Goal: Information Seeking & Learning: Learn about a topic

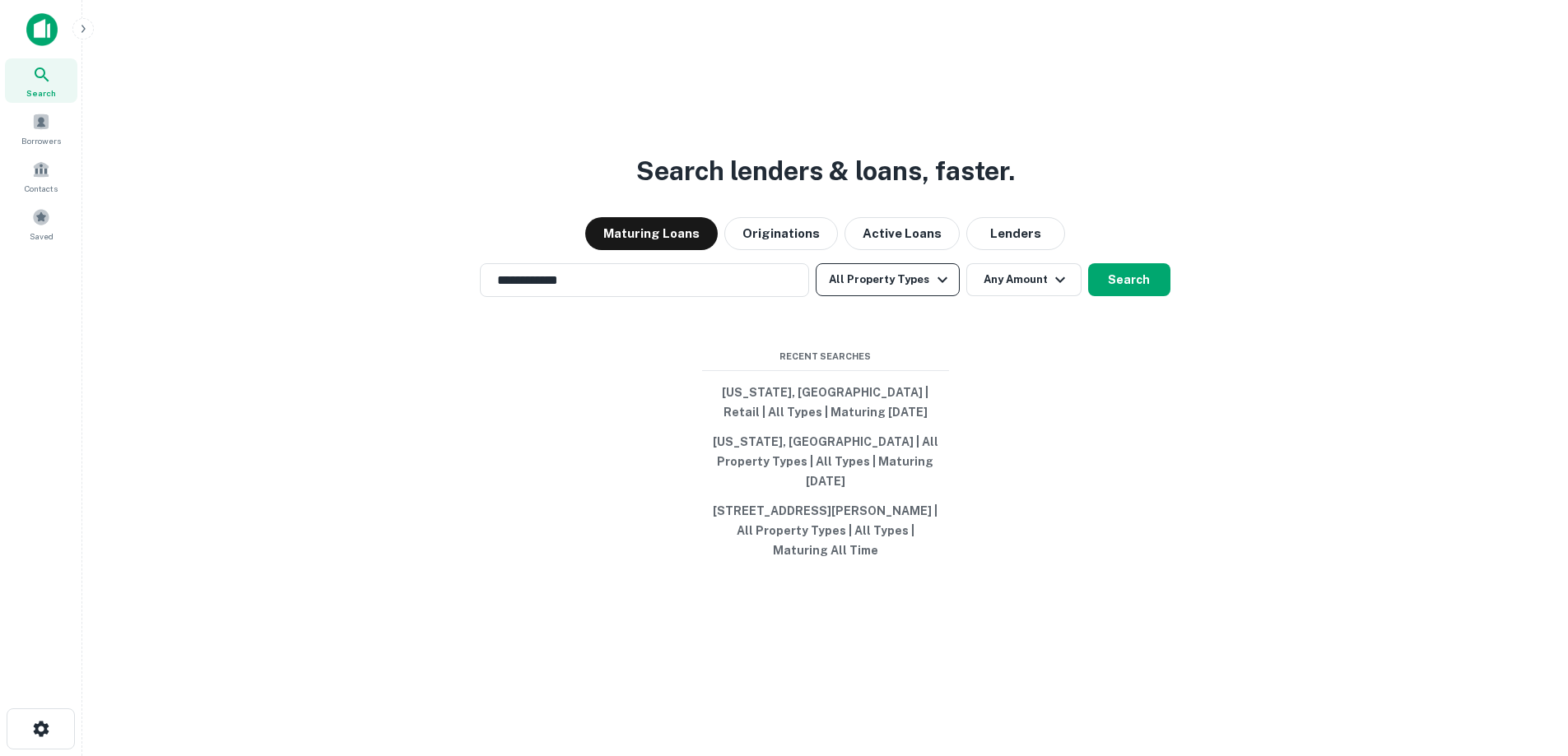
click at [935, 290] on icon "button" at bounding box center [942, 280] width 20 height 20
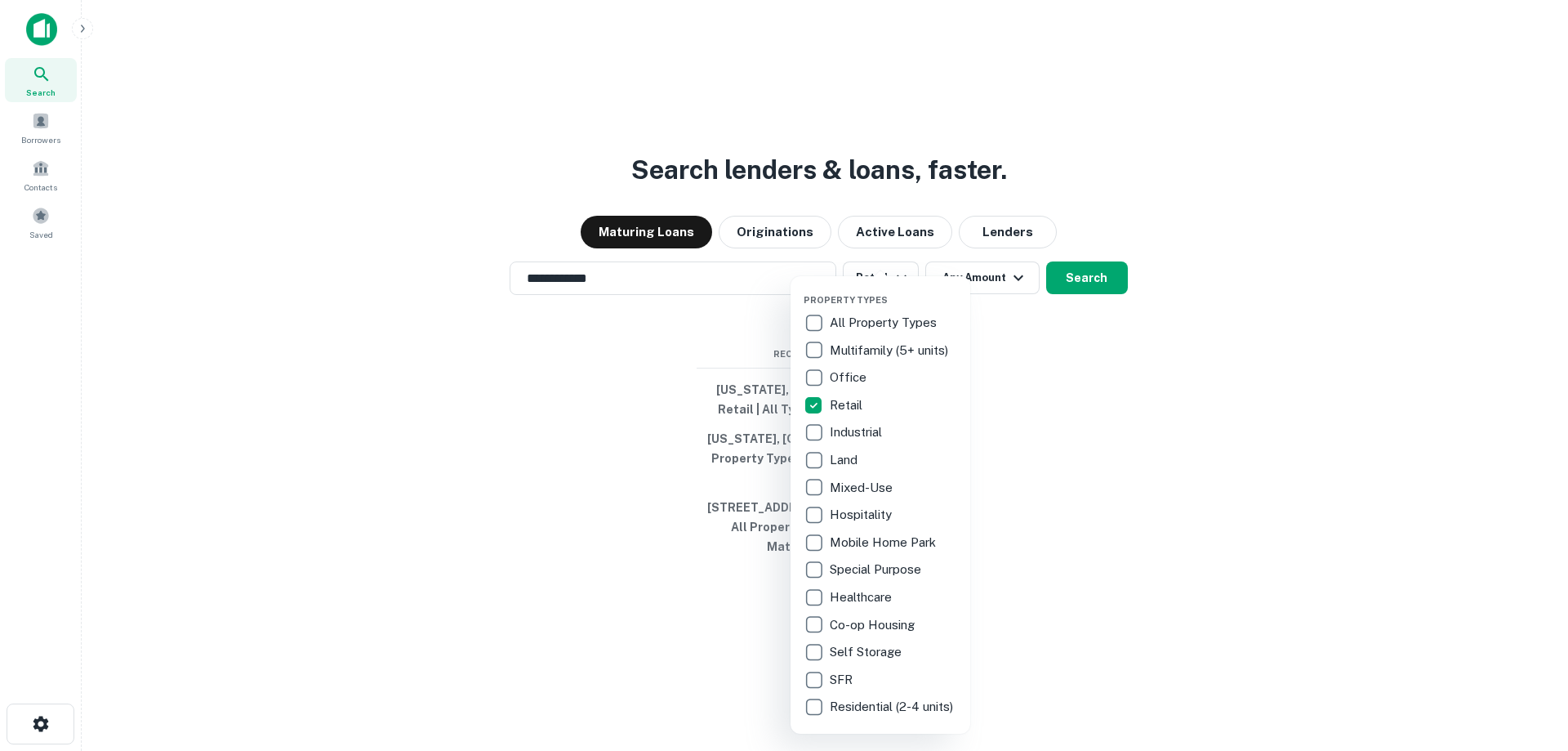
click at [1147, 400] on div at bounding box center [784, 375] width 1568 height 751
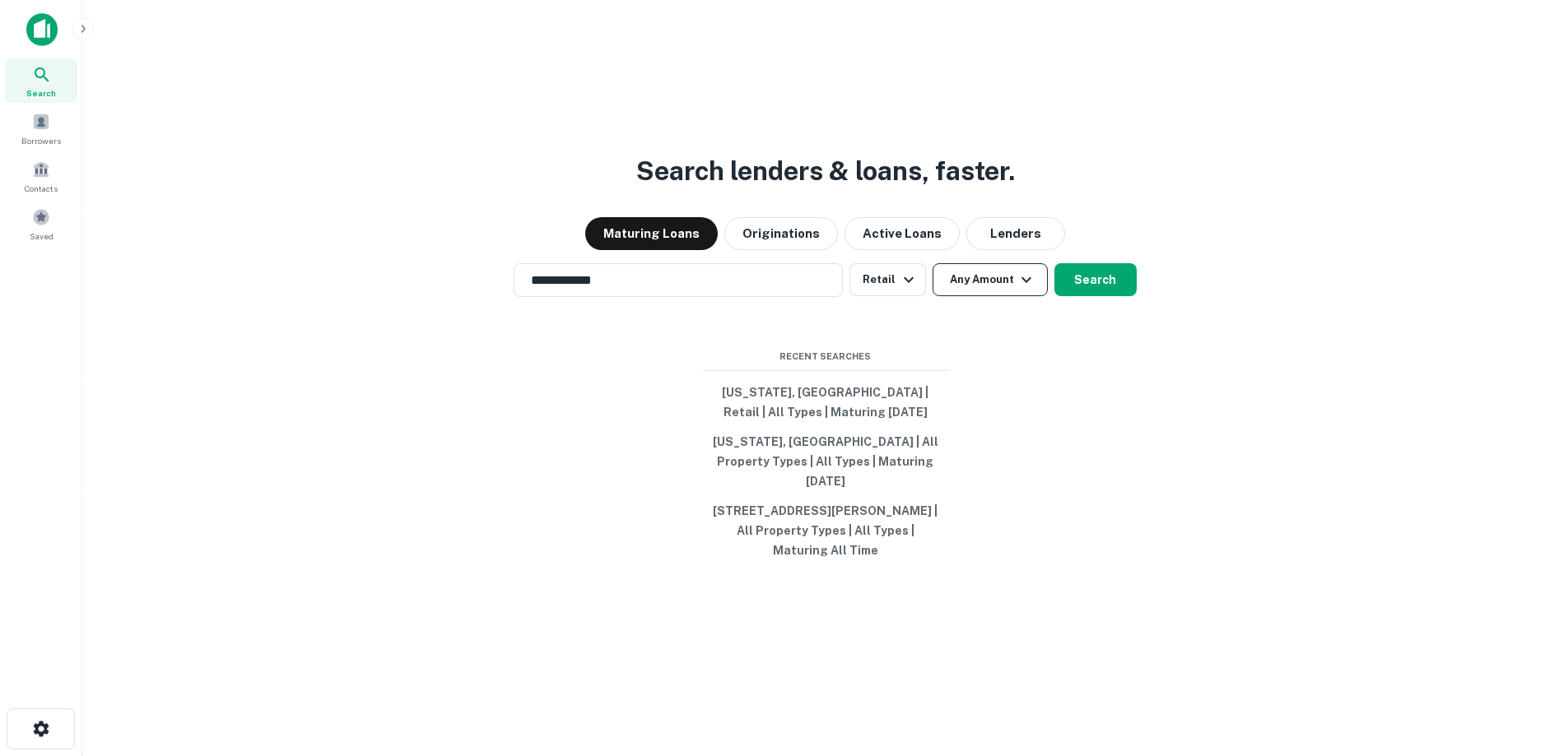
click at [992, 289] on button "Any Amount" at bounding box center [990, 280] width 115 height 33
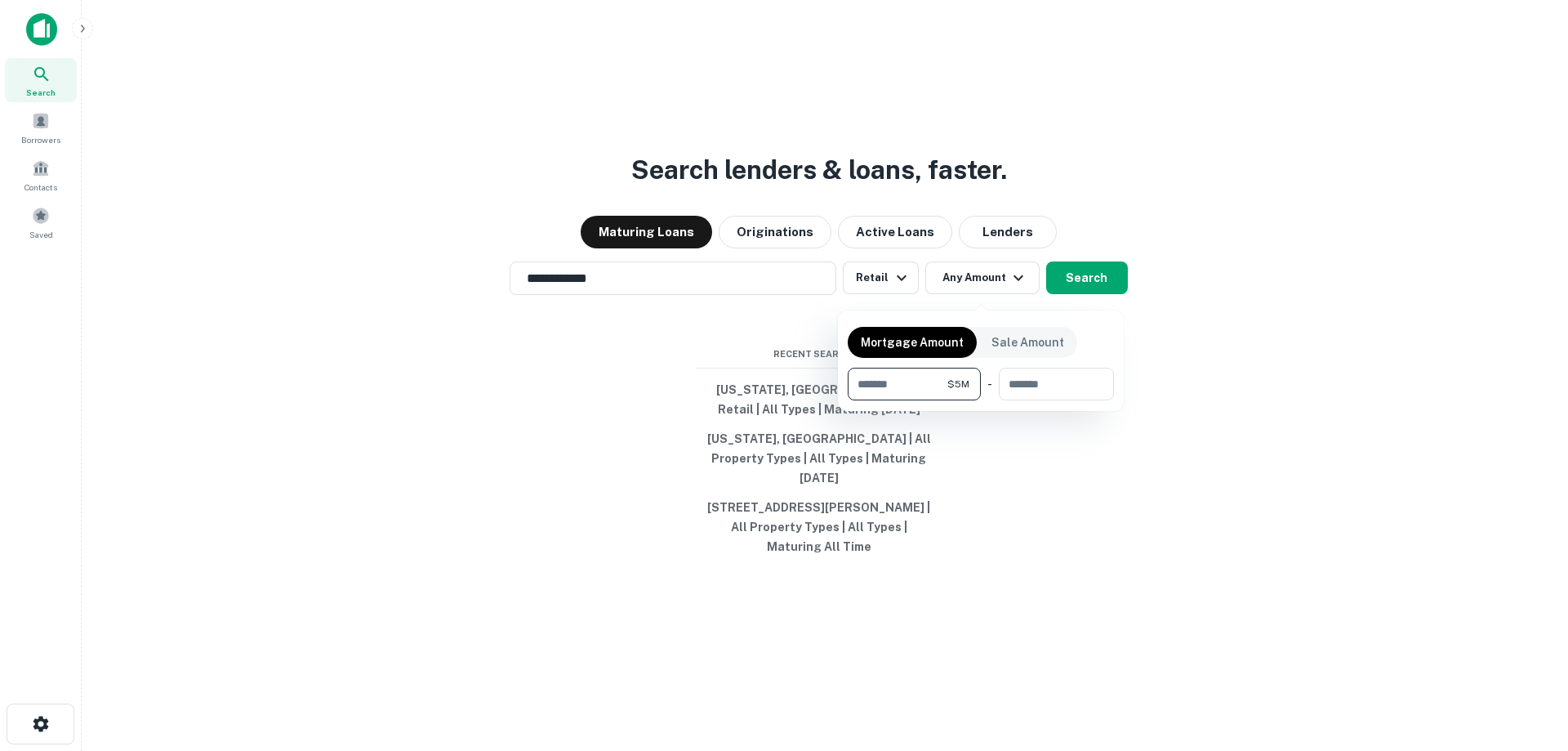
type input "*******"
click at [1279, 299] on div at bounding box center [784, 375] width 1568 height 751
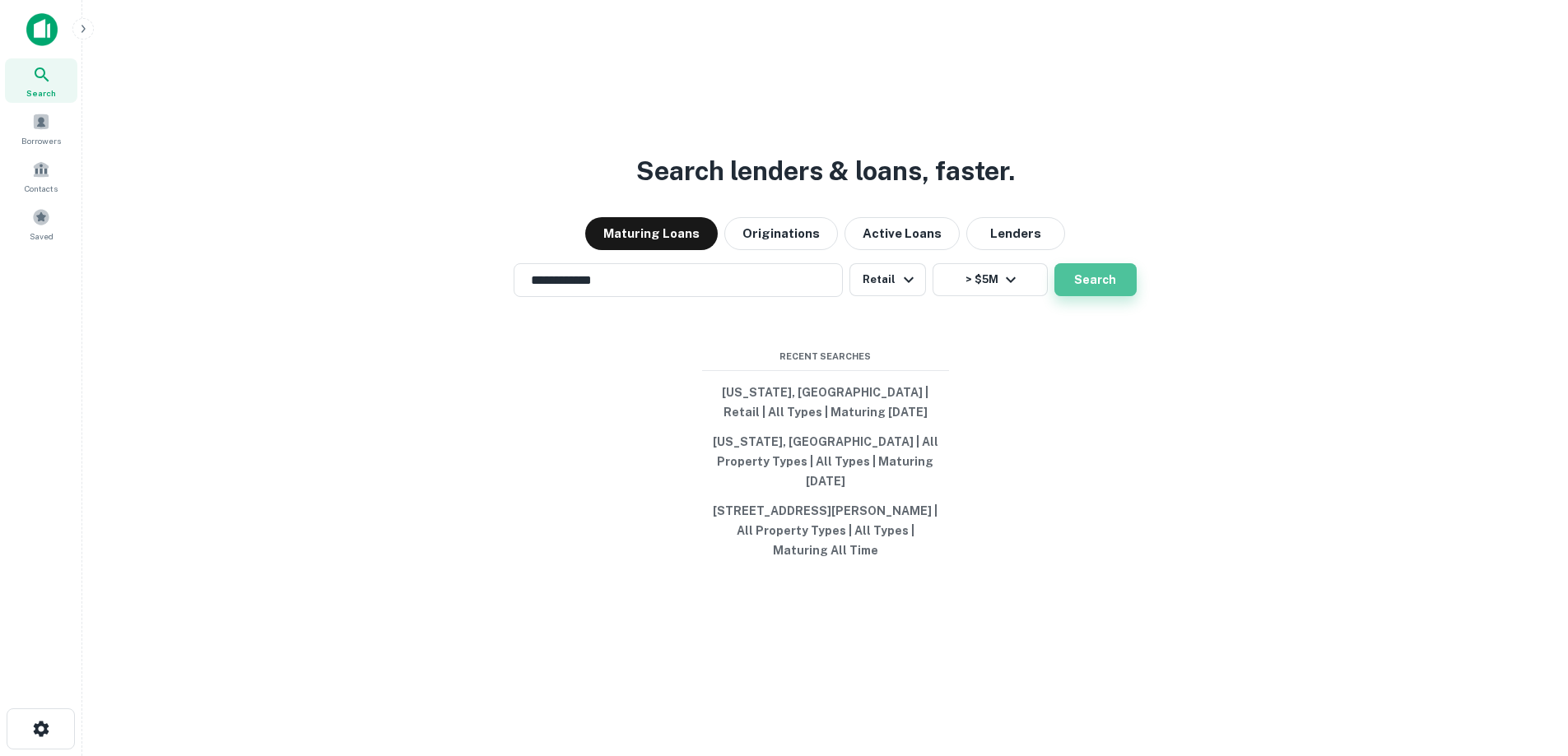
click at [1109, 297] on button "Search" at bounding box center [1096, 280] width 83 height 33
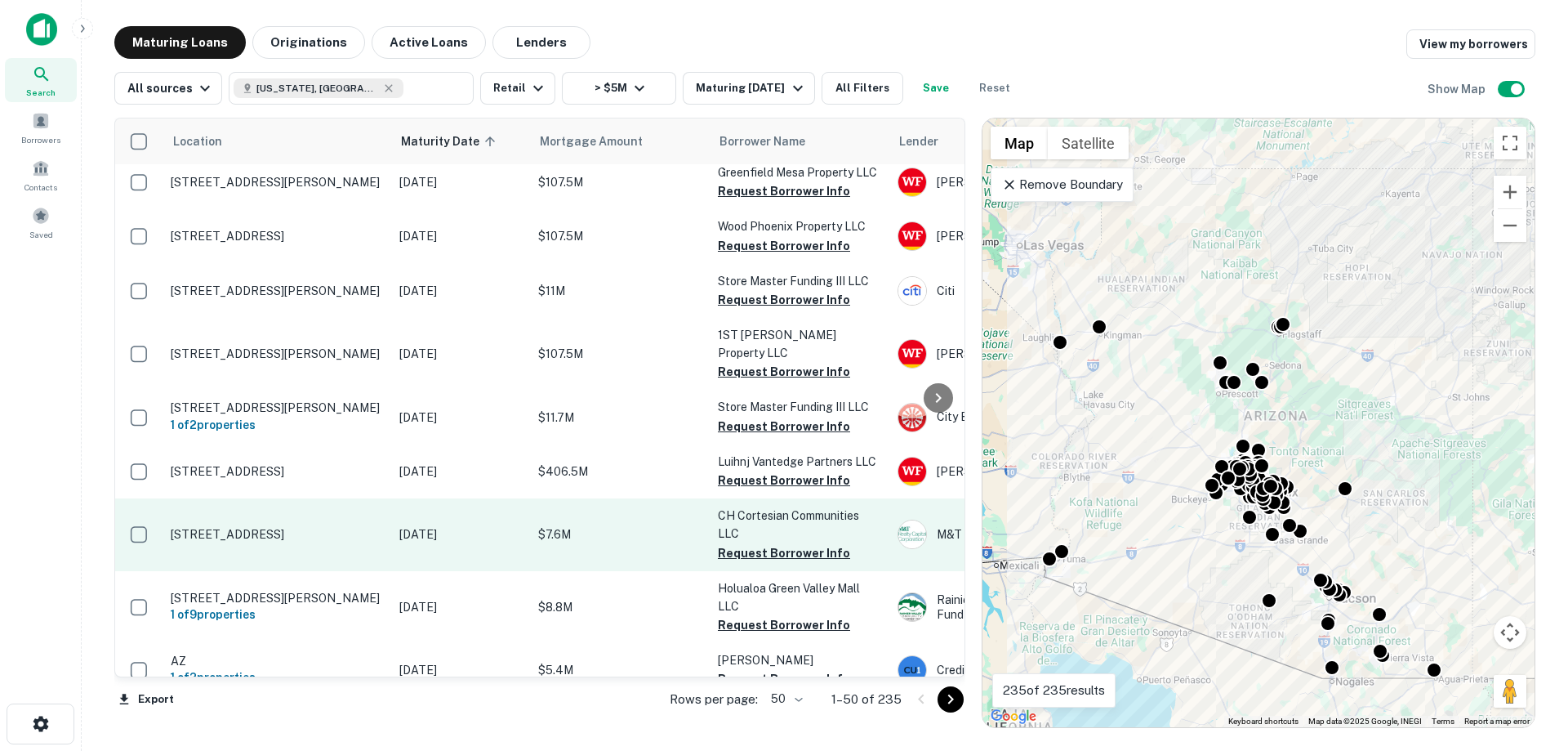
scroll to position [1716, 0]
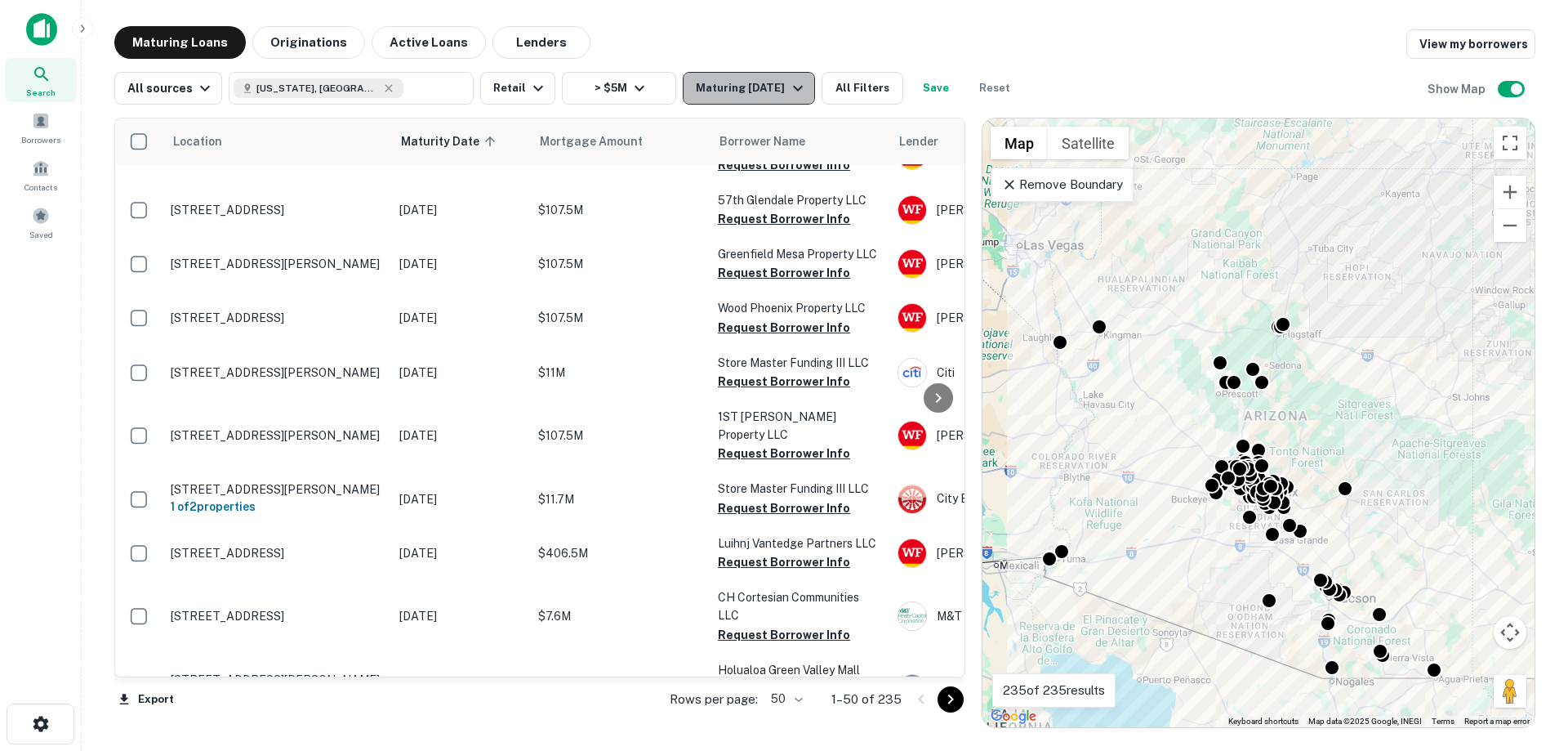
click at [779, 94] on div "Maturing [DATE]" at bounding box center [751, 88] width 111 height 19
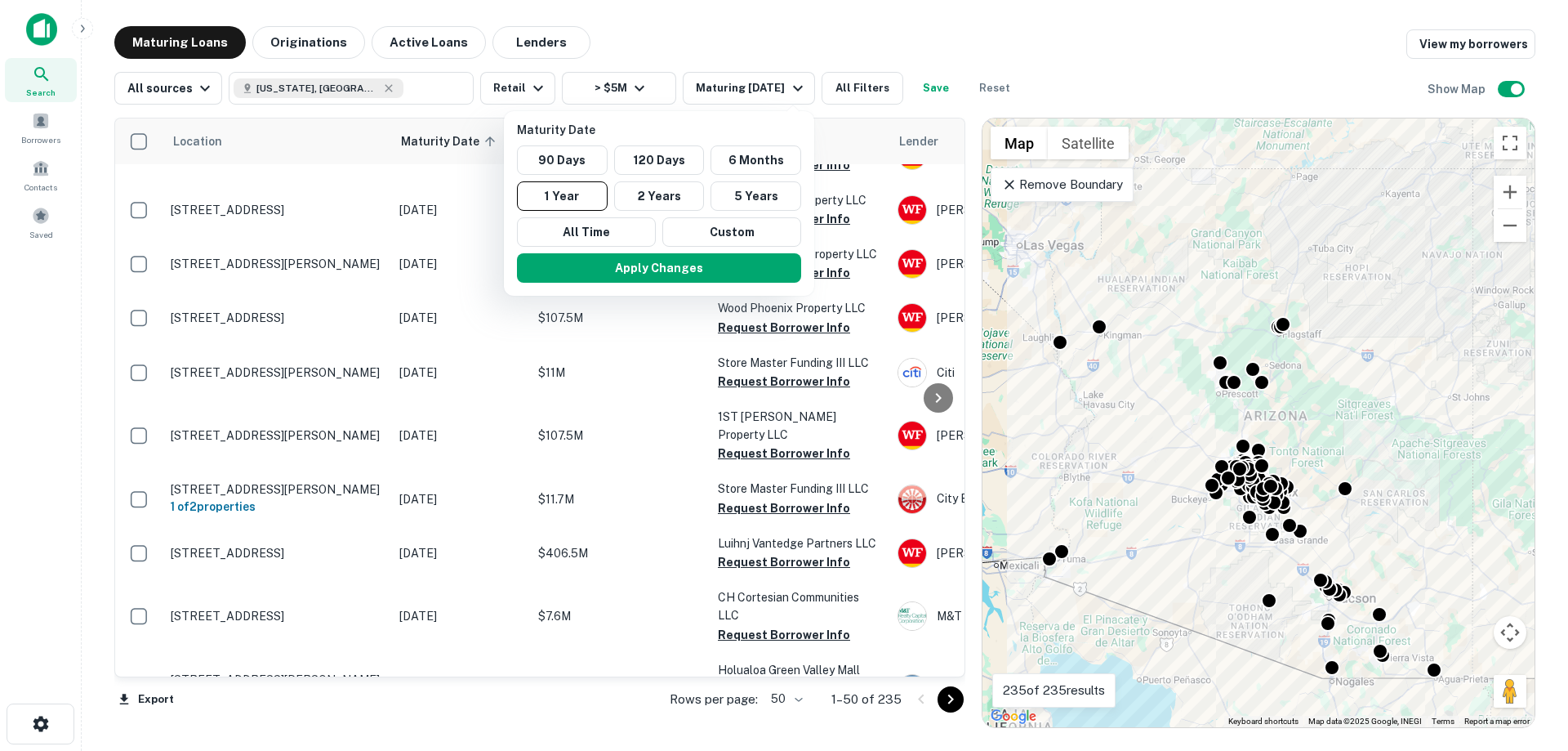
click at [1143, 27] on div at bounding box center [784, 375] width 1568 height 751
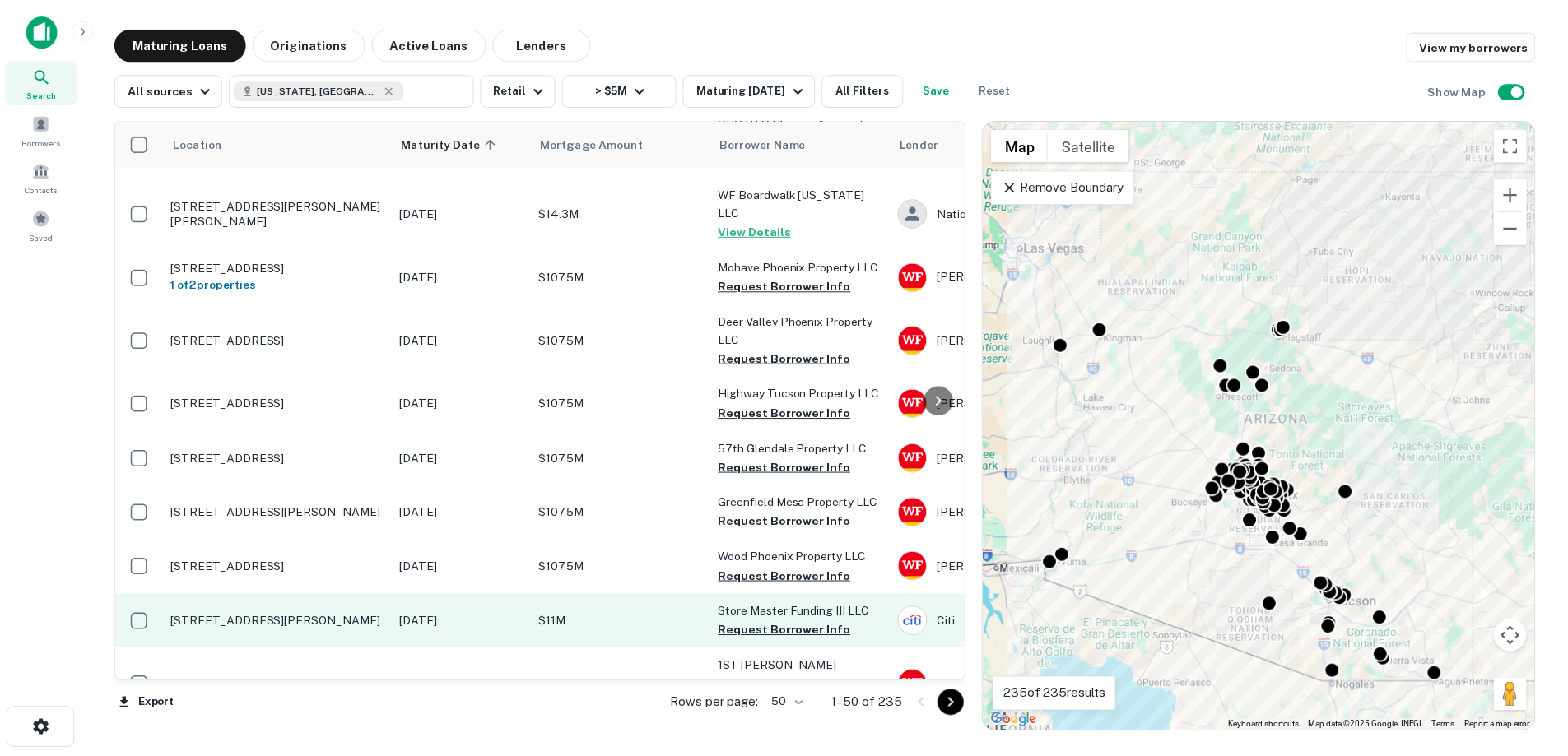
scroll to position [1646, 0]
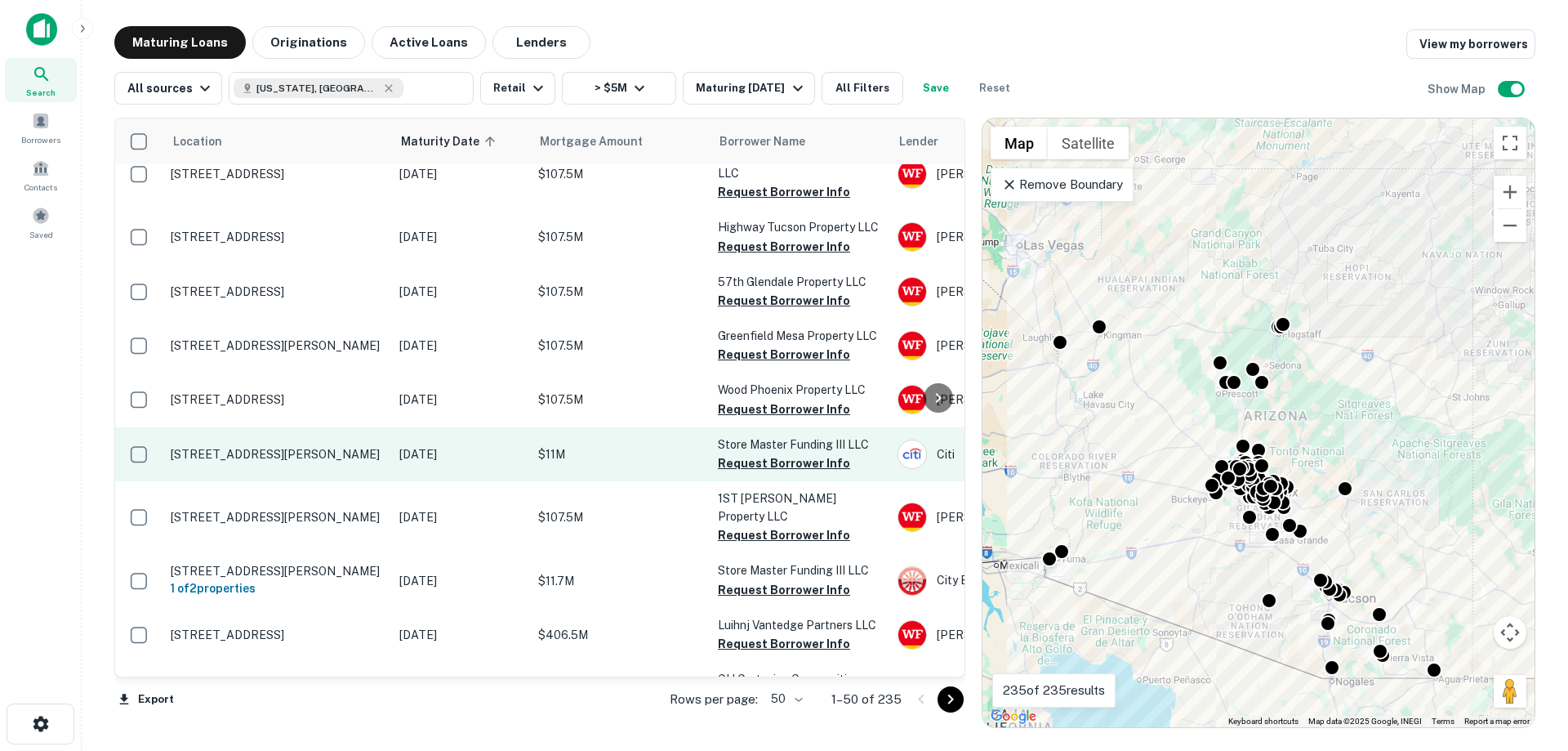
click at [311, 447] on p "[STREET_ADDRESS][PERSON_NAME]" at bounding box center [277, 454] width 212 height 14
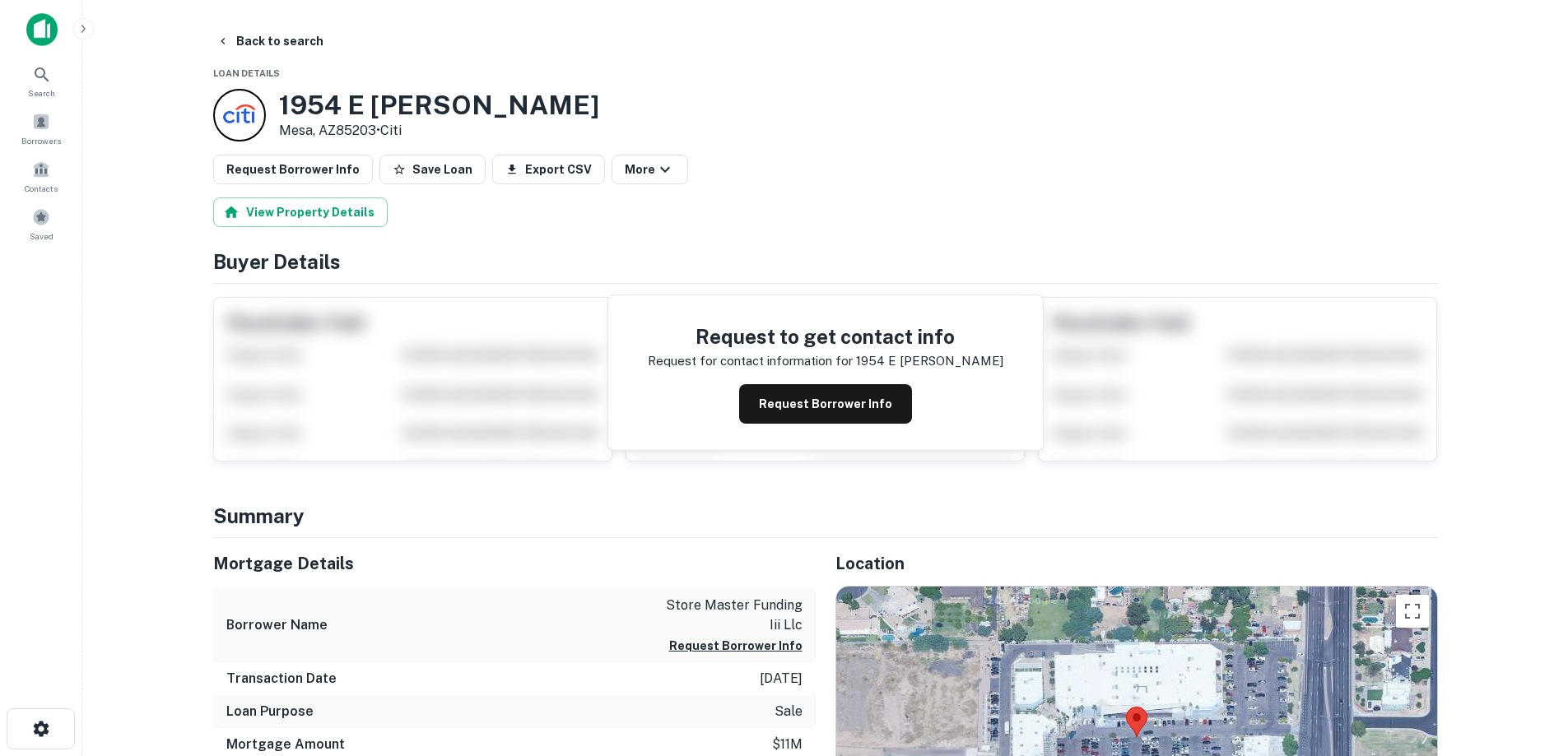
scroll to position [164, 0]
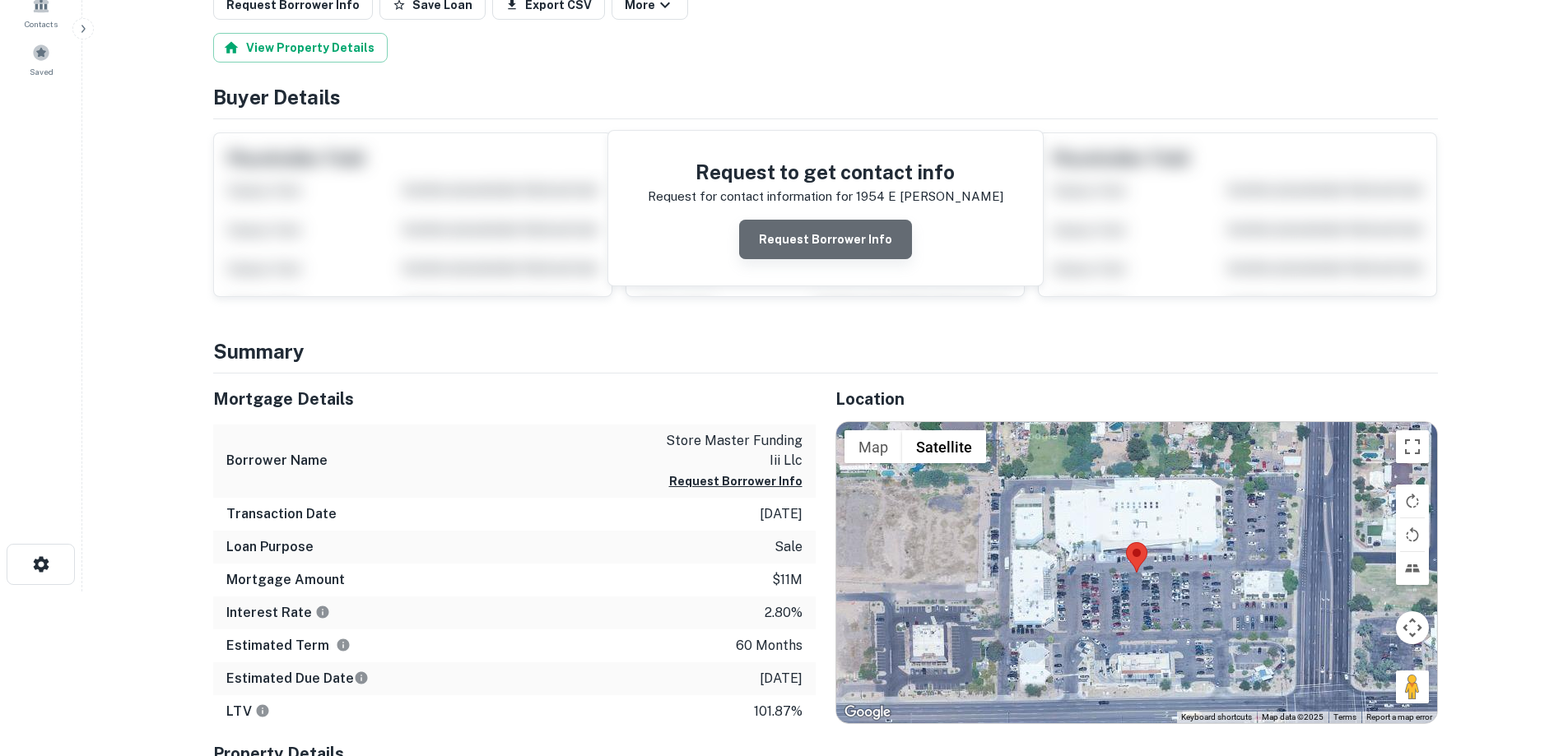
click at [863, 245] on button "Request Borrower Info" at bounding box center [825, 239] width 173 height 39
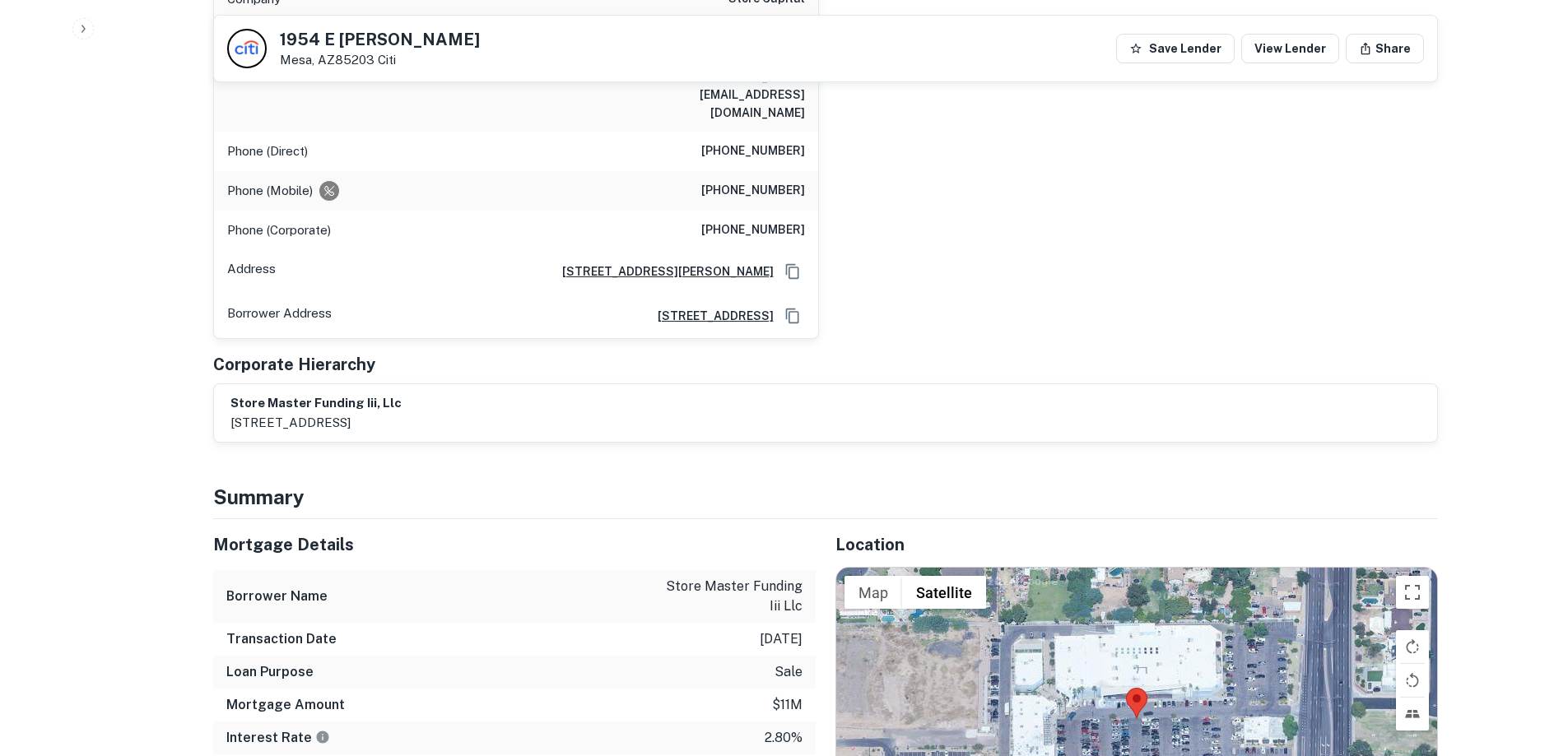
scroll to position [1070, 0]
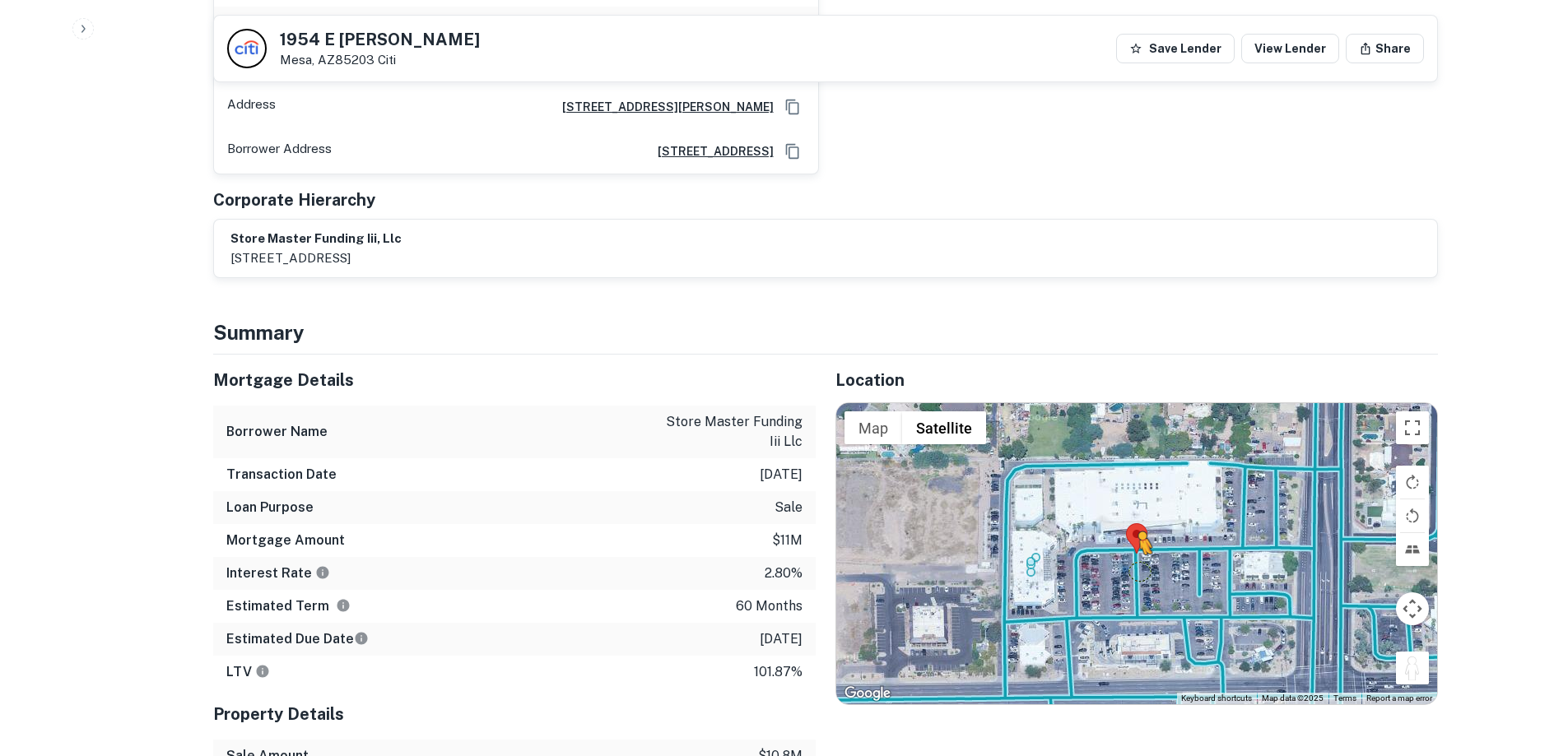
drag, startPoint x: 1406, startPoint y: 576, endPoint x: 1139, endPoint y: 483, distance: 282.7
click at [1139, 483] on div "To activate drag with keyboard, press Alt + Enter. Once in keyboard drag state,…" at bounding box center [1137, 553] width 601 height 301
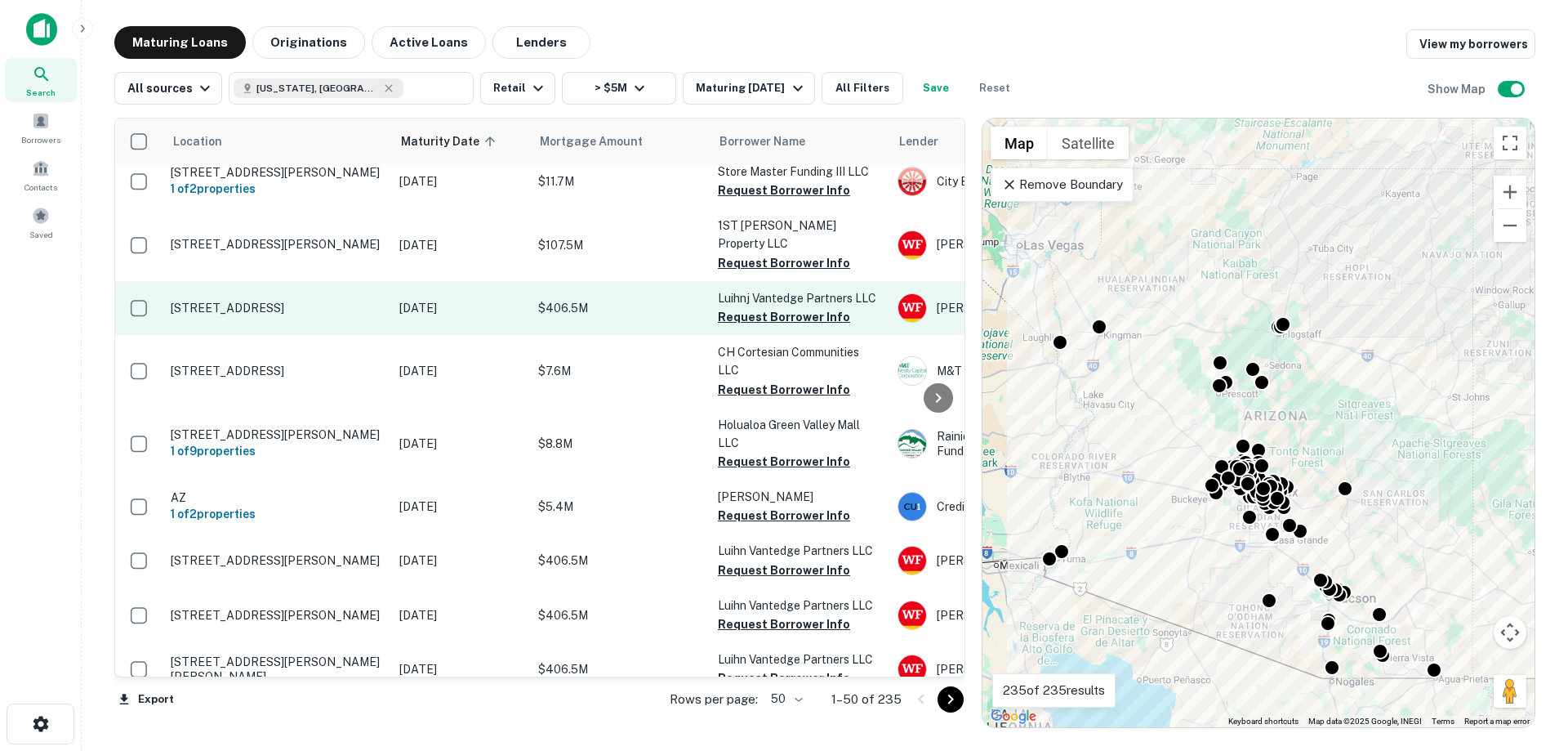
scroll to position [2448, 0]
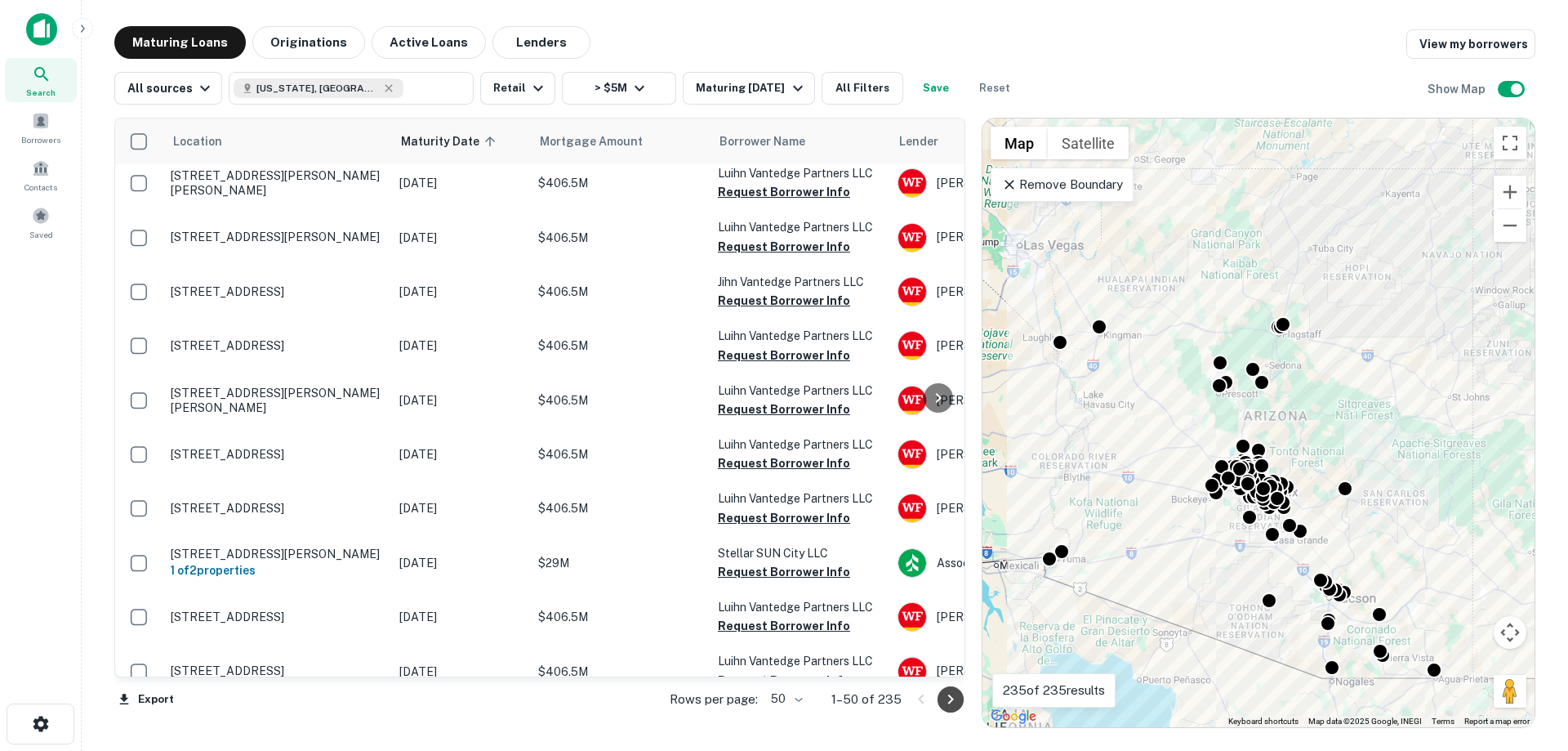
click at [953, 704] on icon "Go to next page" at bounding box center [950, 699] width 19 height 19
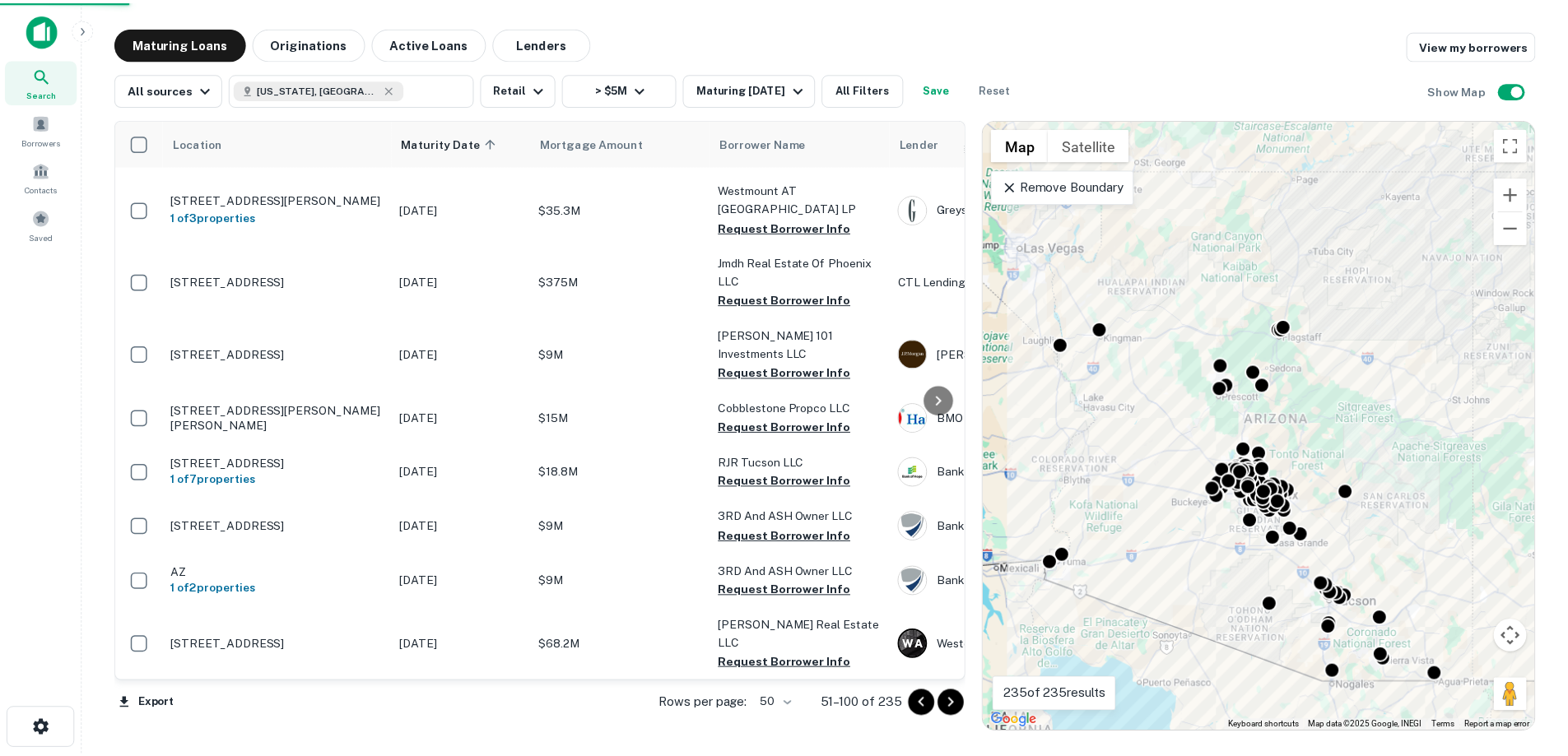
scroll to position [2384, 0]
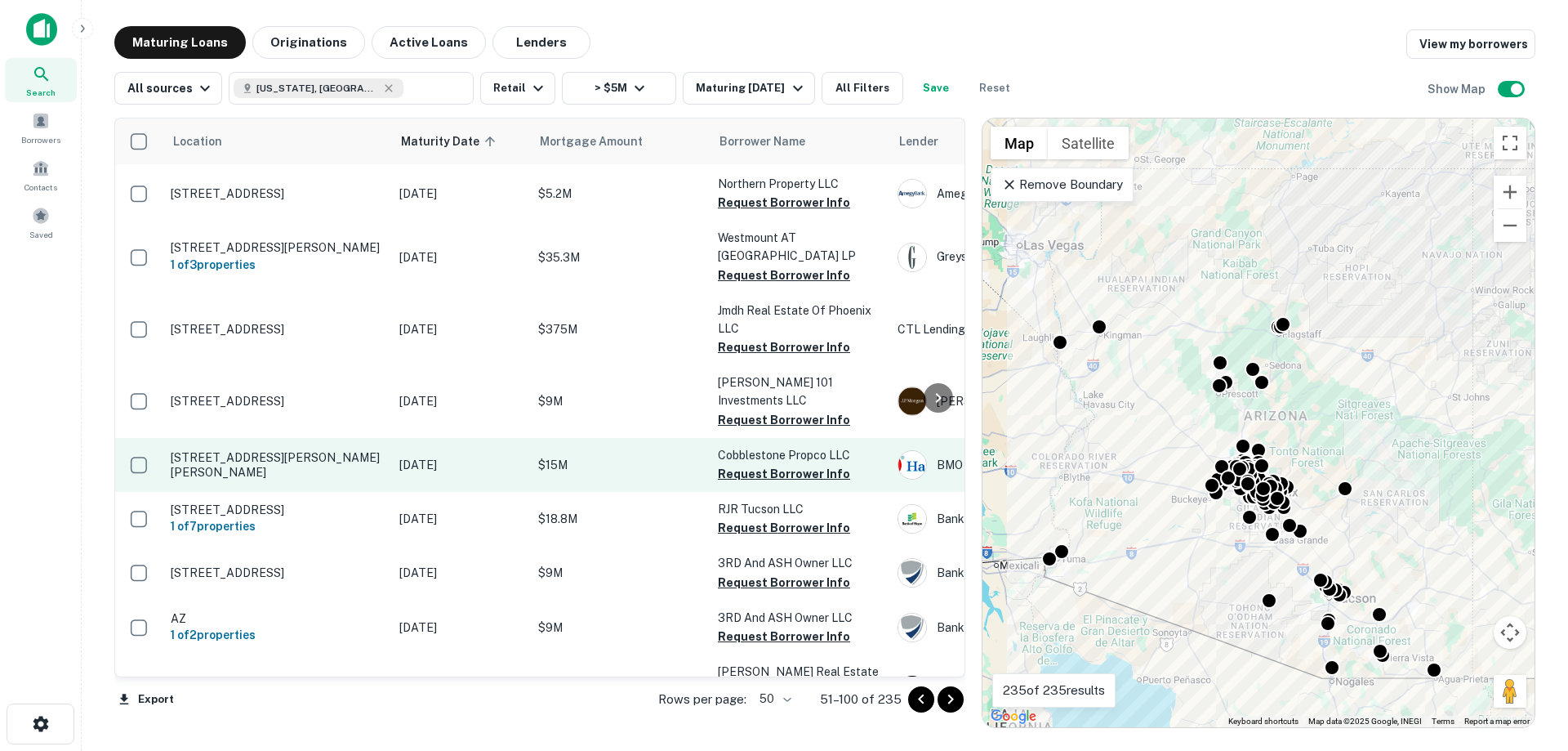
click at [314, 450] on p "[STREET_ADDRESS][PERSON_NAME][PERSON_NAME]" at bounding box center [277, 465] width 212 height 30
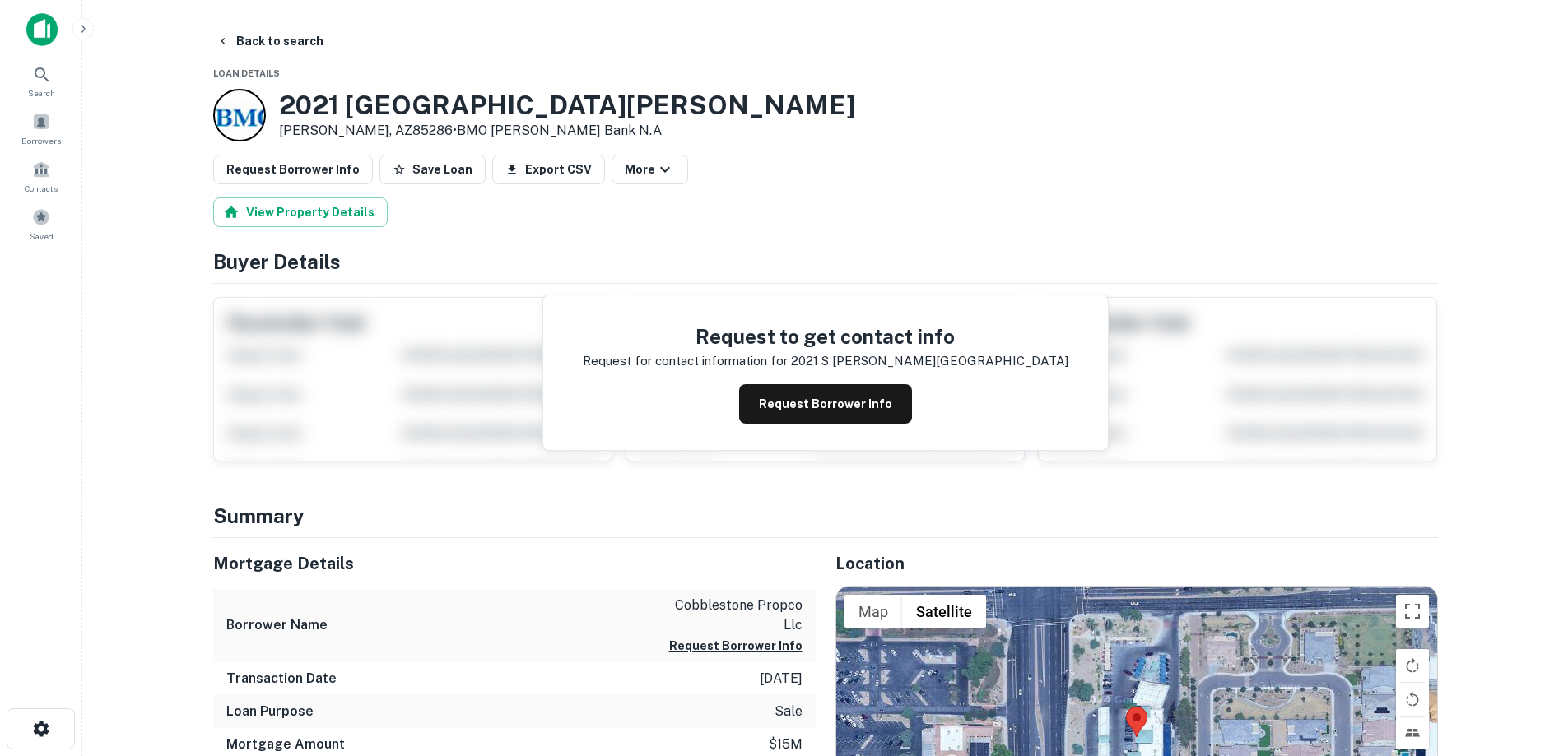
scroll to position [164, 0]
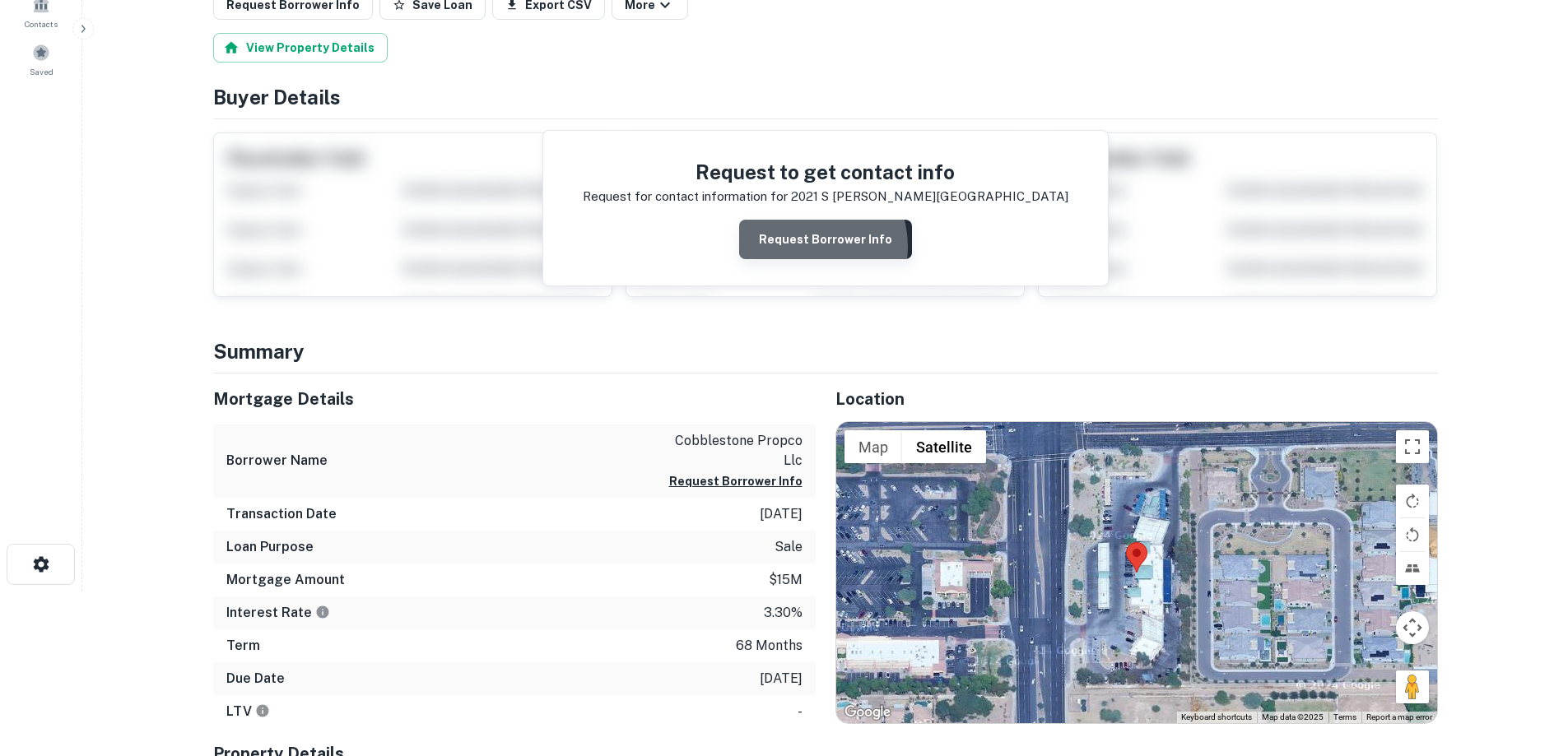
click at [807, 247] on button "Request Borrower Info" at bounding box center [825, 239] width 173 height 39
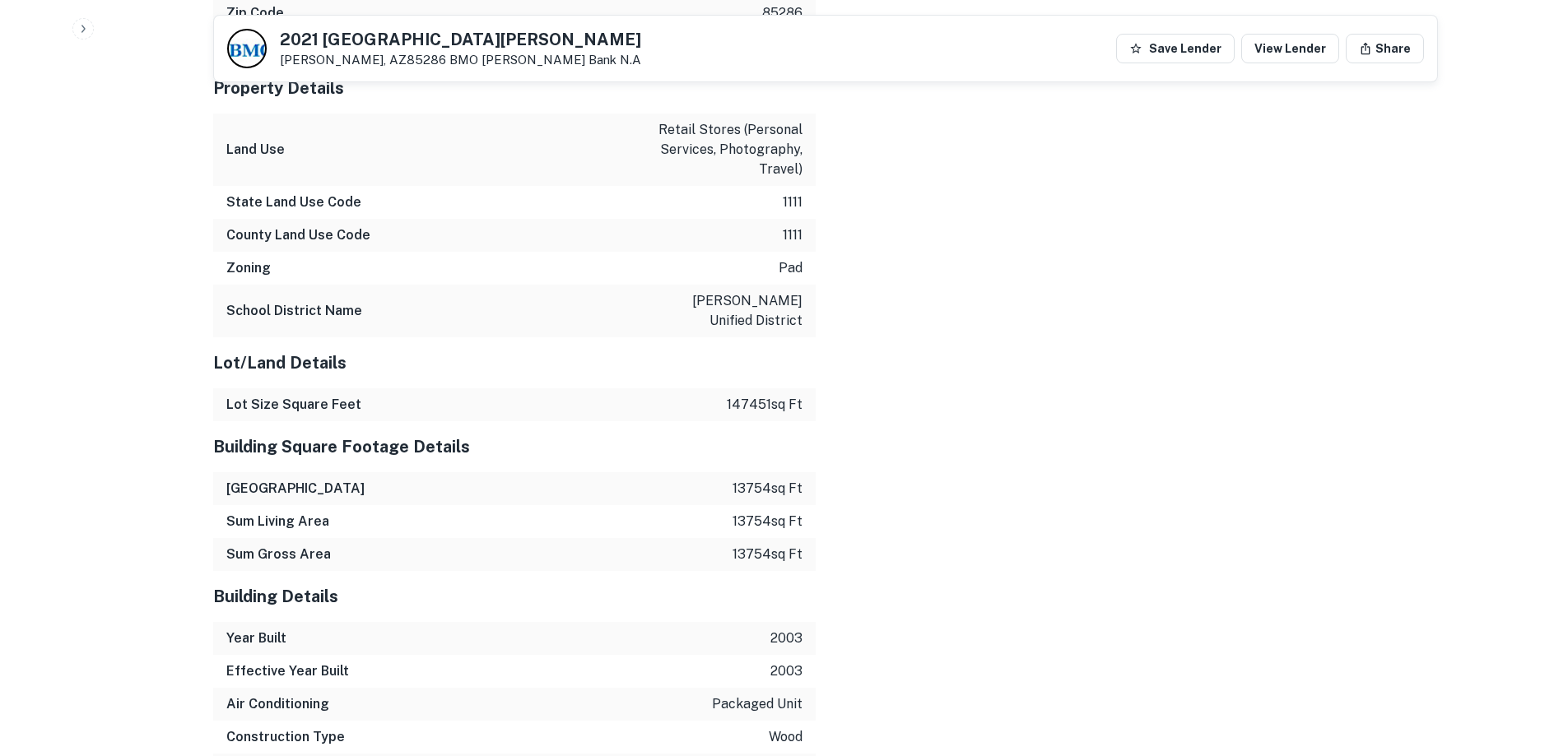
scroll to position [1810, 0]
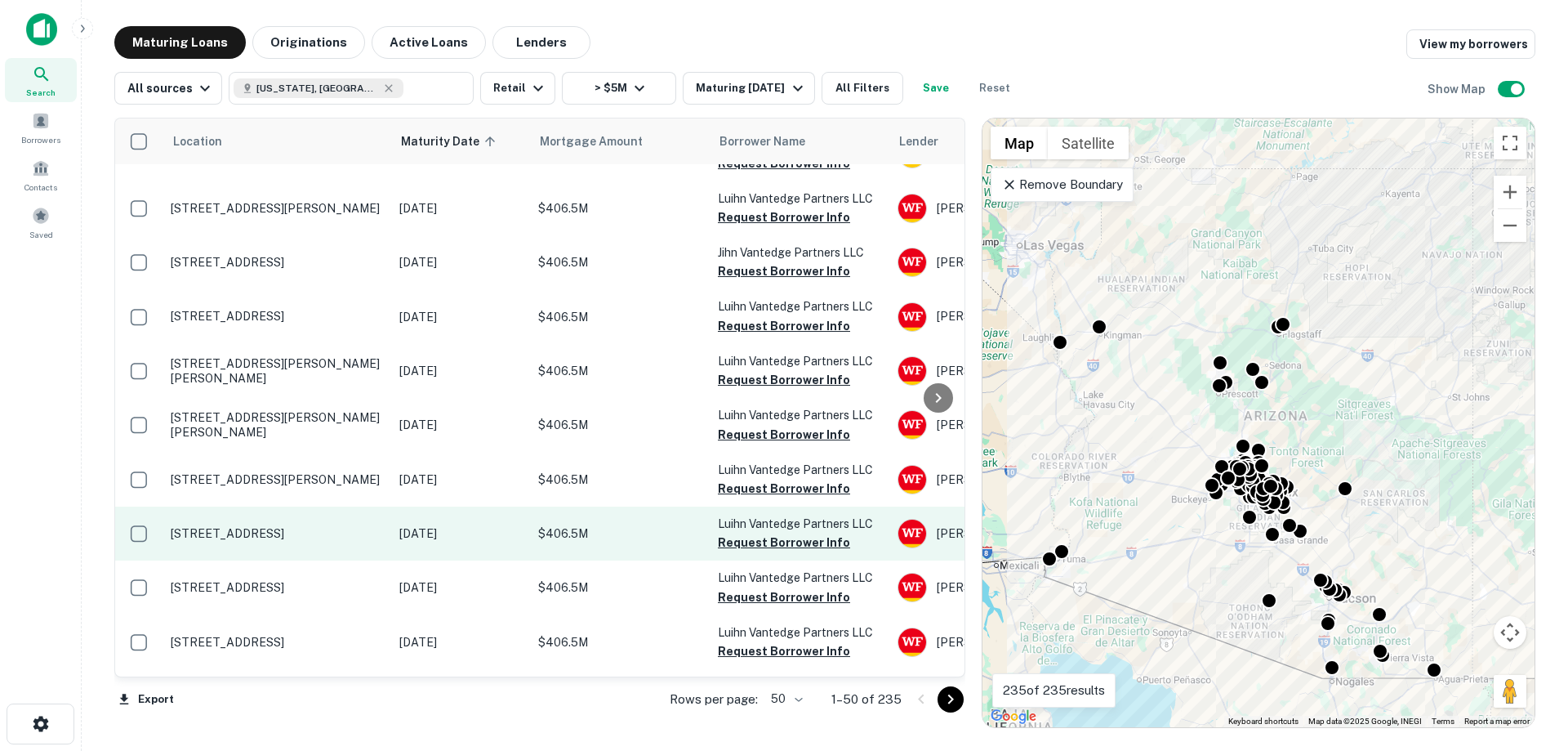
scroll to position [2438, 0]
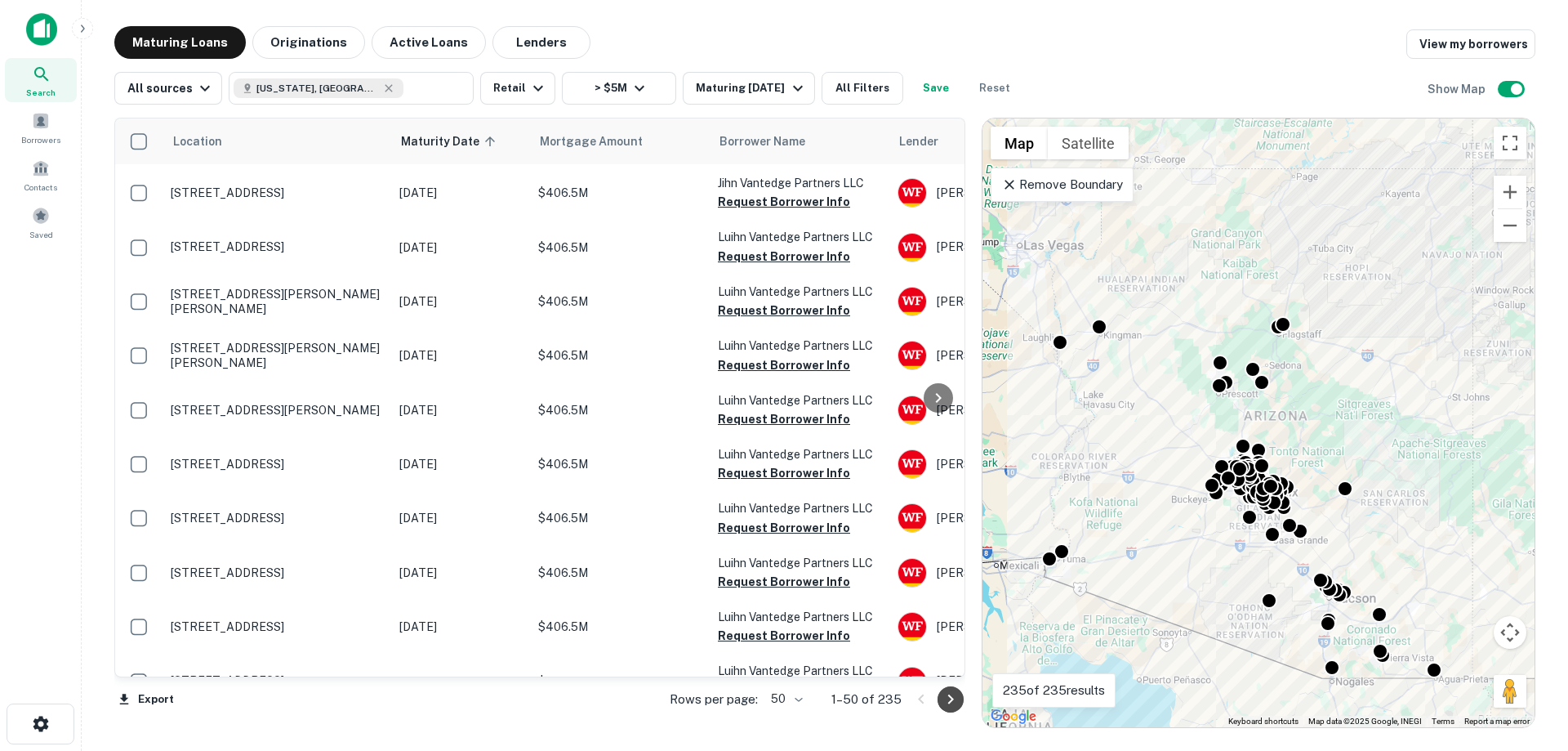
click at [957, 709] on icon "Go to next page" at bounding box center [950, 699] width 19 height 19
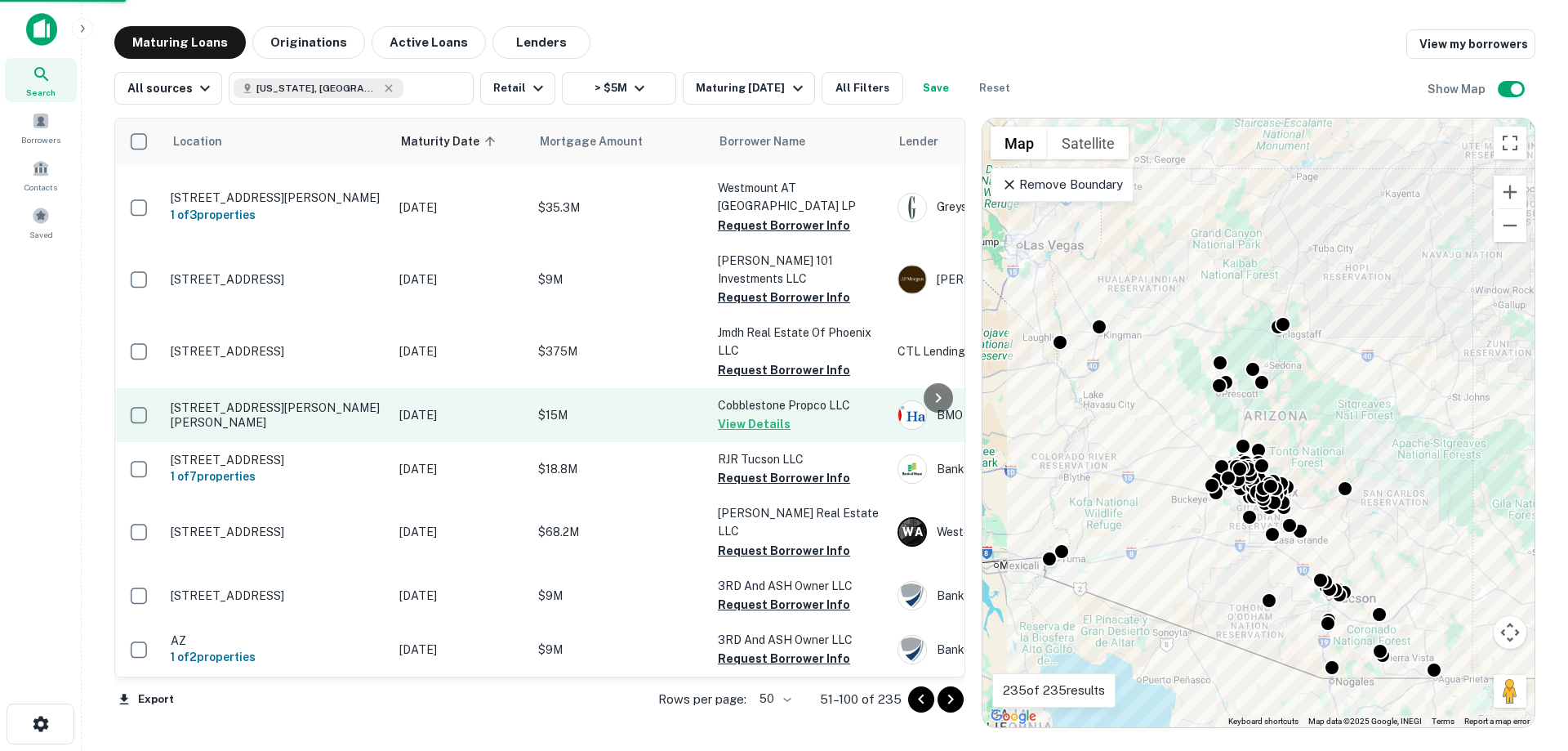
scroll to position [2378, 0]
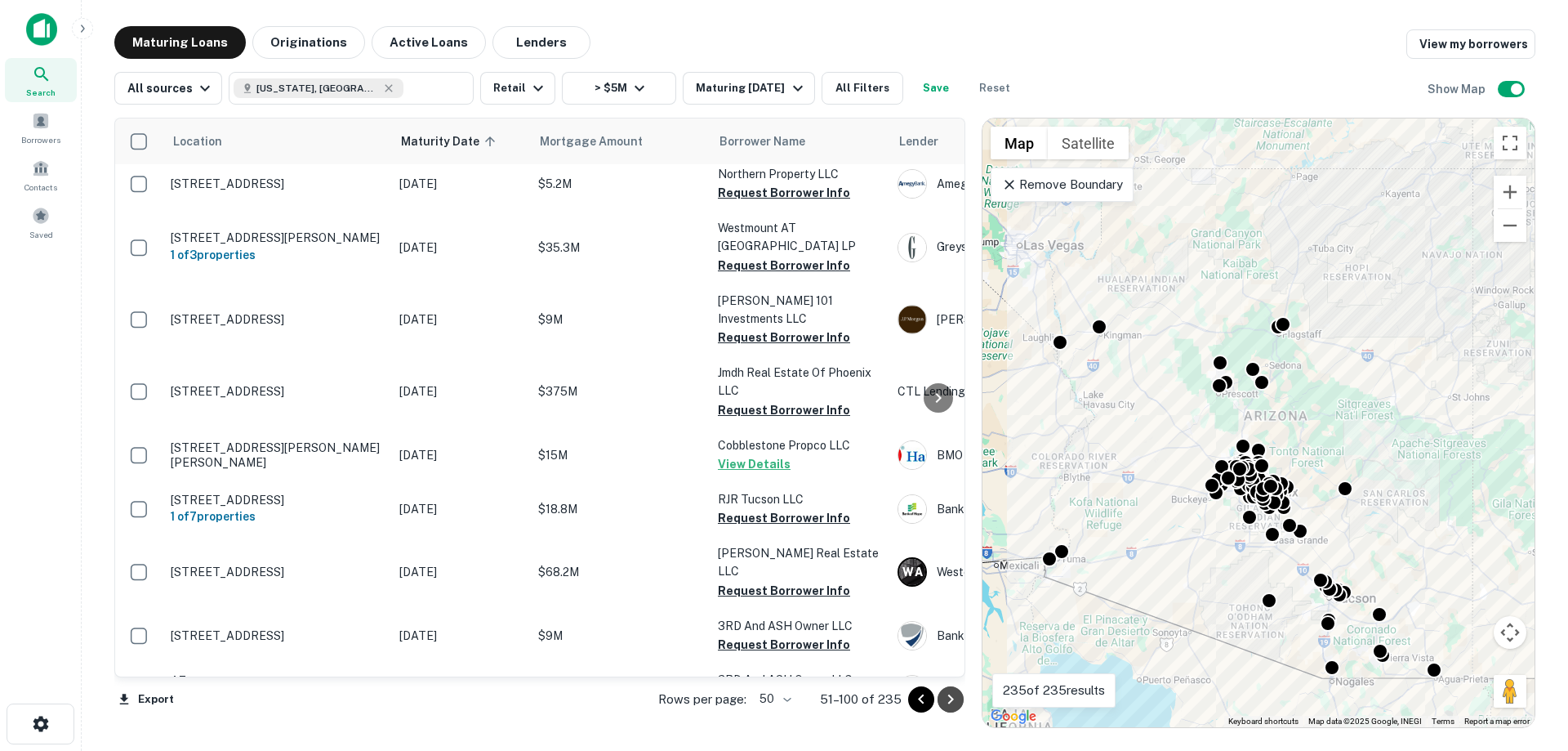
click at [956, 704] on icon "Go to next page" at bounding box center [950, 699] width 19 height 19
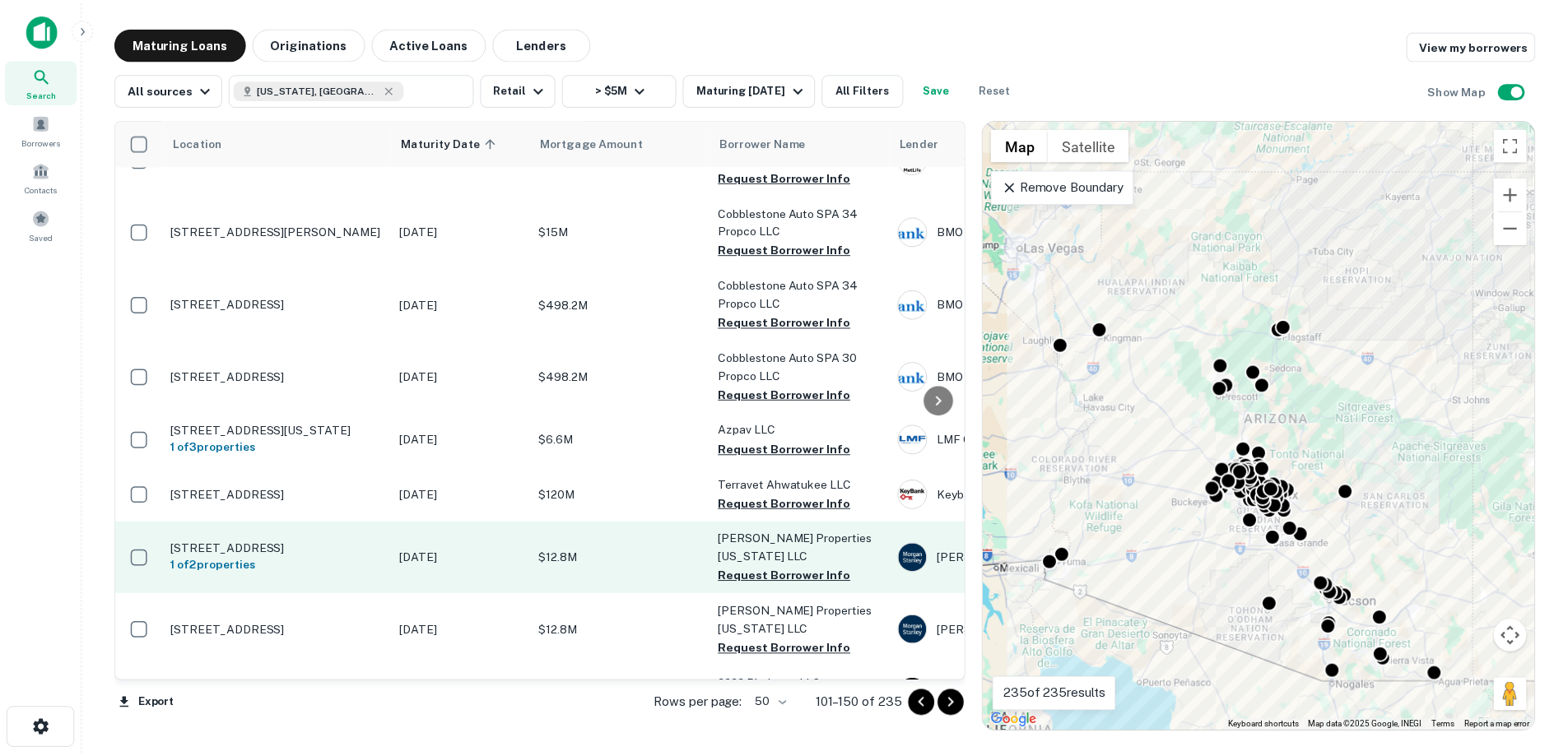
scroll to position [644, 0]
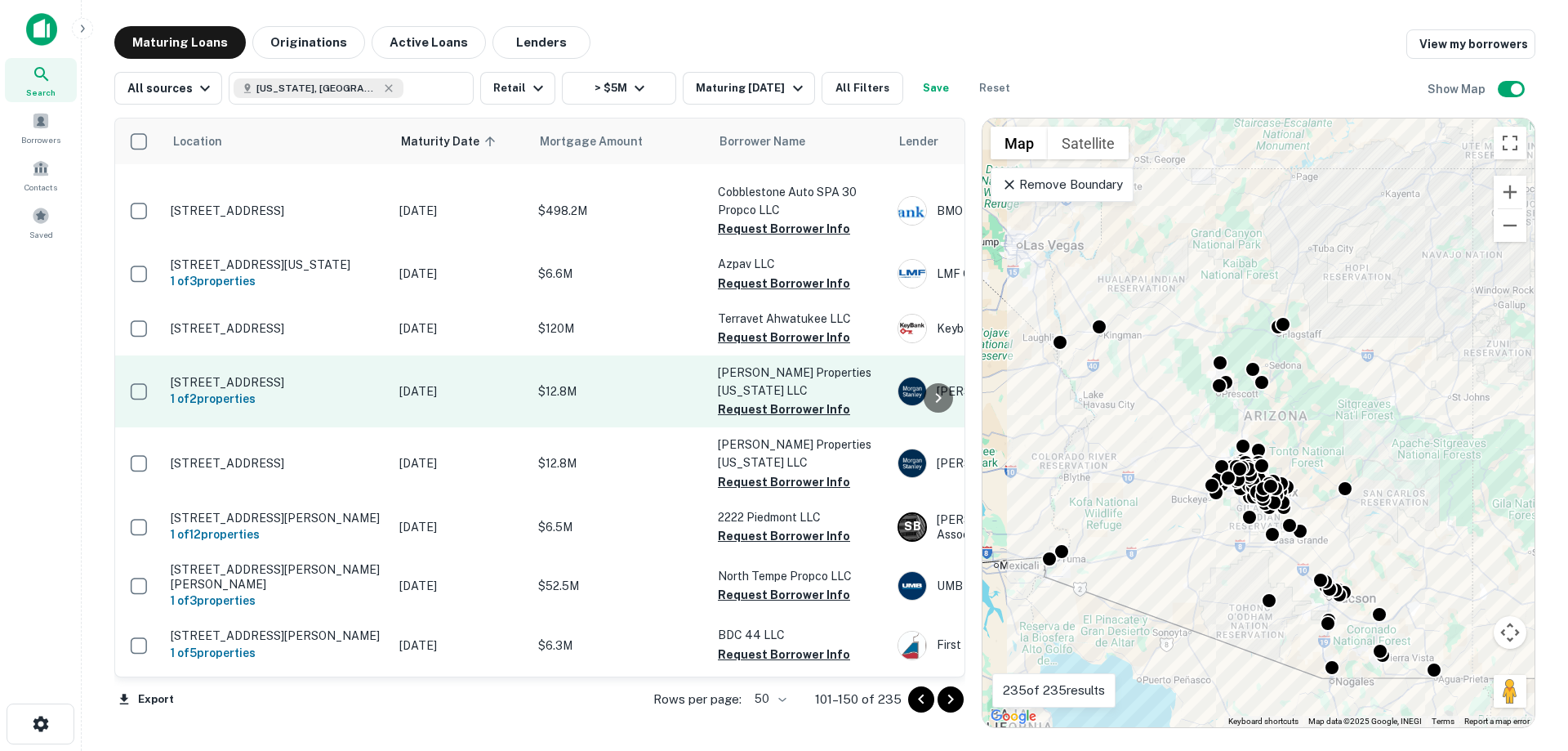
click at [509, 383] on p "[DATE]" at bounding box center [460, 391] width 123 height 18
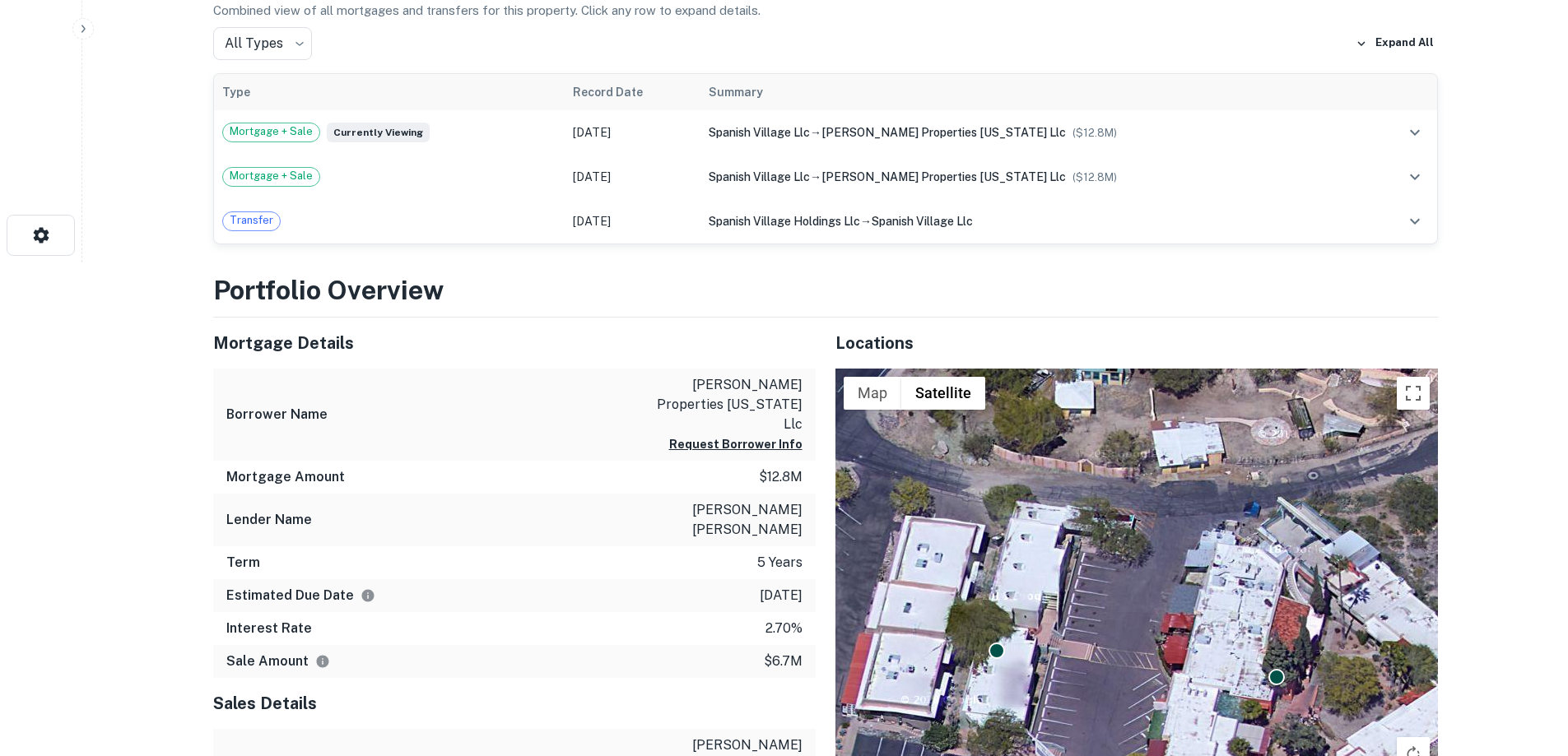
scroll to position [83, 0]
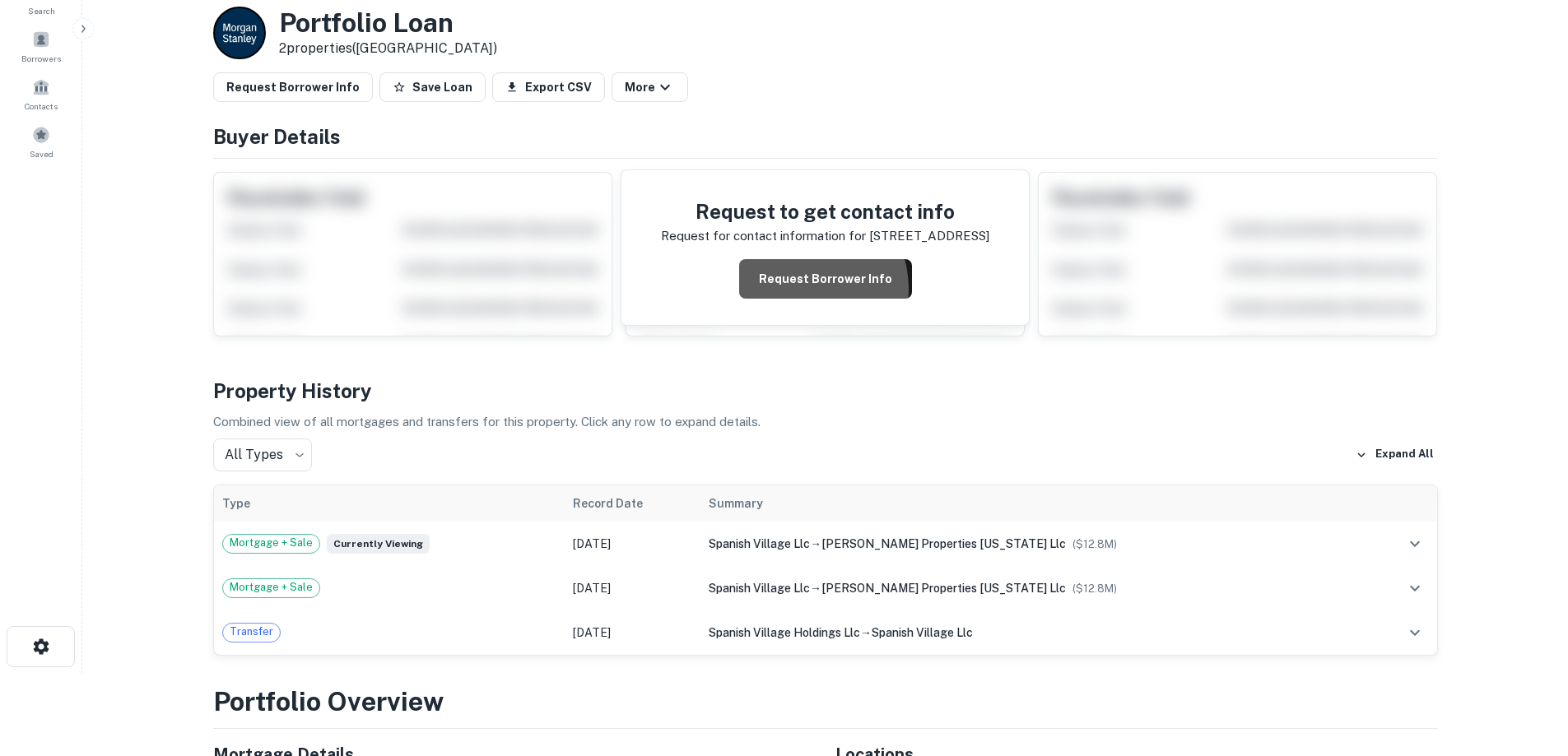
click at [802, 289] on button "Request Borrower Info" at bounding box center [825, 279] width 173 height 39
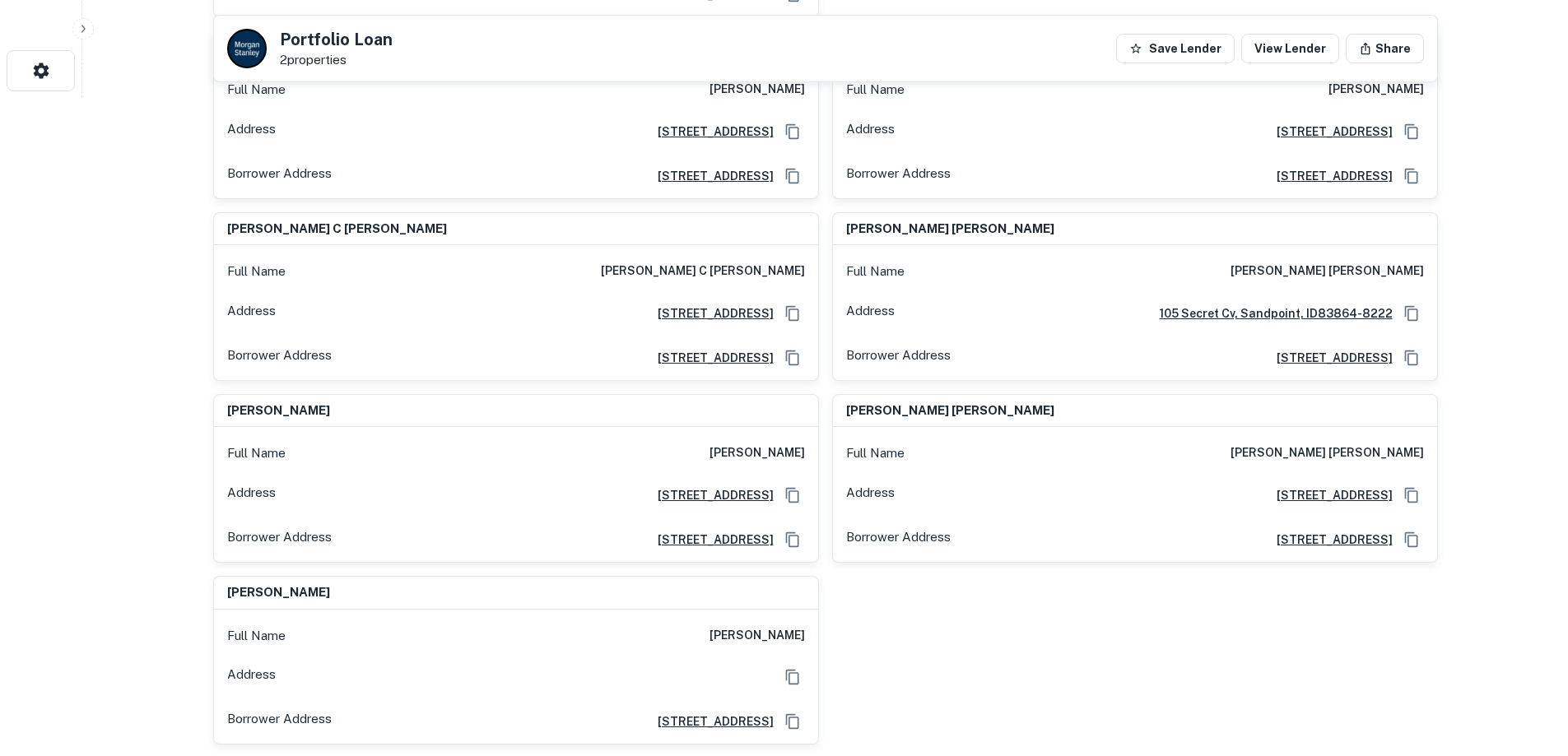
scroll to position [905, 0]
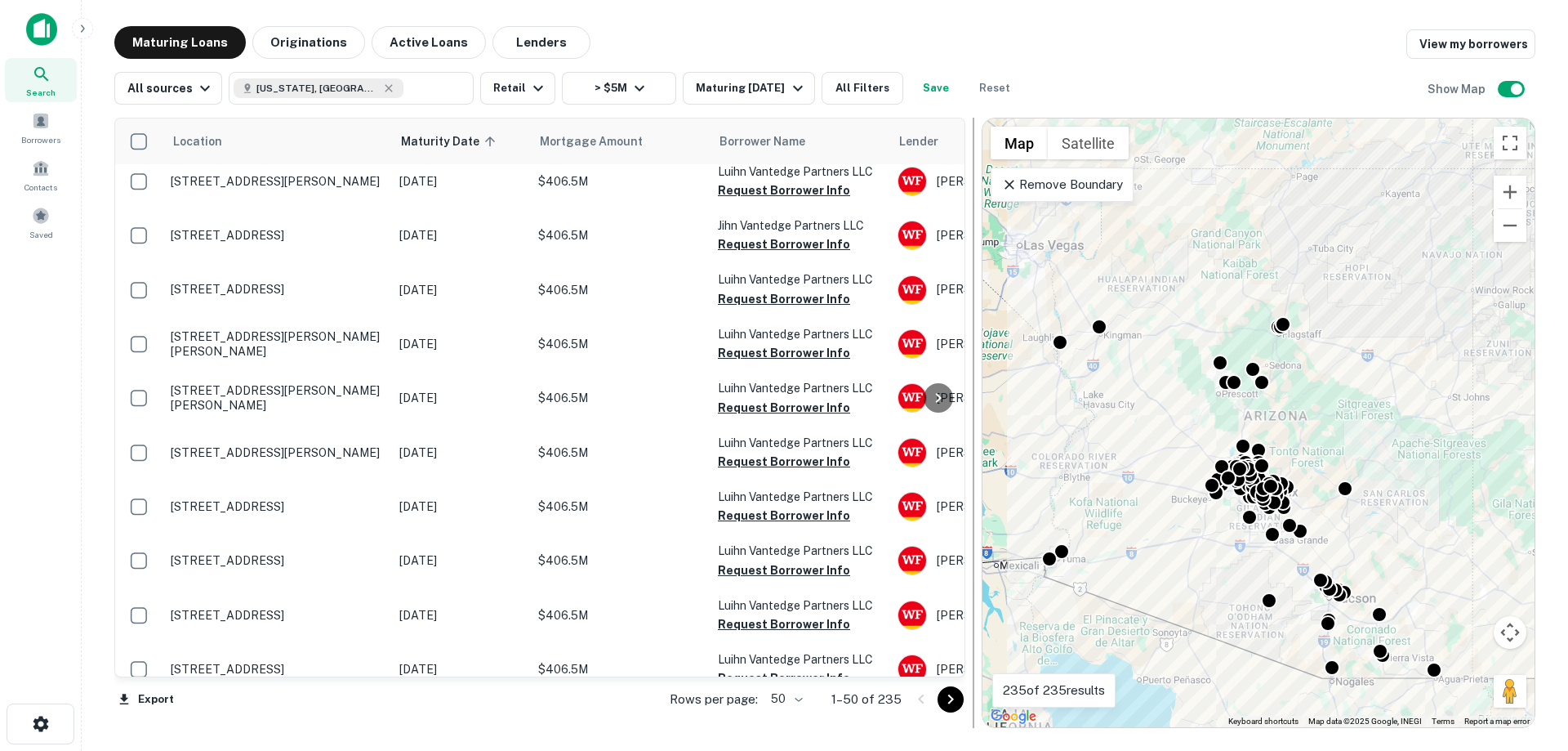
scroll to position [2438, 0]
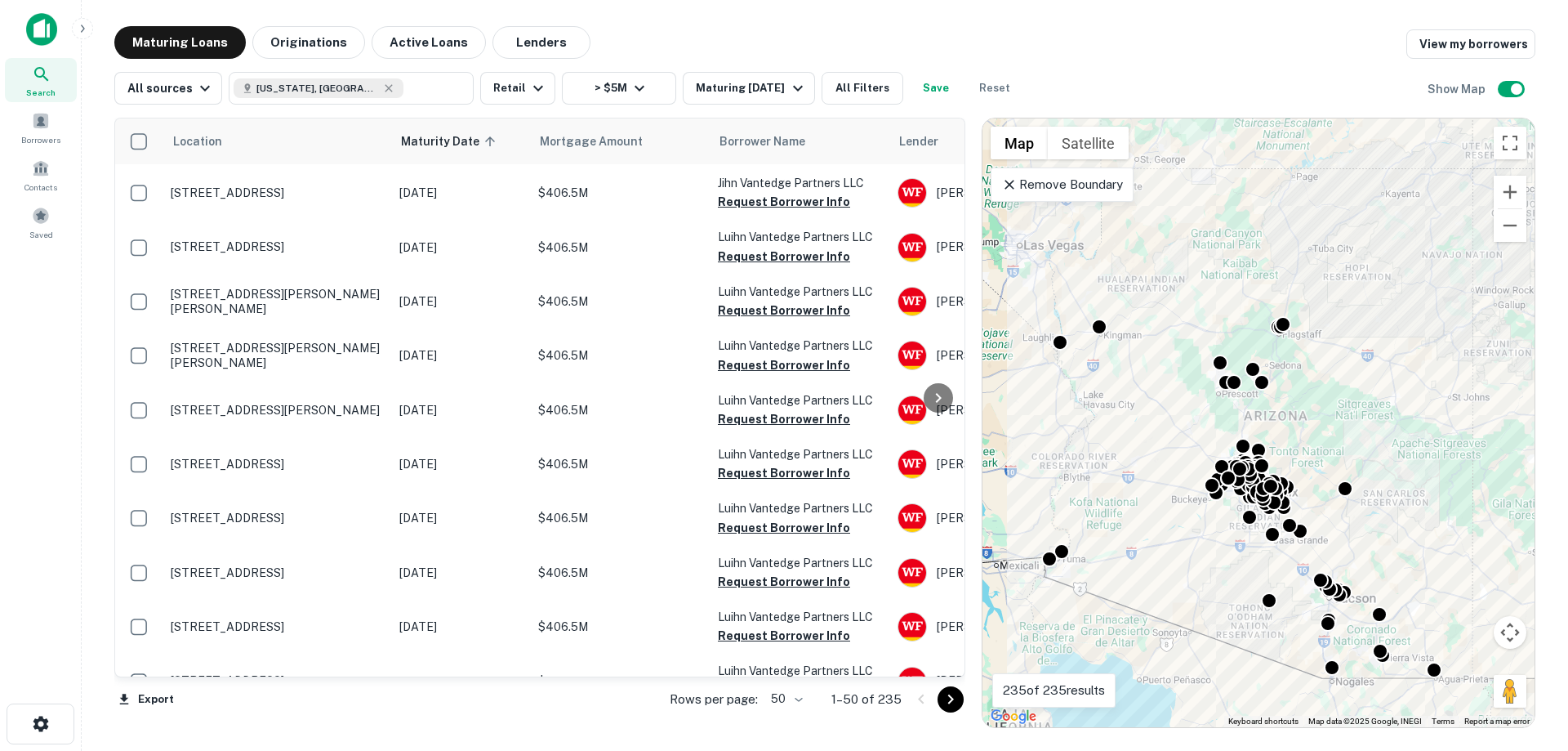
click at [951, 690] on icon "Go to next page" at bounding box center [950, 699] width 19 height 19
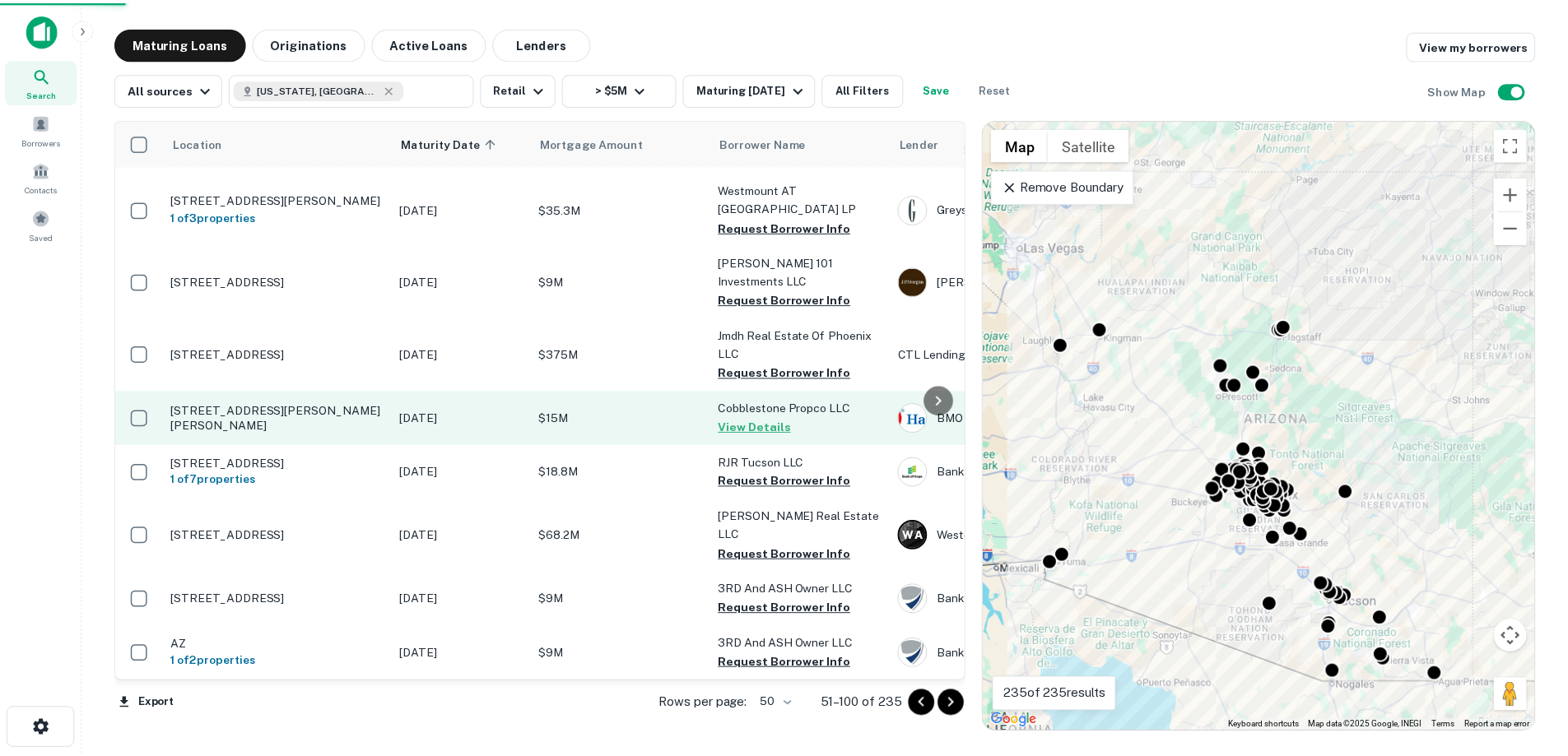
scroll to position [2394, 0]
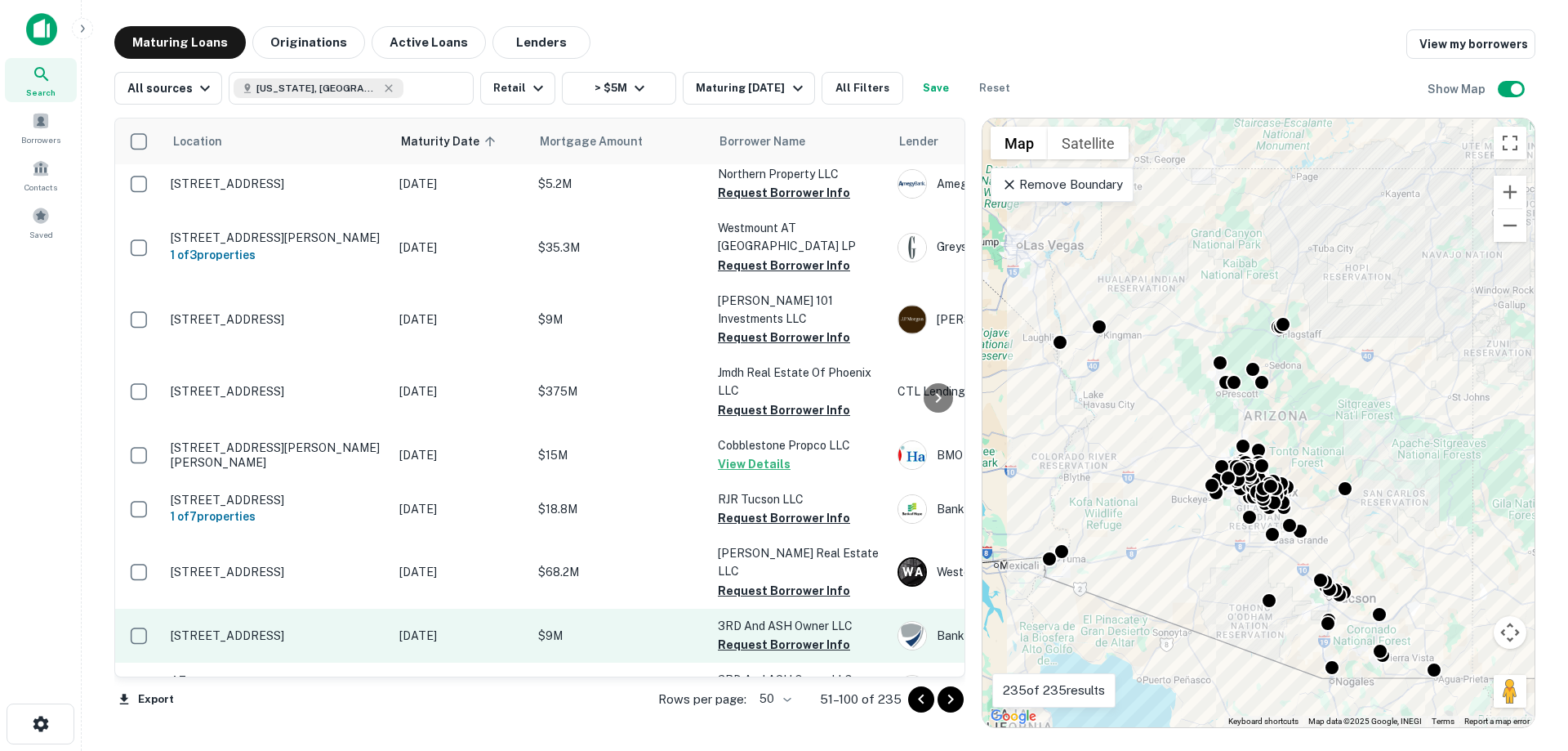
click at [437, 627] on p "[DATE]" at bounding box center [460, 635] width 123 height 18
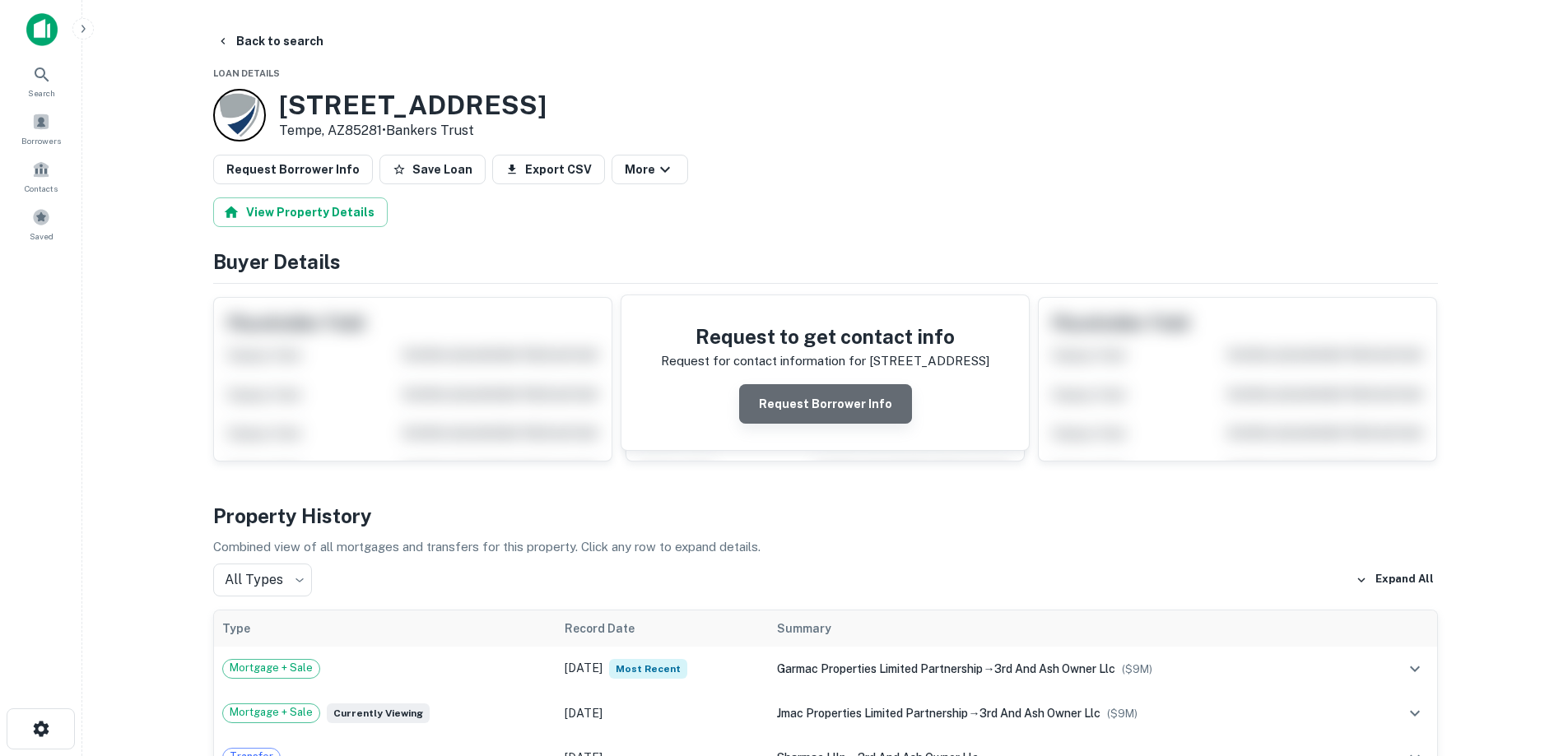
click at [830, 394] on button "Request Borrower Info" at bounding box center [825, 404] width 173 height 39
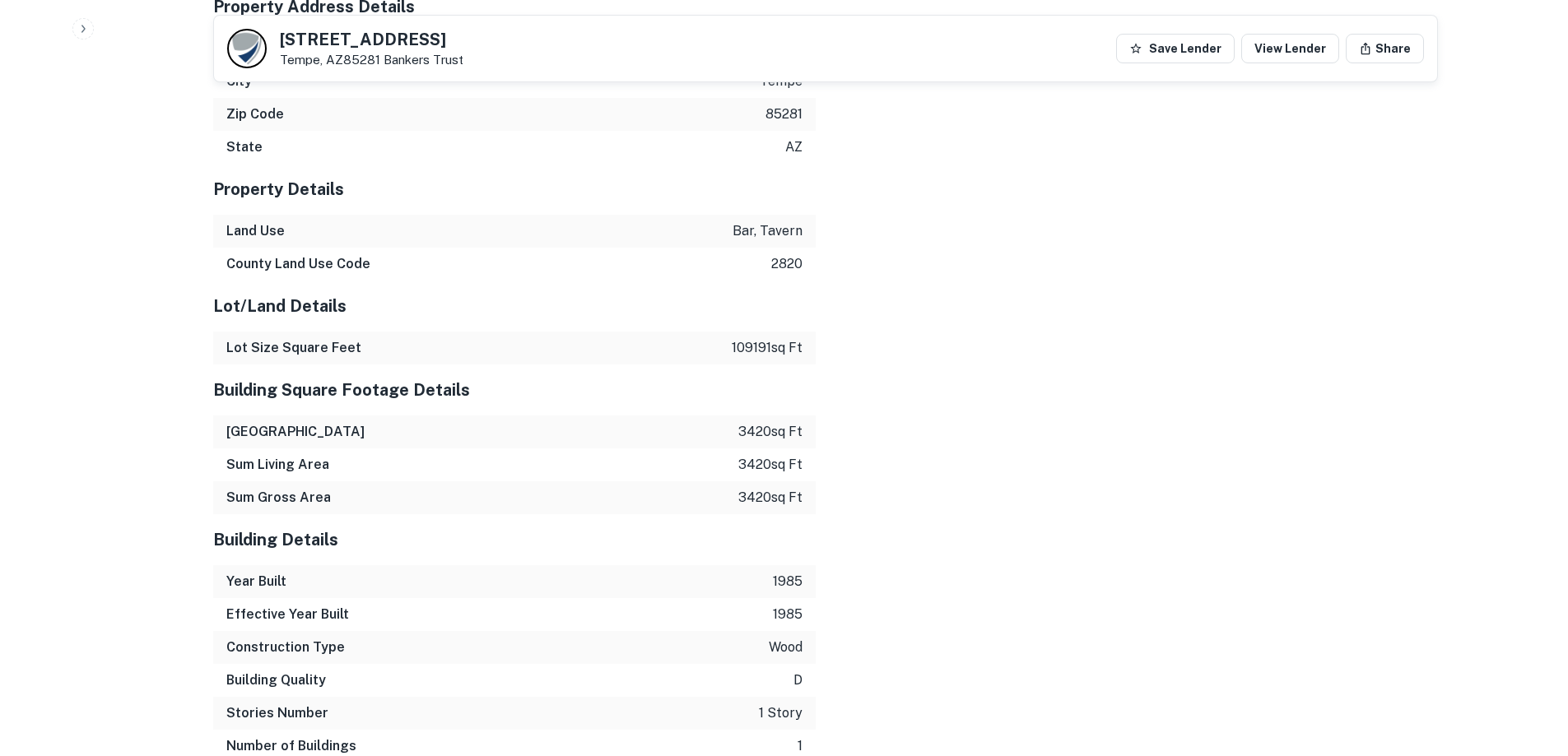
scroll to position [2297, 0]
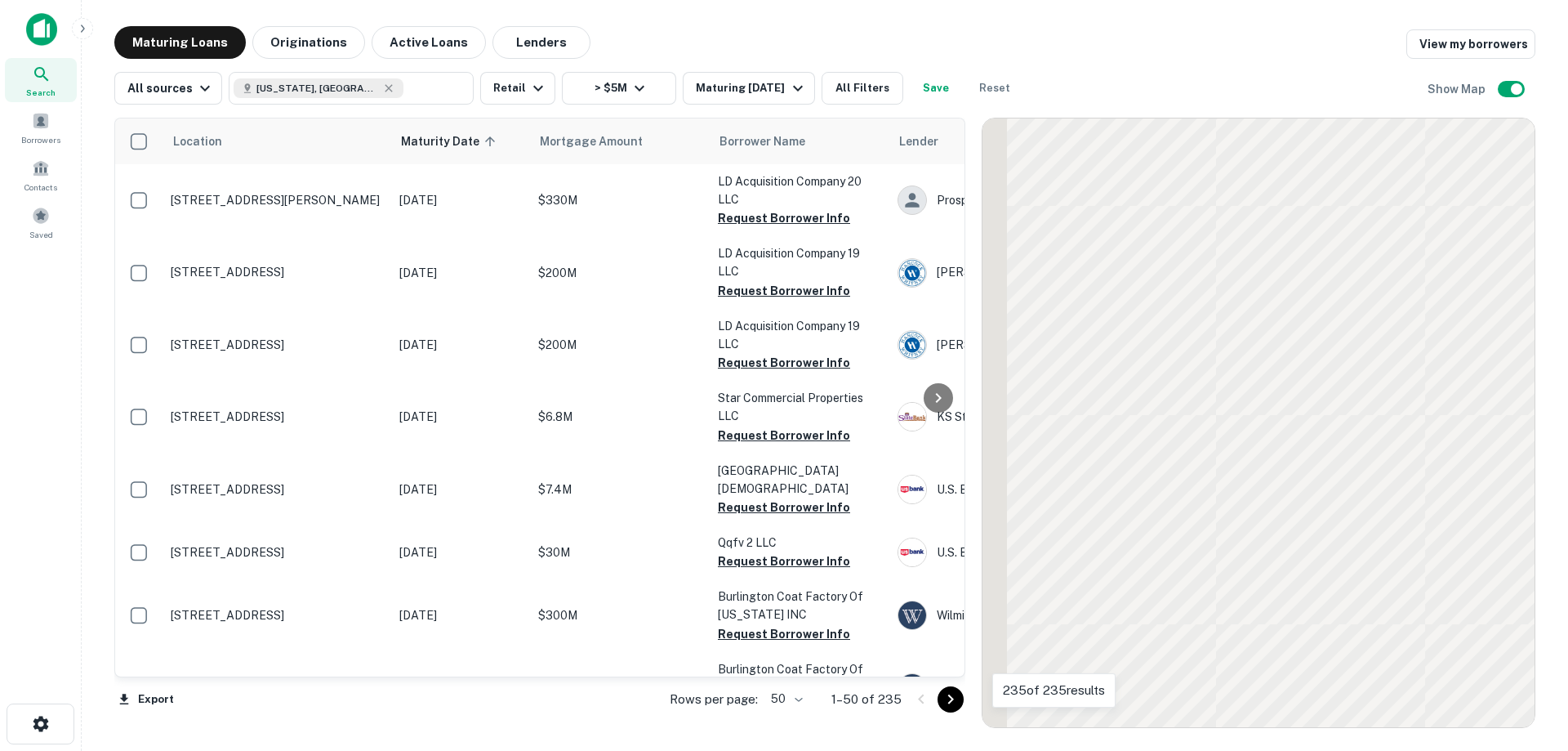
scroll to position [2438, 0]
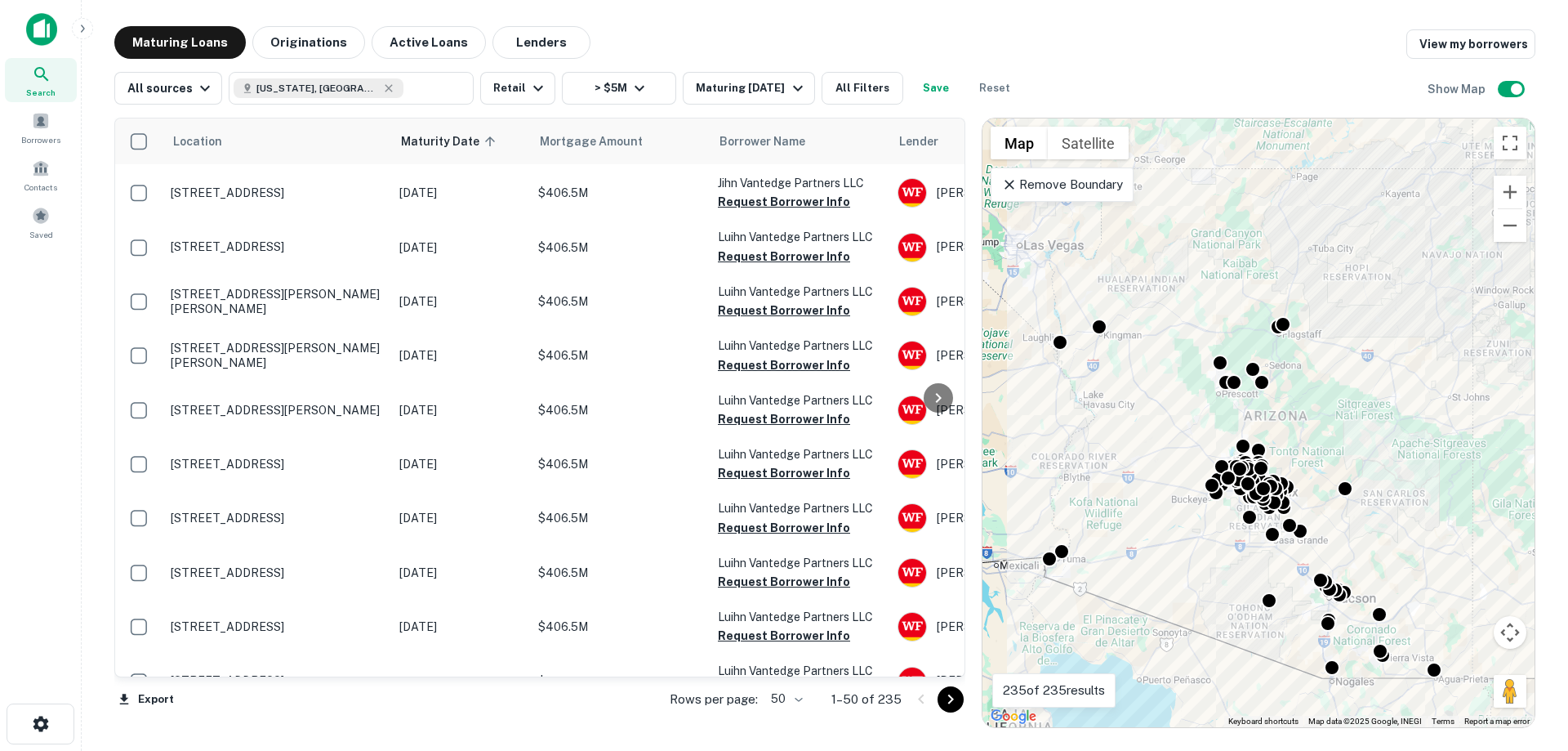
click at [960, 700] on icon "Go to next page" at bounding box center [950, 699] width 19 height 19
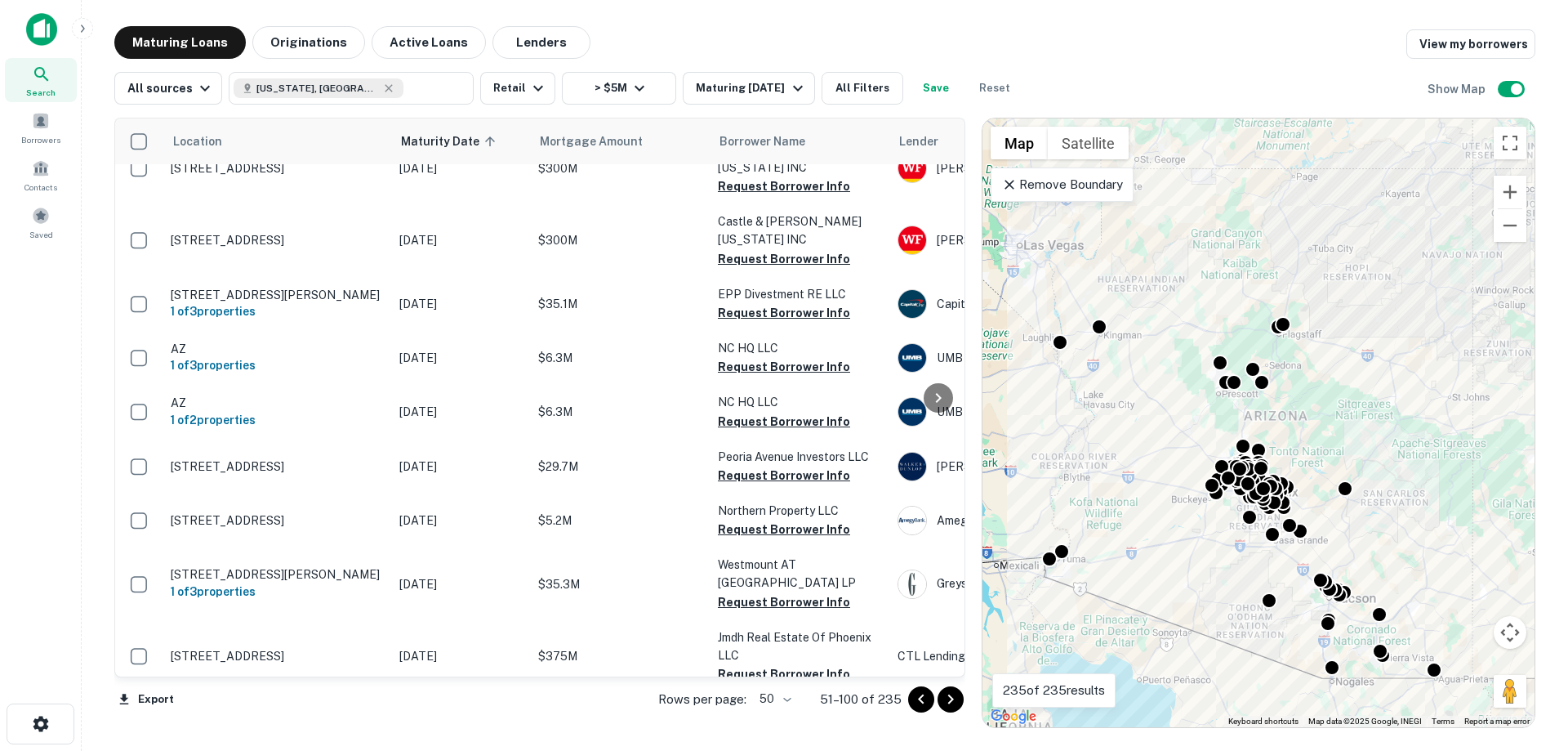
scroll to position [2368, 0]
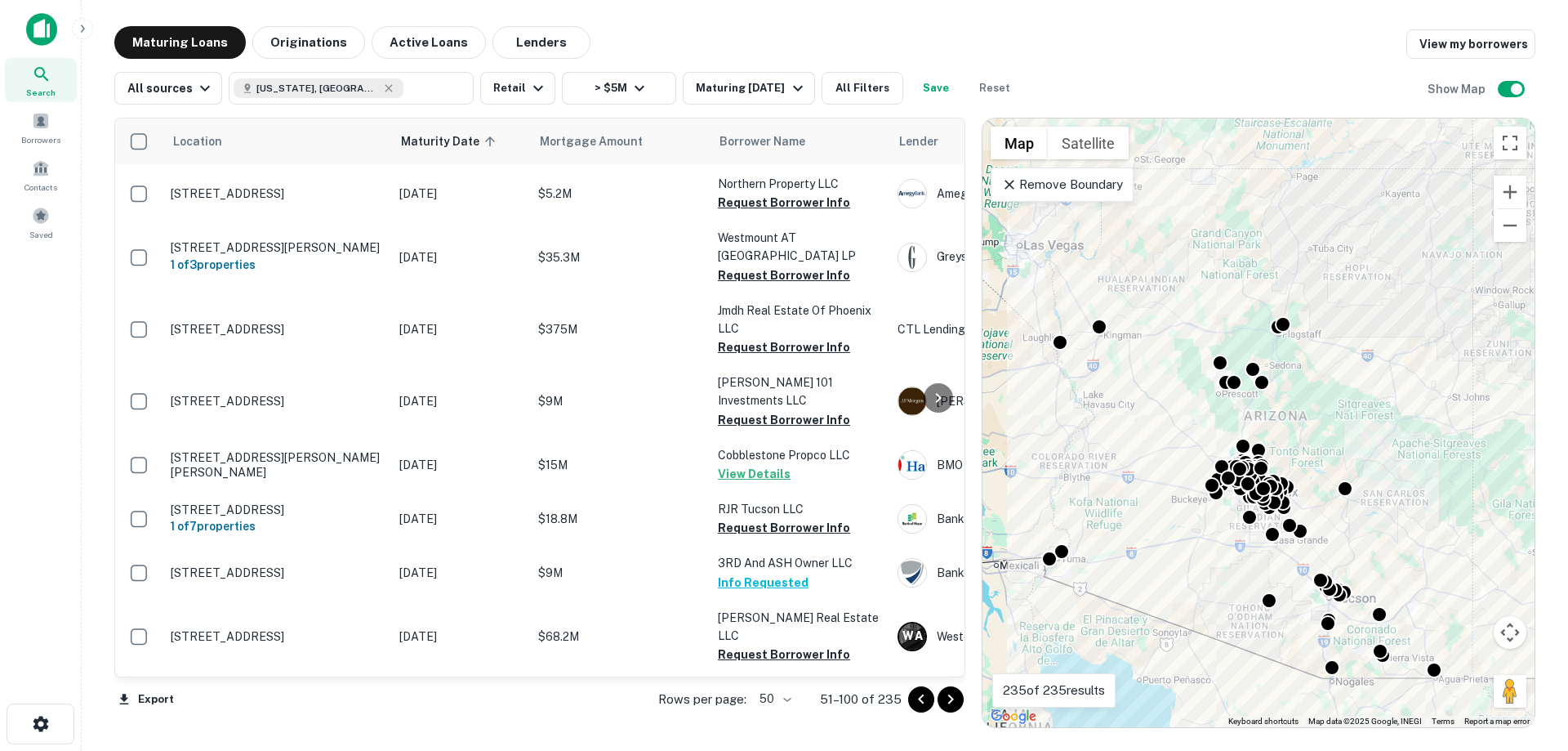
click at [955, 701] on icon "Go to next page" at bounding box center [950, 699] width 19 height 19
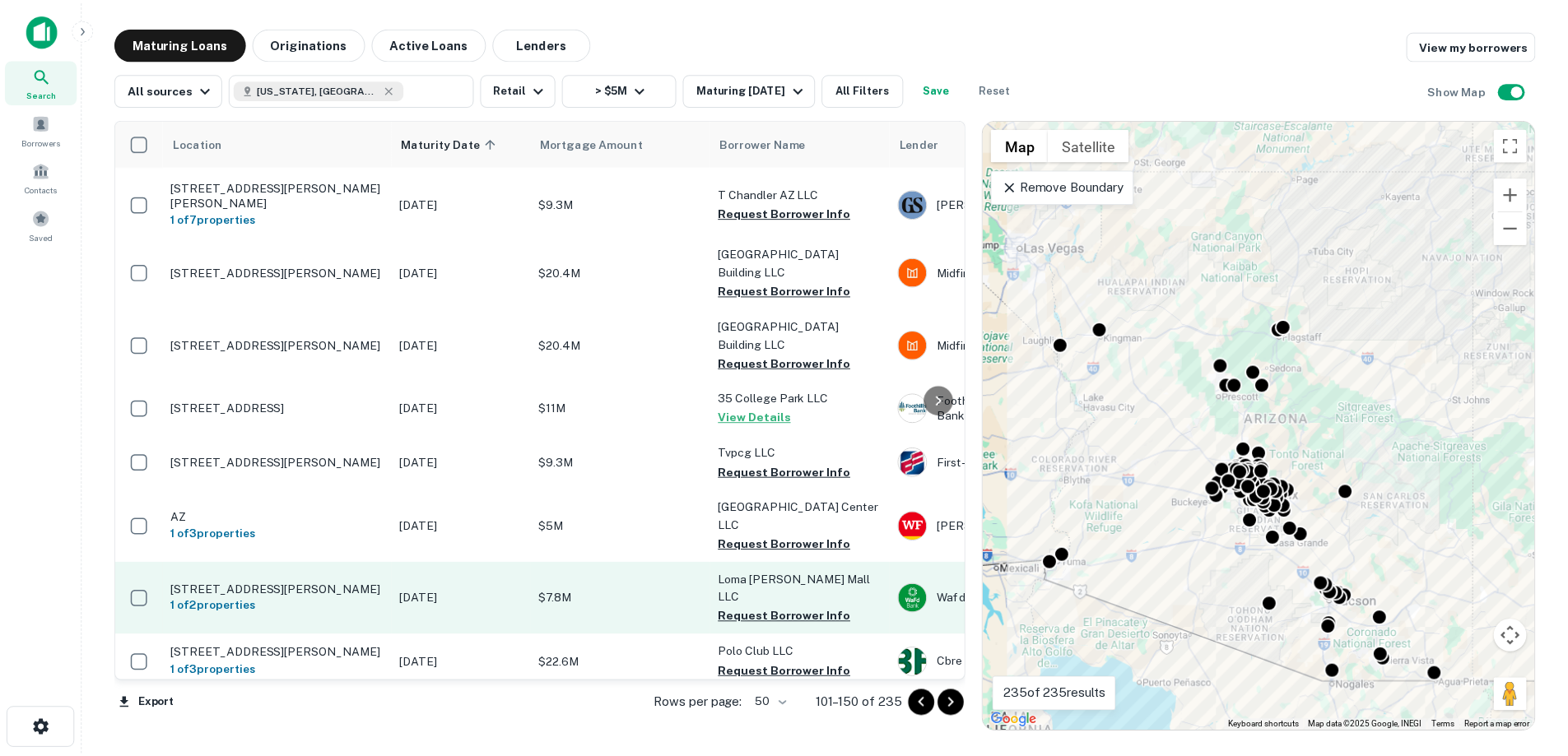
scroll to position [1232, 0]
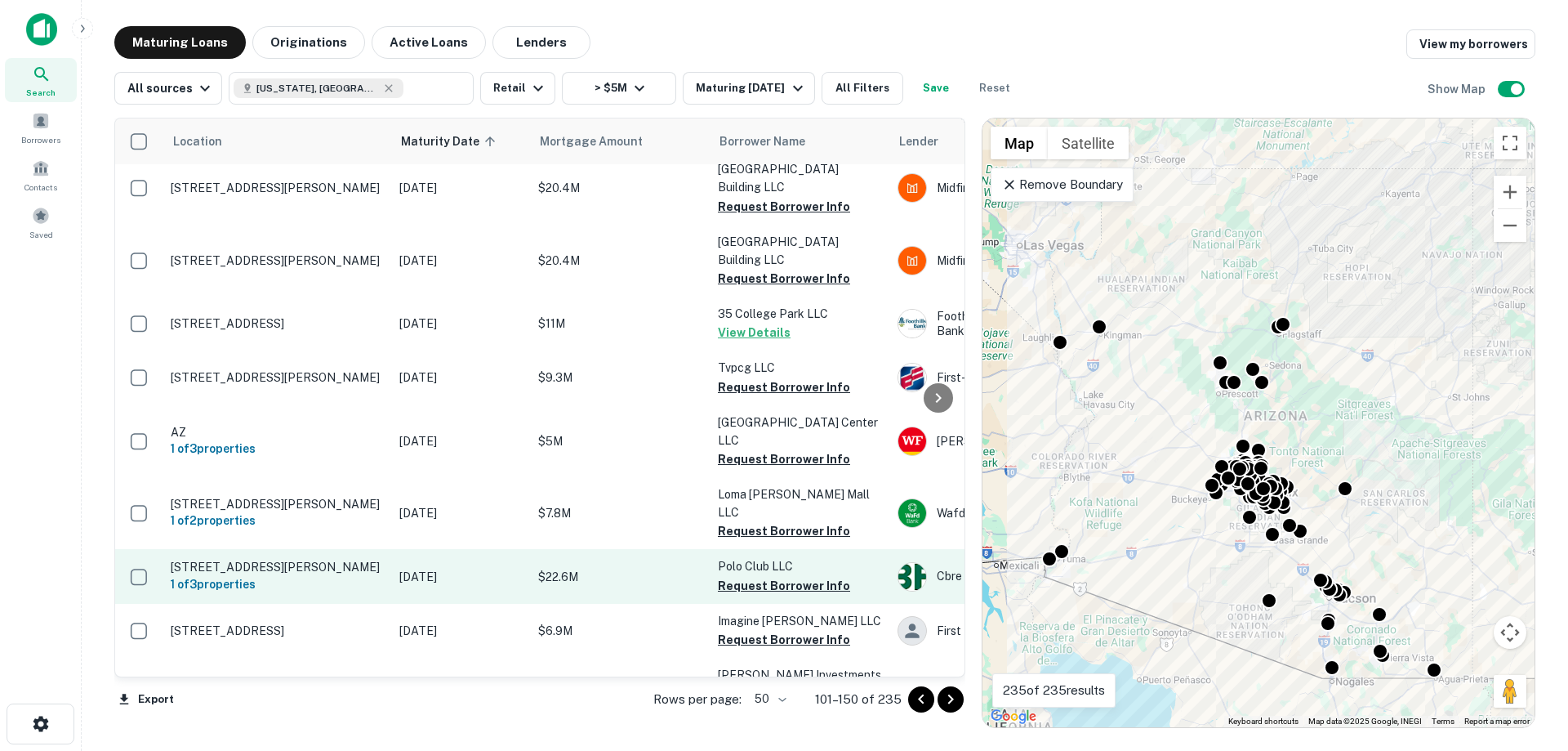
click at [476, 549] on td "[DATE]" at bounding box center [460, 577] width 139 height 54
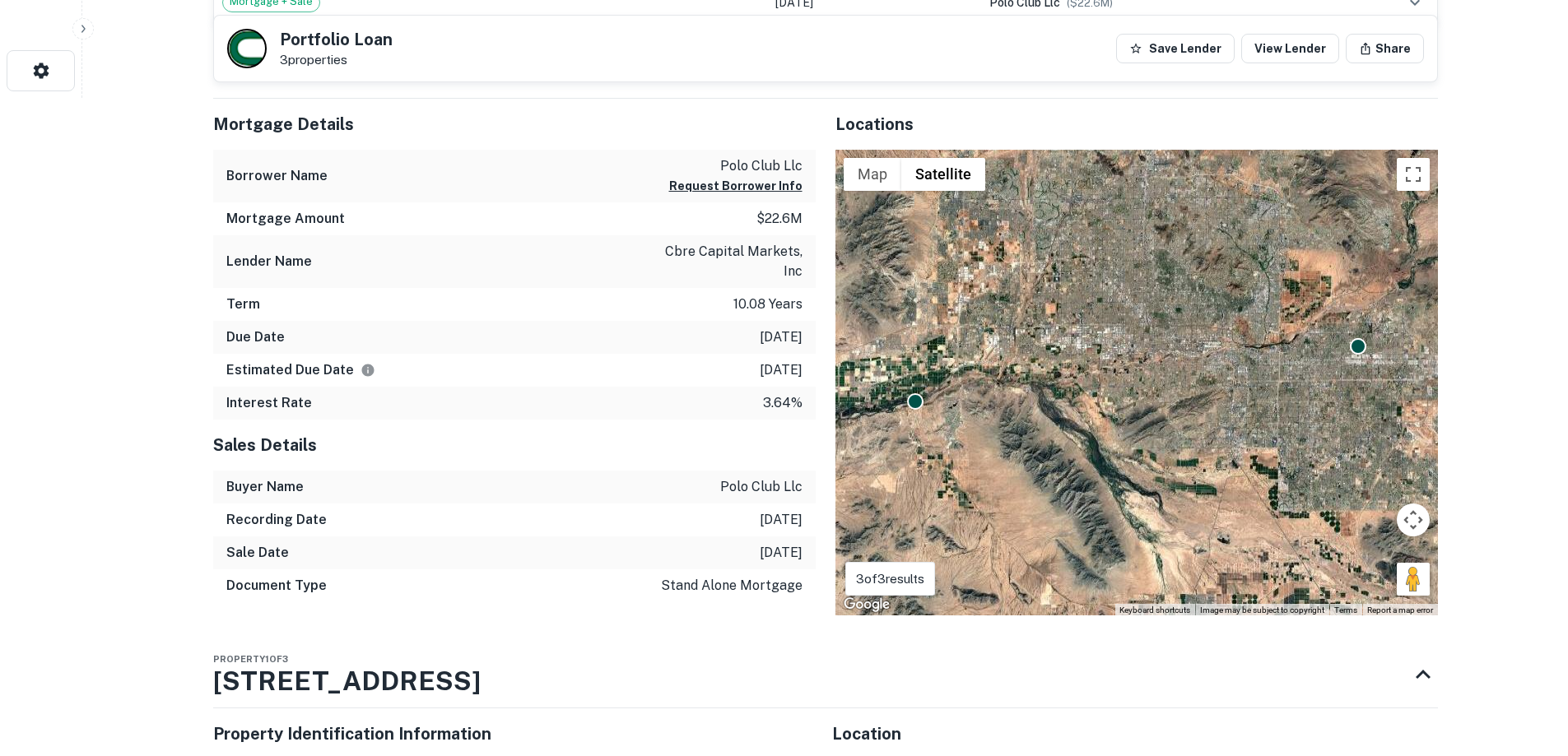
scroll to position [1151, 0]
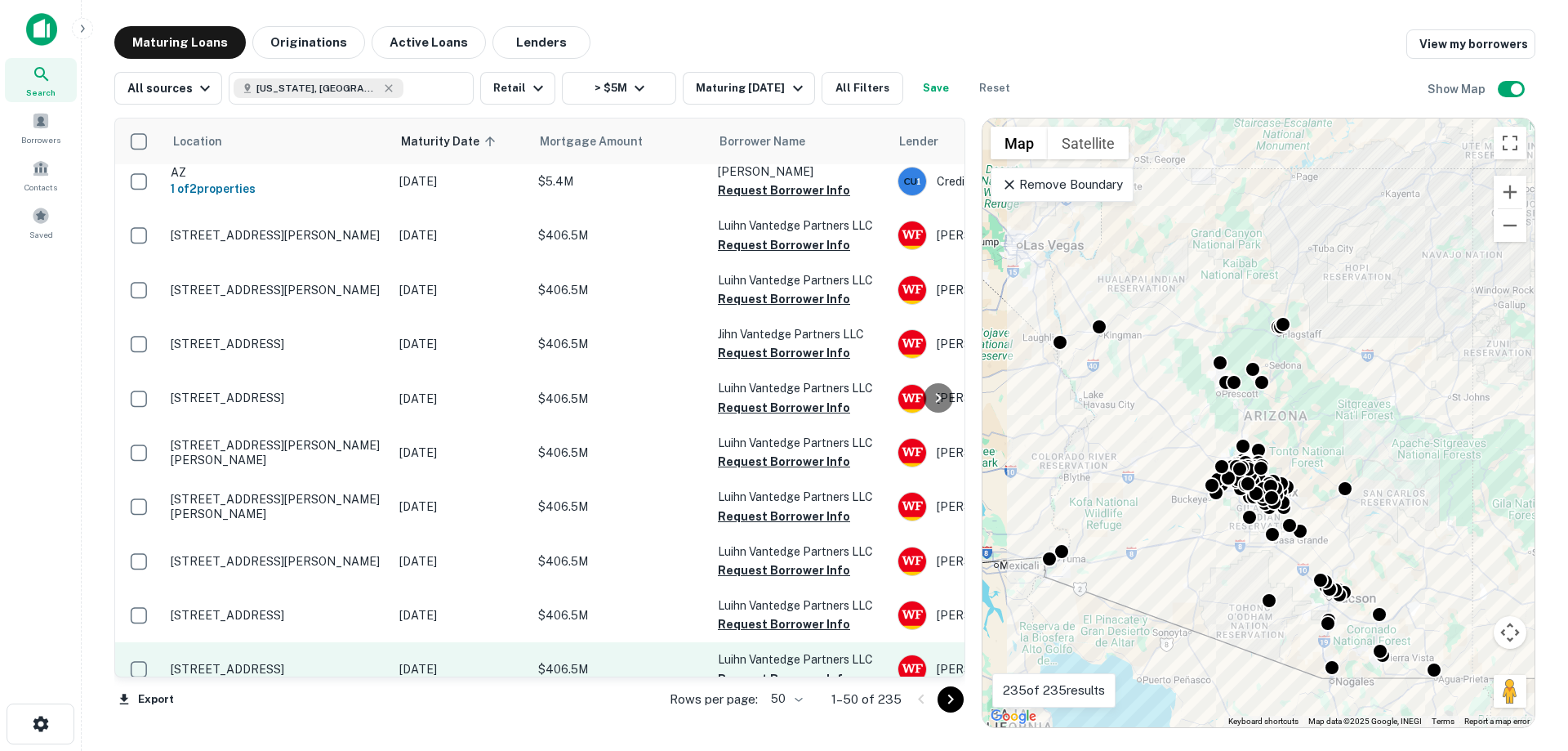
scroll to position [2438, 0]
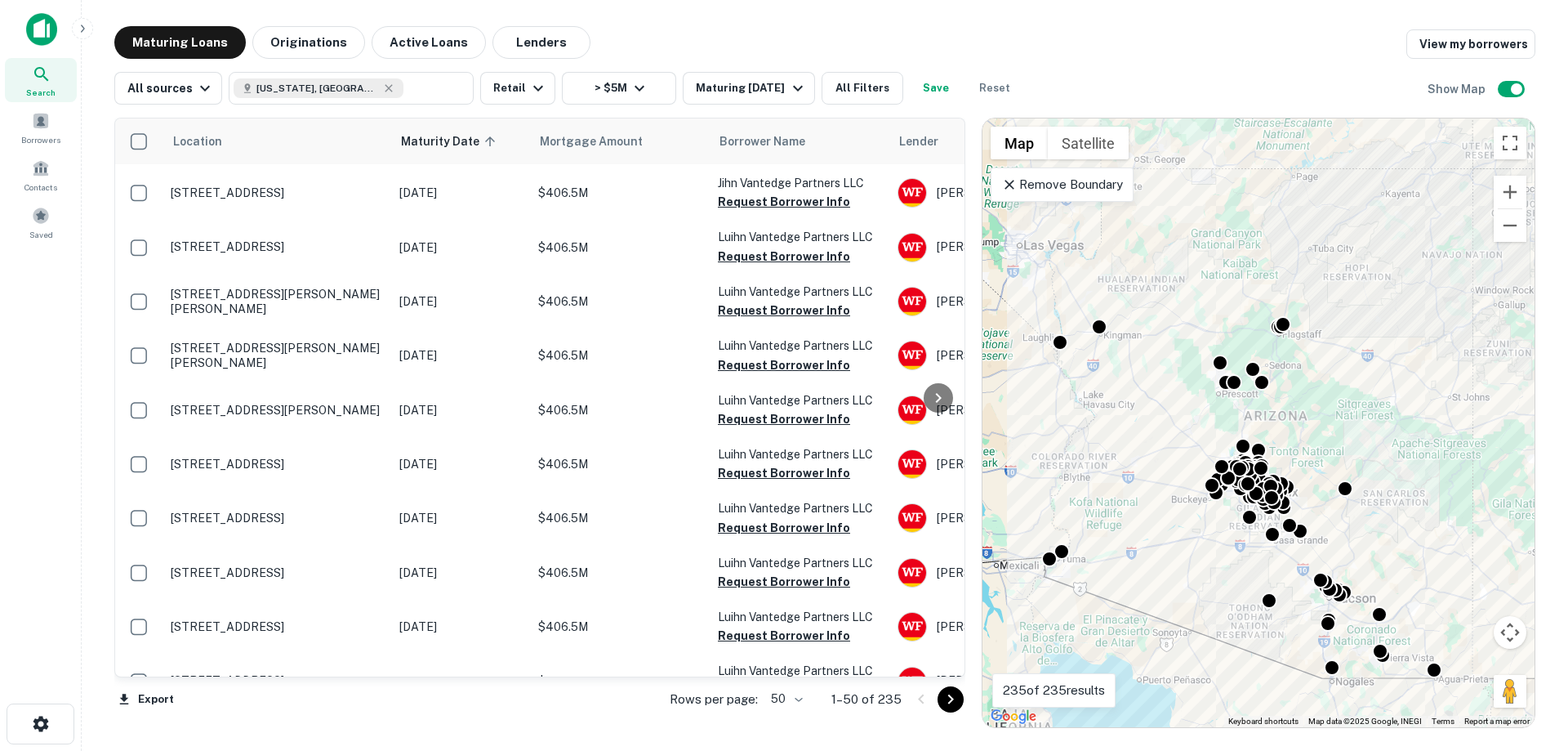
click at [956, 705] on icon "Go to next page" at bounding box center [950, 699] width 19 height 19
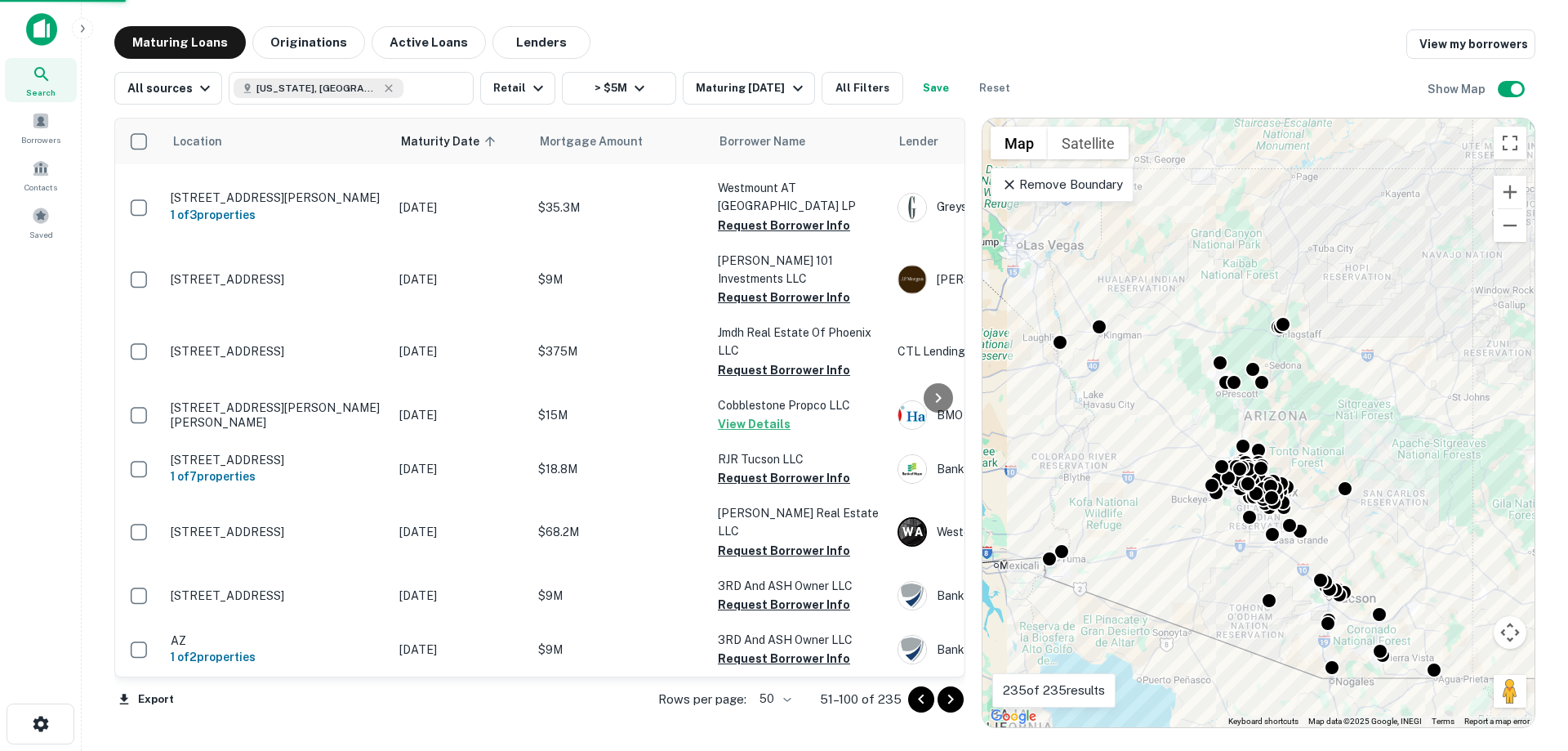
scroll to position [2378, 0]
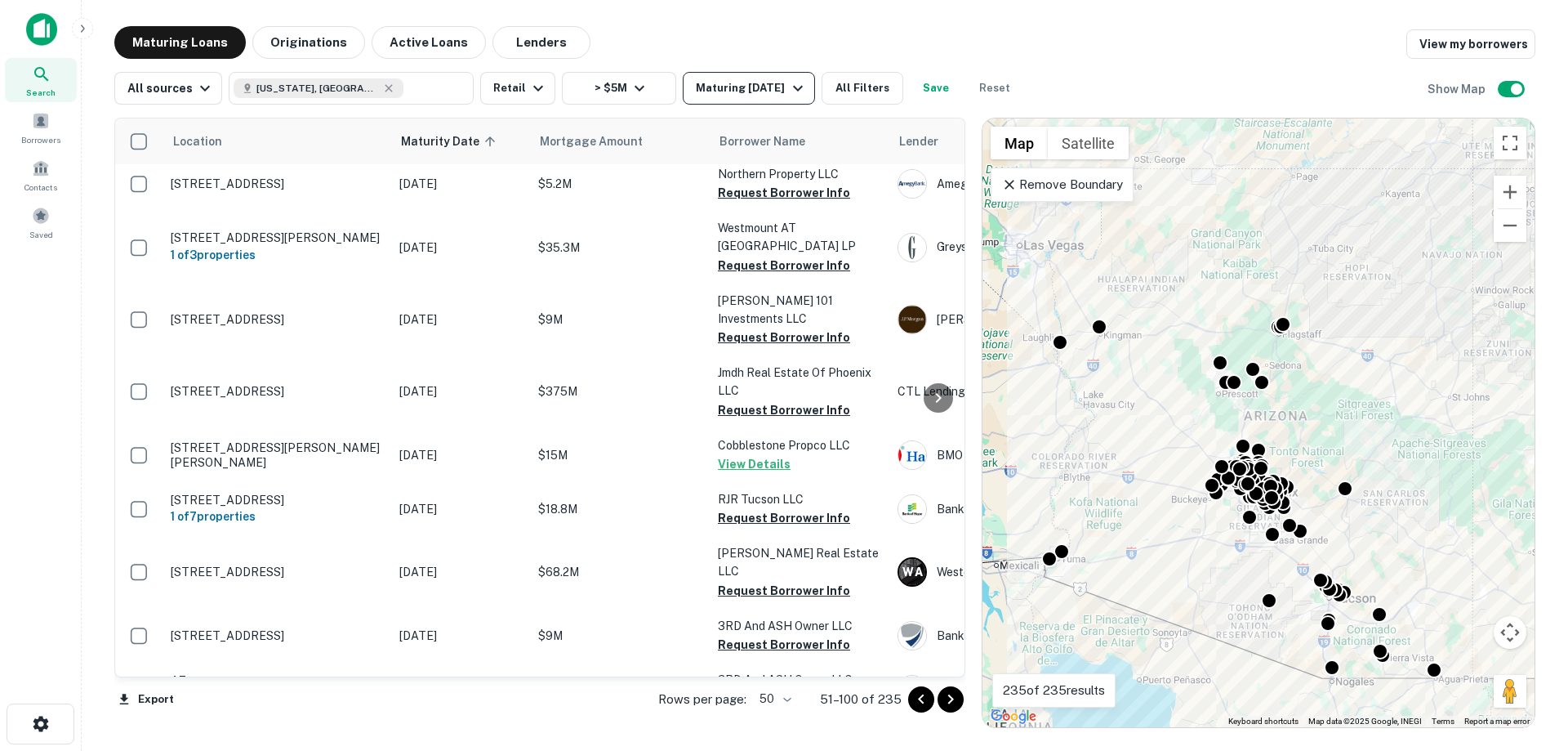
click at [796, 96] on icon "button" at bounding box center [798, 88] width 19 height 19
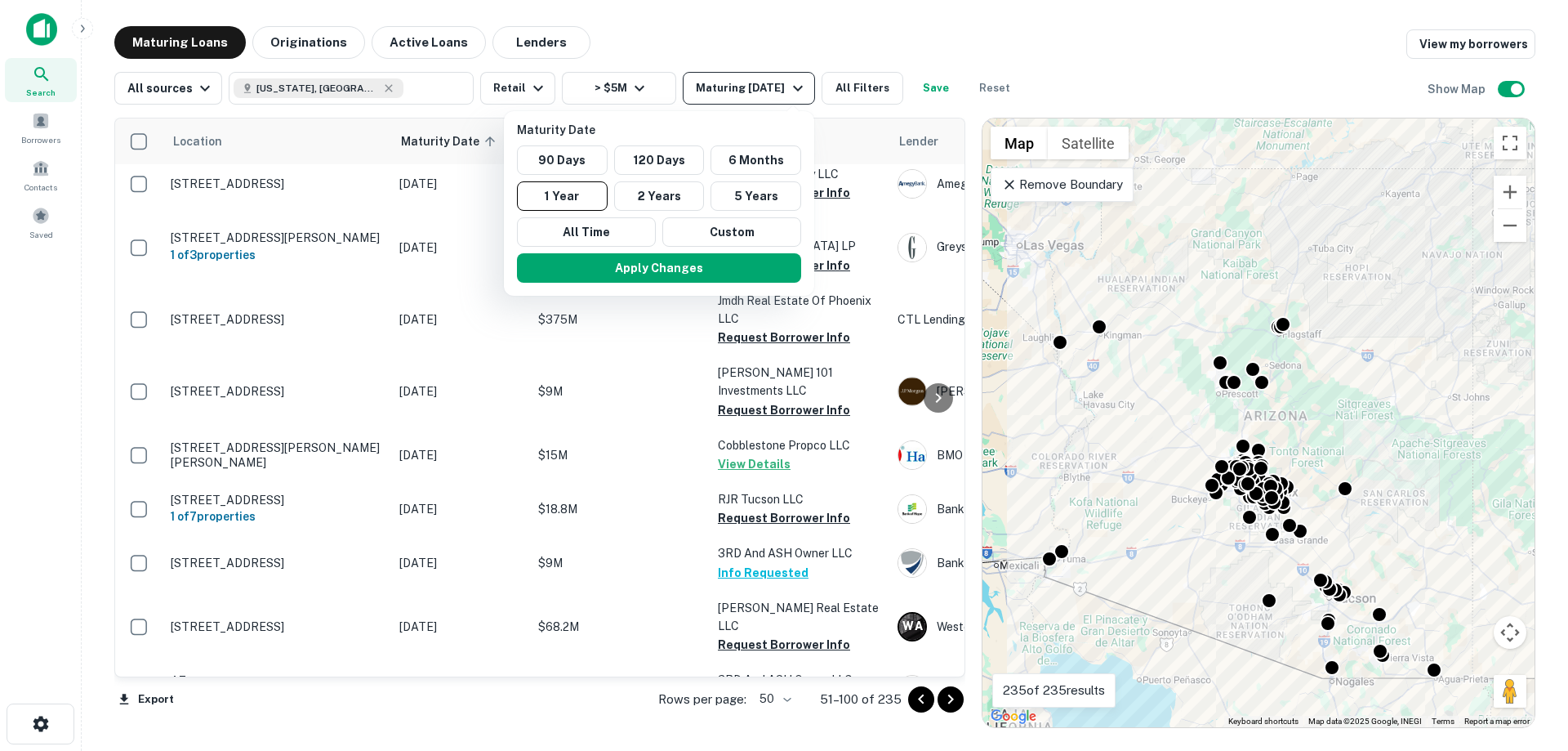
scroll to position [2368, 0]
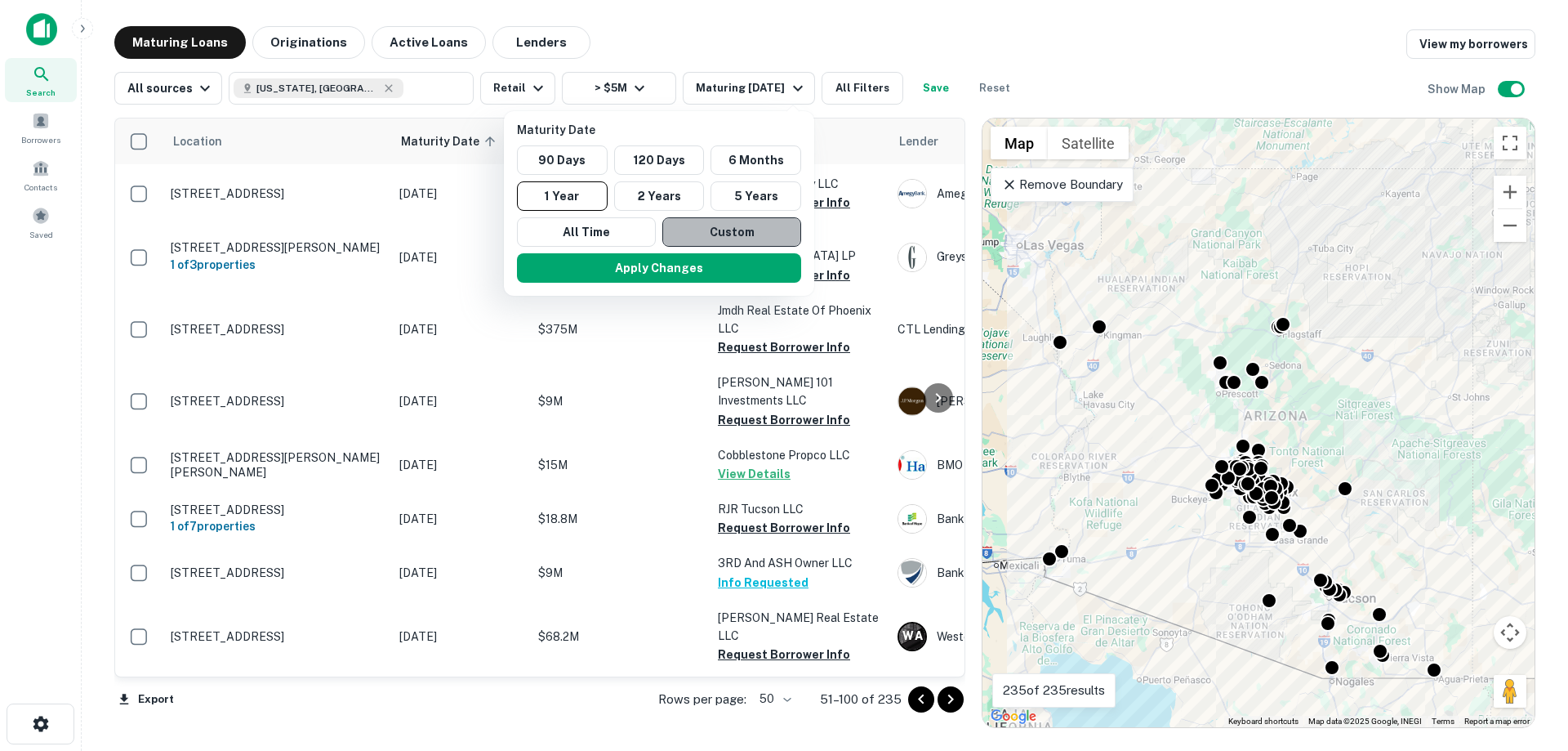
click at [718, 236] on button "Custom" at bounding box center [732, 232] width 139 height 30
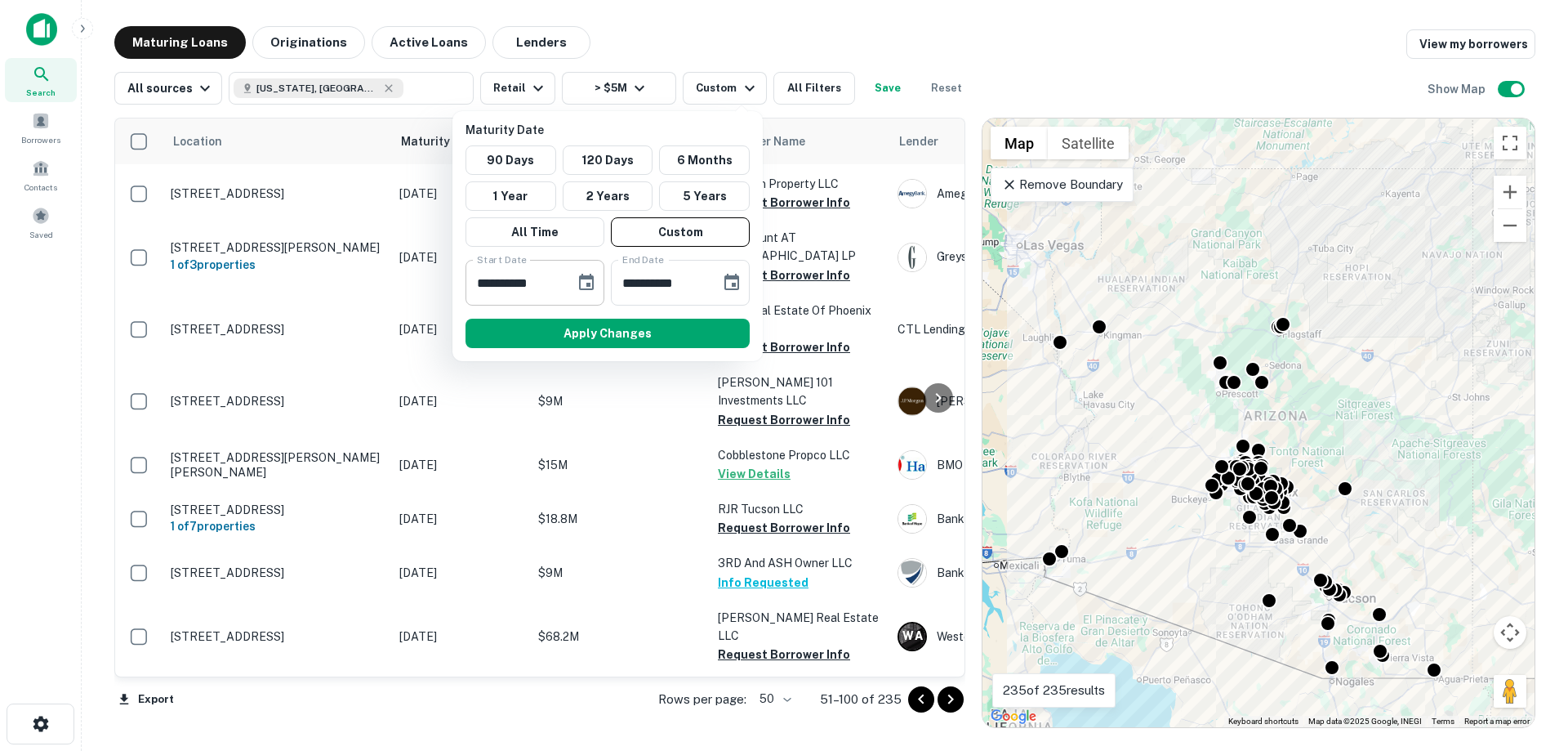
click at [574, 282] on button "Choose date, selected date is Mar 10, 2025" at bounding box center [586, 283] width 33 height 33
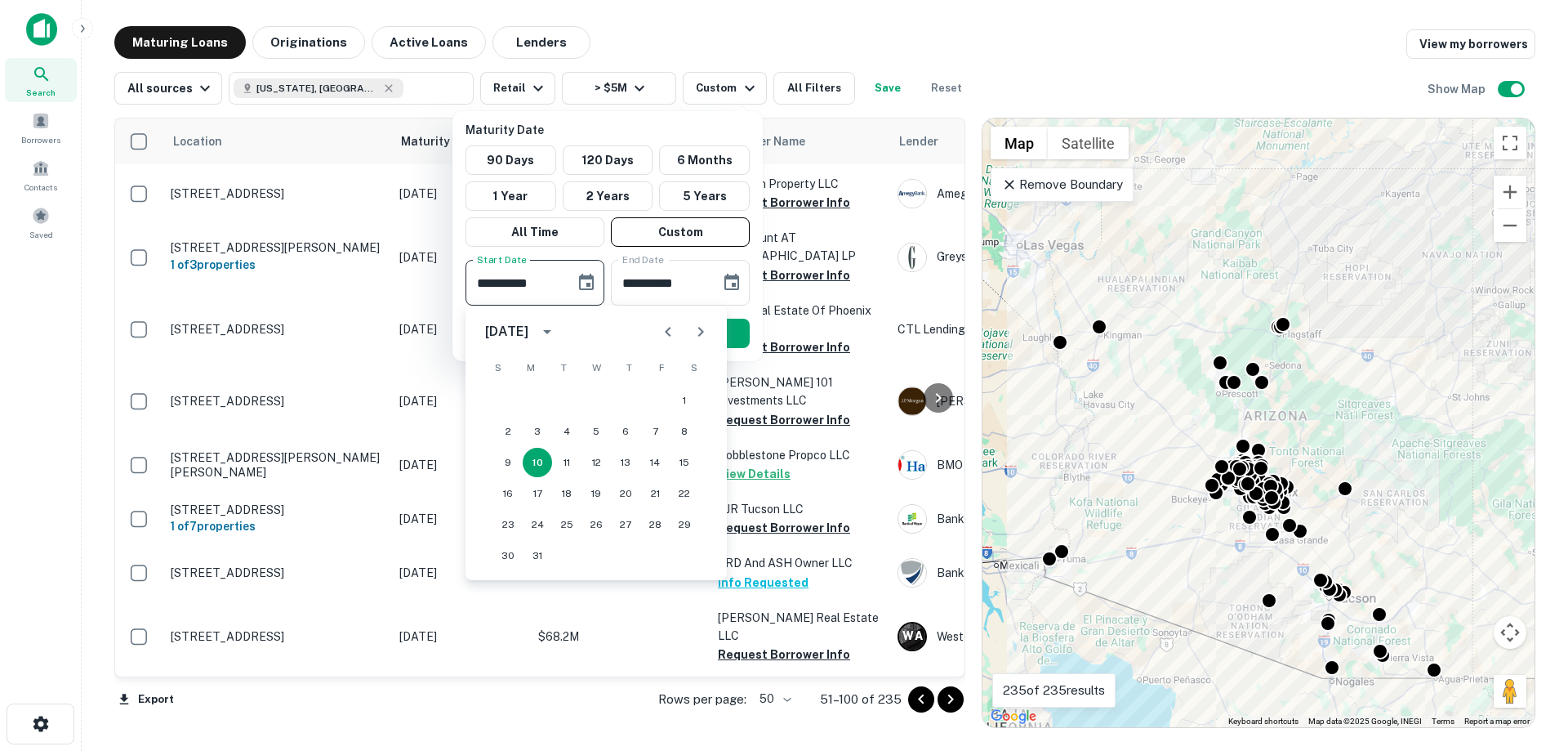
click at [662, 334] on icon "Previous month" at bounding box center [668, 331] width 19 height 19
click at [601, 405] on button "1" at bounding box center [596, 400] width 30 height 30
type input "**********"
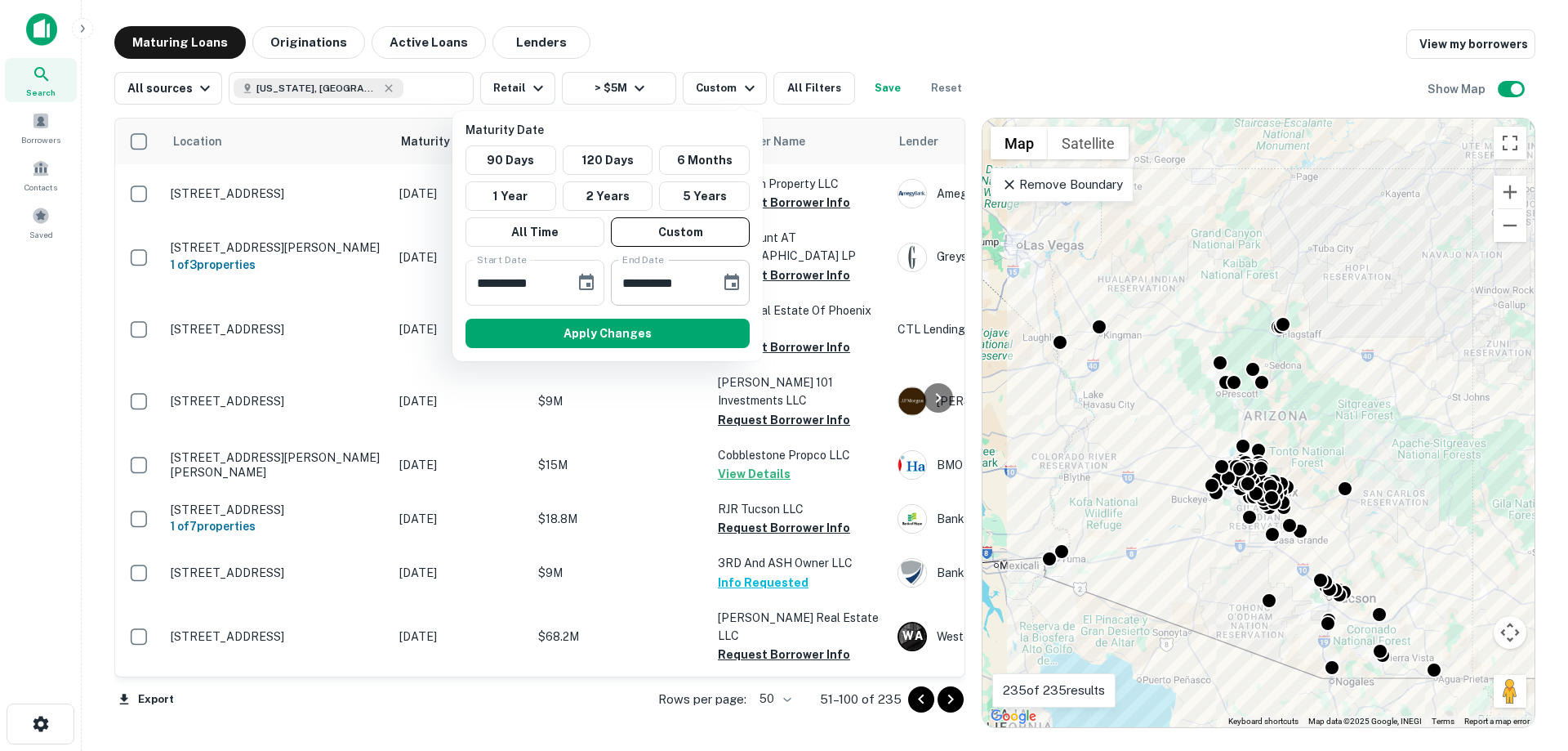
click at [734, 284] on icon "Choose date, selected date is Sep 6, 2025" at bounding box center [731, 281] width 14 height 16
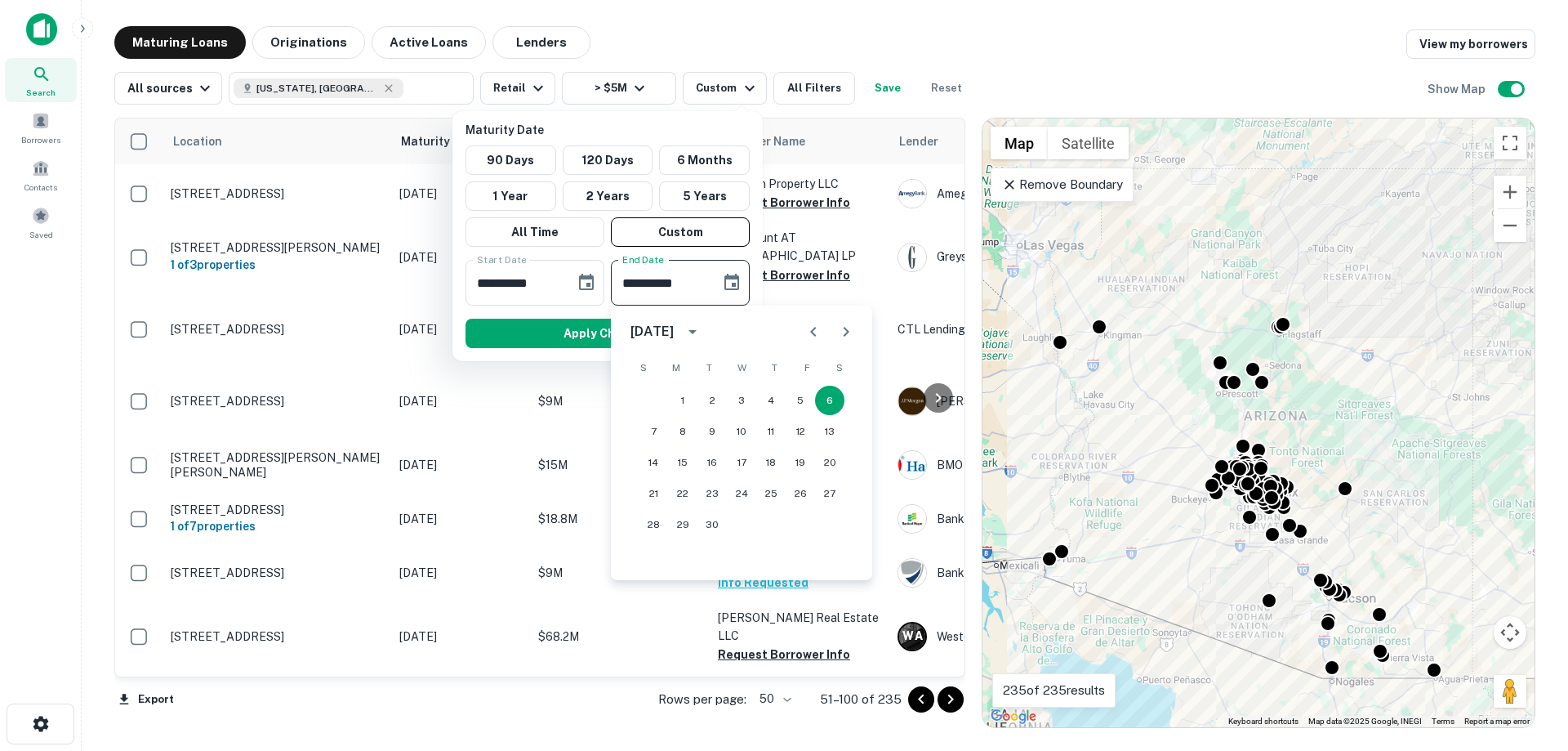
click at [817, 335] on icon "Previous month" at bounding box center [813, 331] width 19 height 19
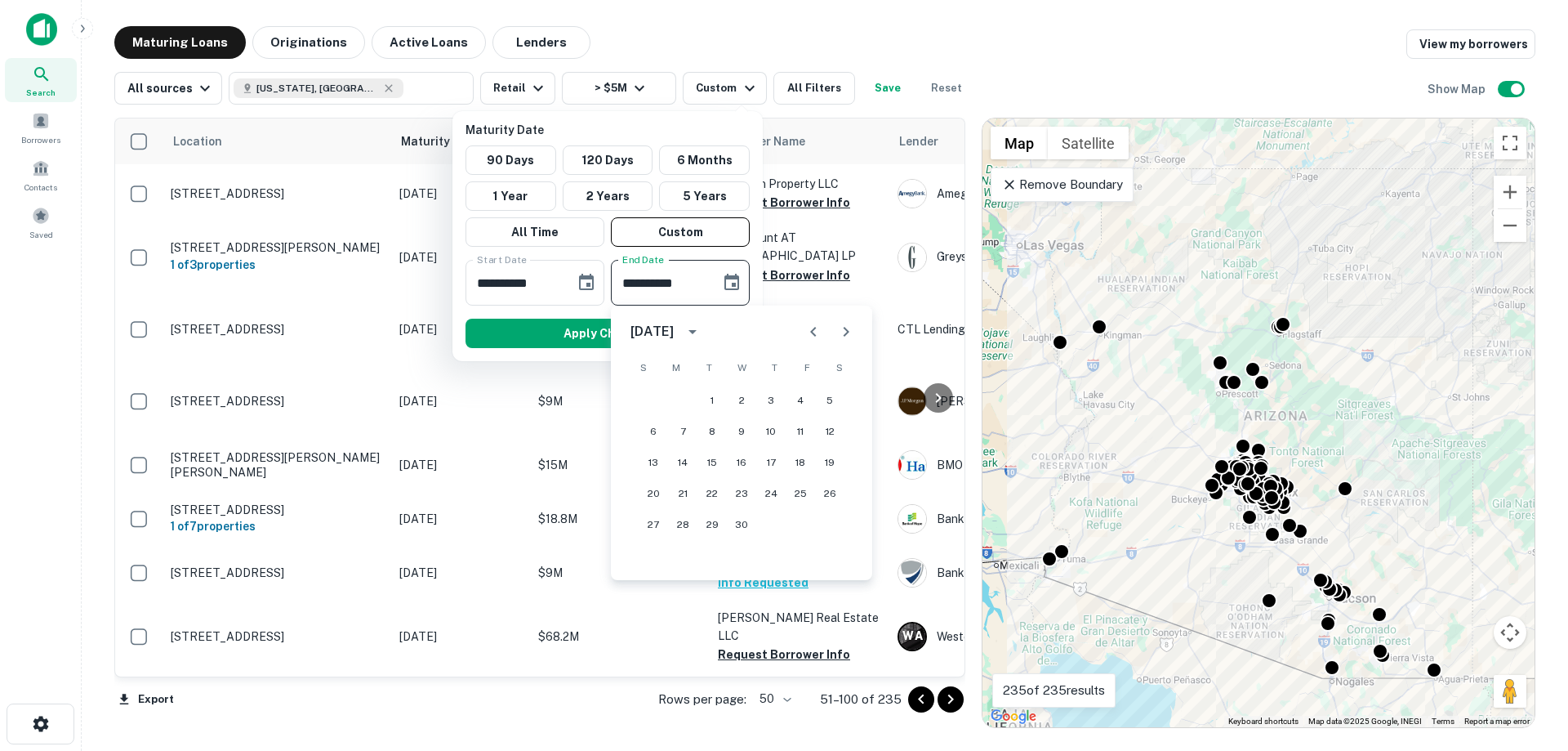
click at [817, 335] on icon "Previous month" at bounding box center [813, 331] width 19 height 19
click at [800, 526] on button "31" at bounding box center [801, 524] width 30 height 30
type input "**********"
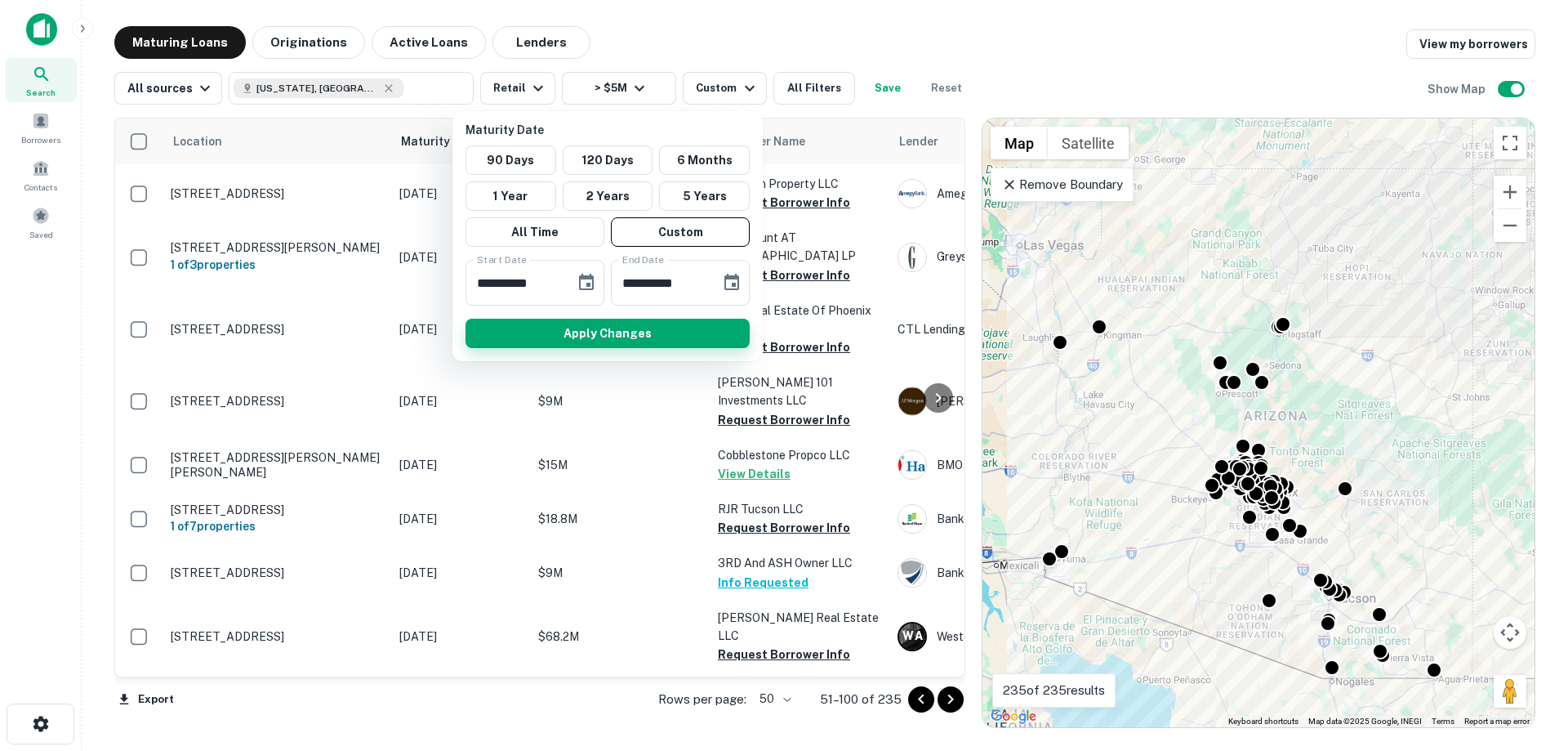
click at [635, 331] on button "Apply Changes" at bounding box center [608, 333] width 284 height 30
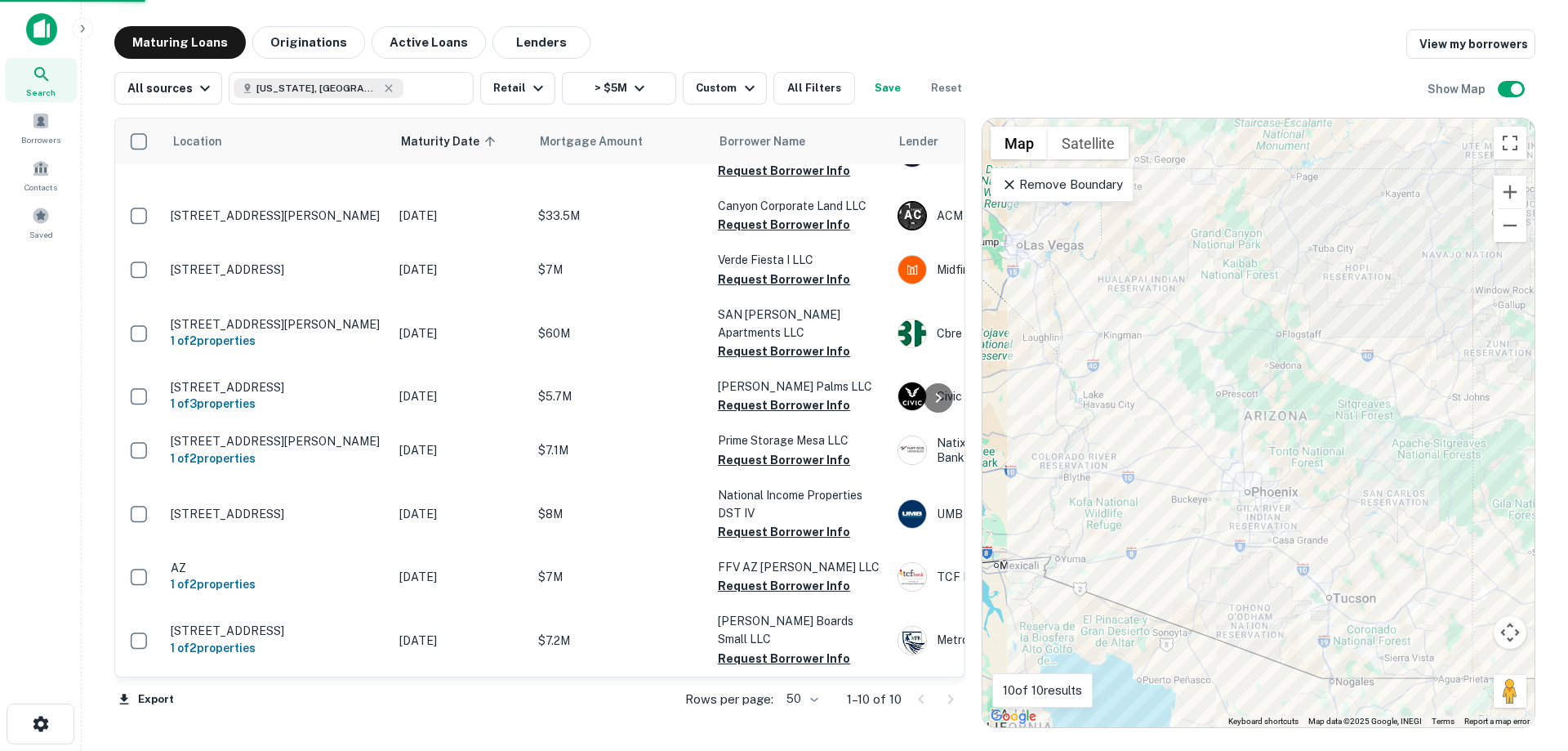
scroll to position [88, 0]
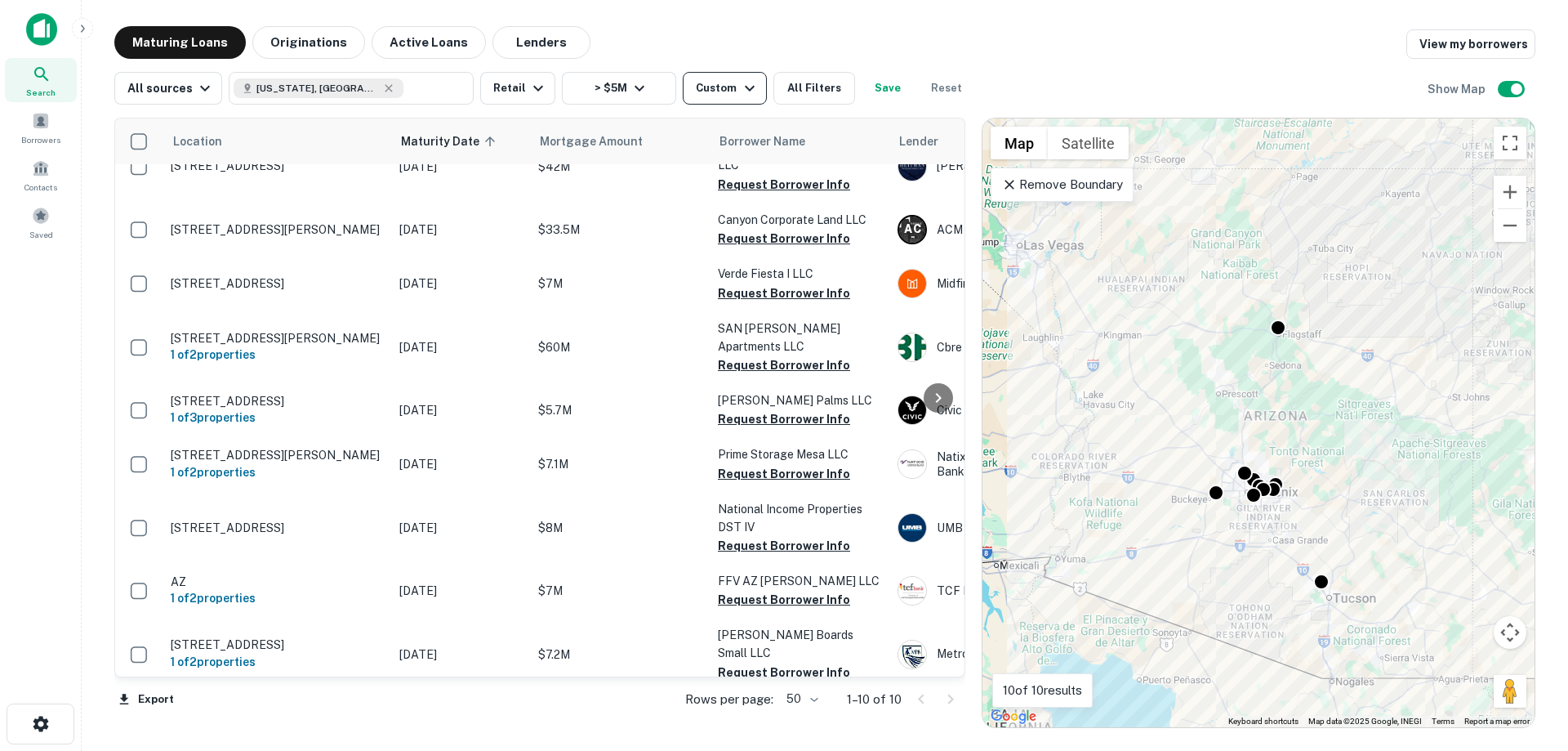
click at [707, 87] on div "Custom" at bounding box center [727, 88] width 63 height 19
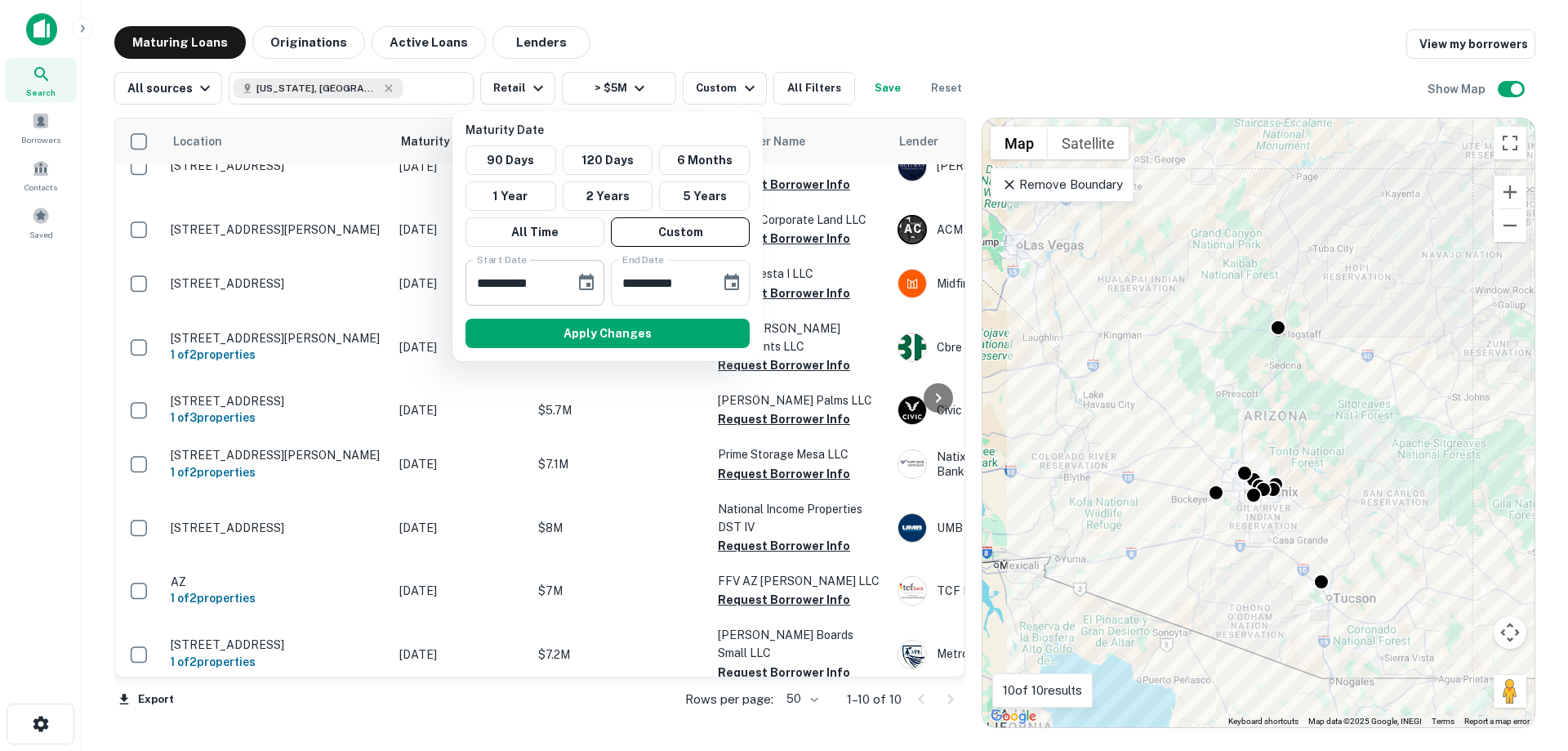
click at [562, 271] on input "**********" at bounding box center [514, 283] width 98 height 46
click at [584, 274] on icon "Choose date, selected date is Jan 1, 2025" at bounding box center [586, 282] width 19 height 19
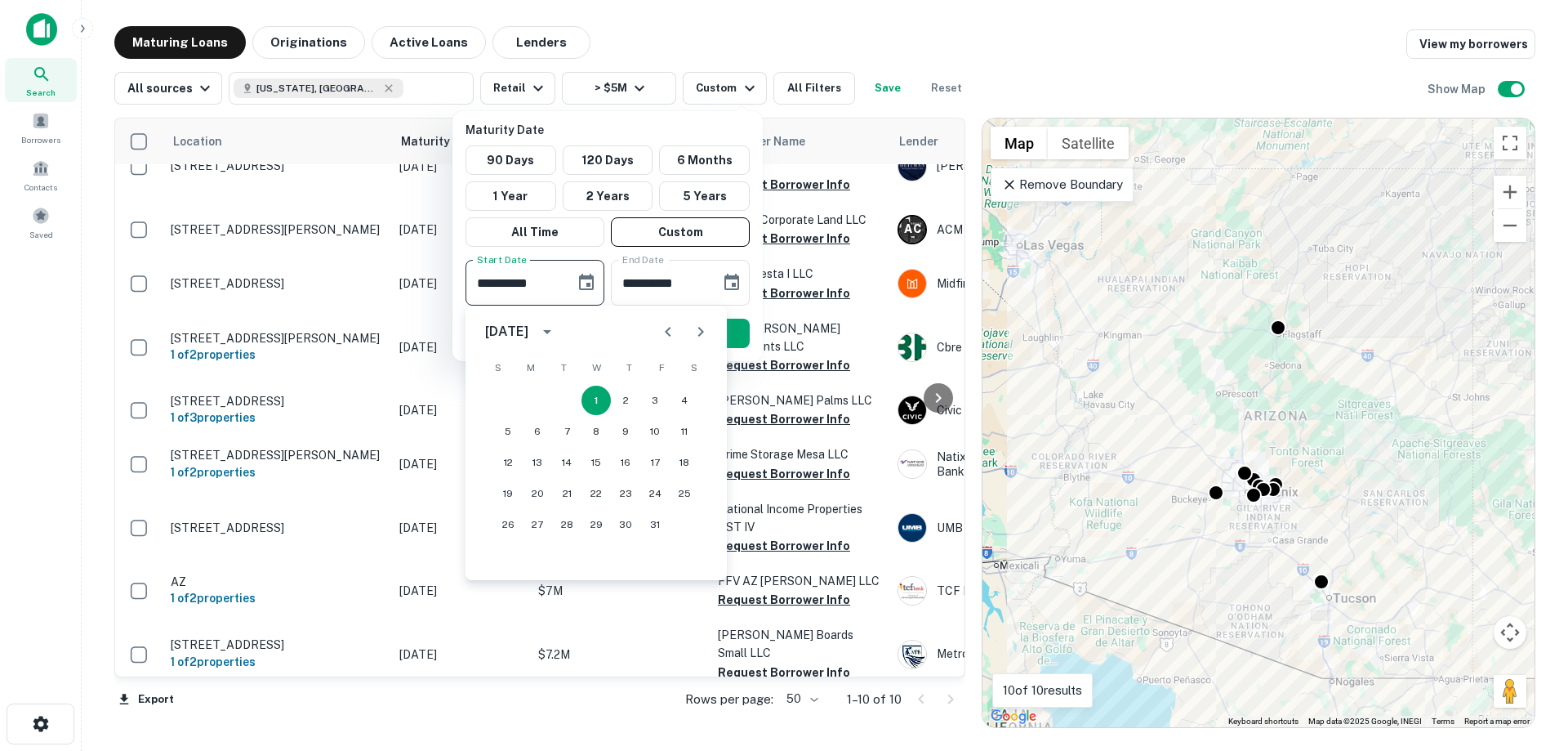
click at [700, 334] on icon "Next month" at bounding box center [701, 332] width 6 height 10
click at [683, 406] on button "1" at bounding box center [685, 400] width 30 height 30
type input "**********"
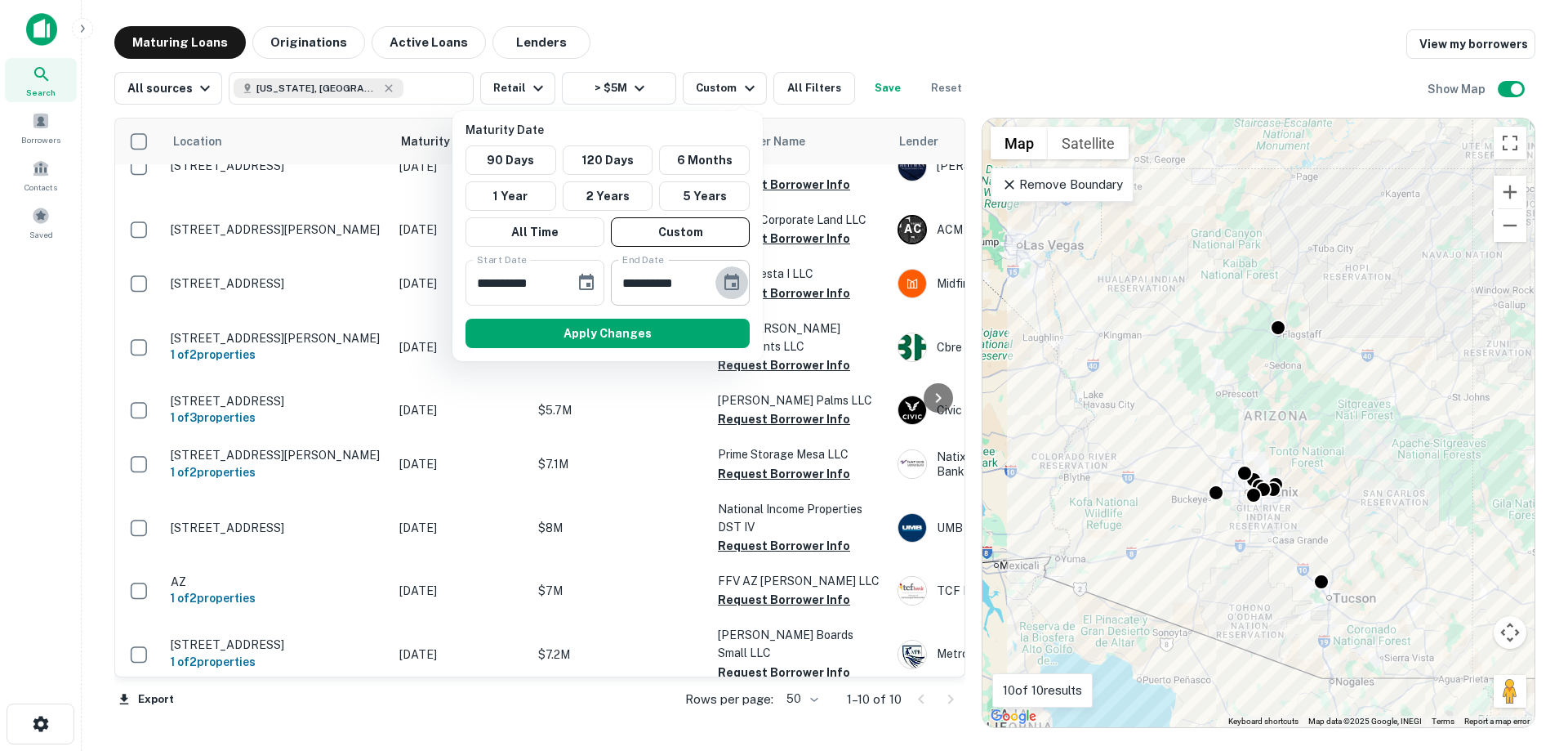
click at [730, 292] on icon "Choose date, selected date is Jan 31, 2025" at bounding box center [731, 282] width 19 height 19
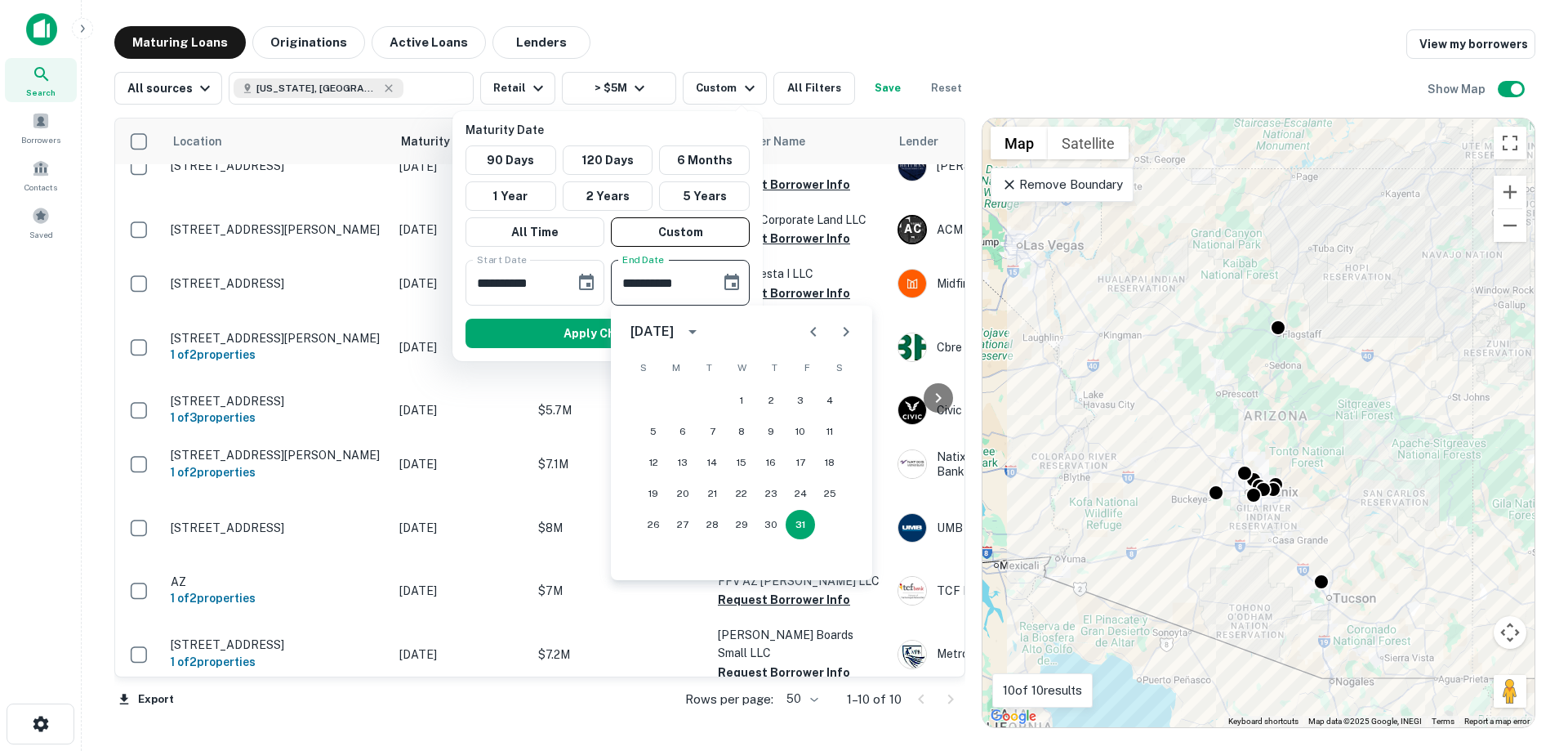
click at [845, 337] on icon "Next month" at bounding box center [846, 332] width 6 height 10
click at [801, 532] on button "28" at bounding box center [801, 524] width 30 height 30
type input "**********"
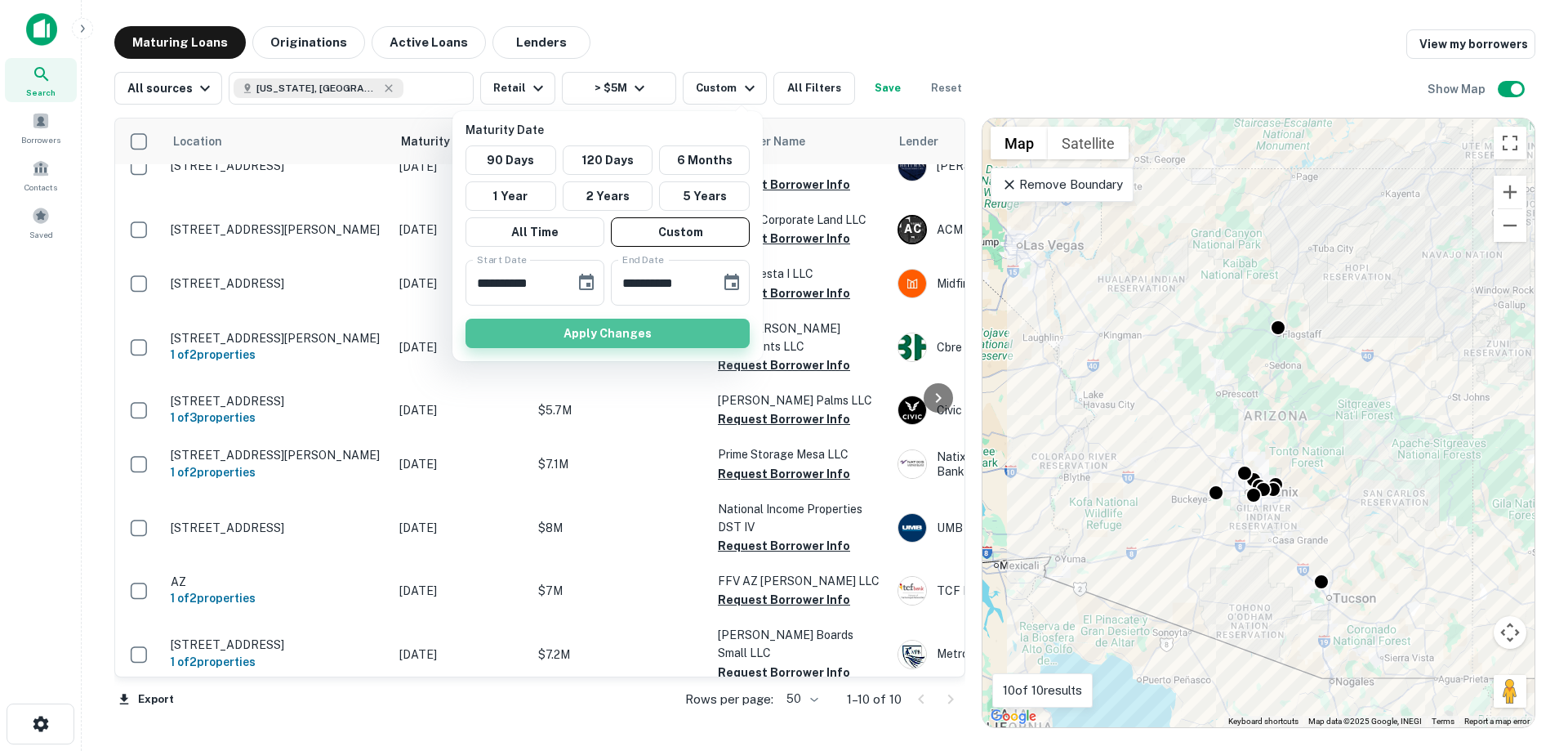
click at [554, 321] on button "Apply Changes" at bounding box center [608, 333] width 284 height 30
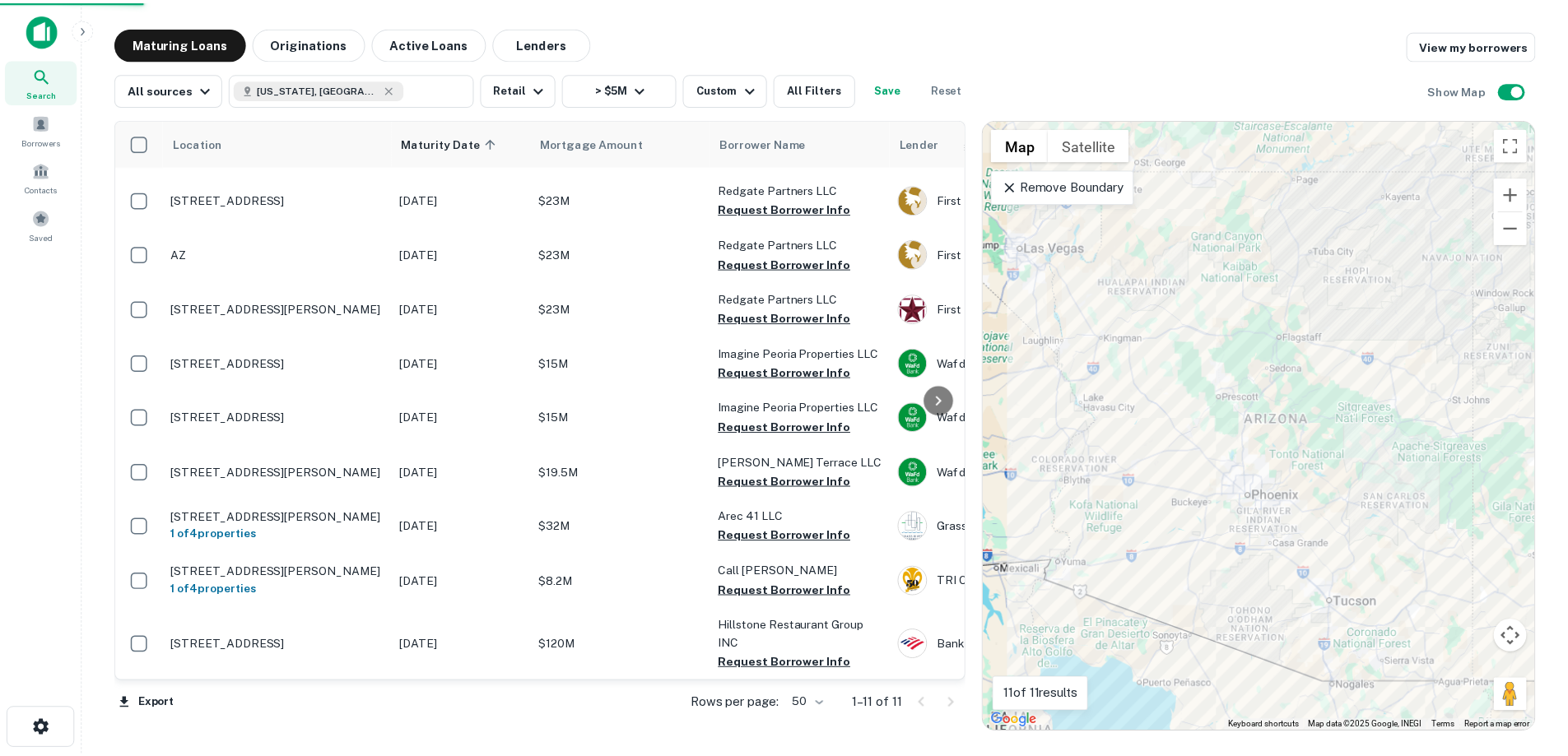
scroll to position [133, 0]
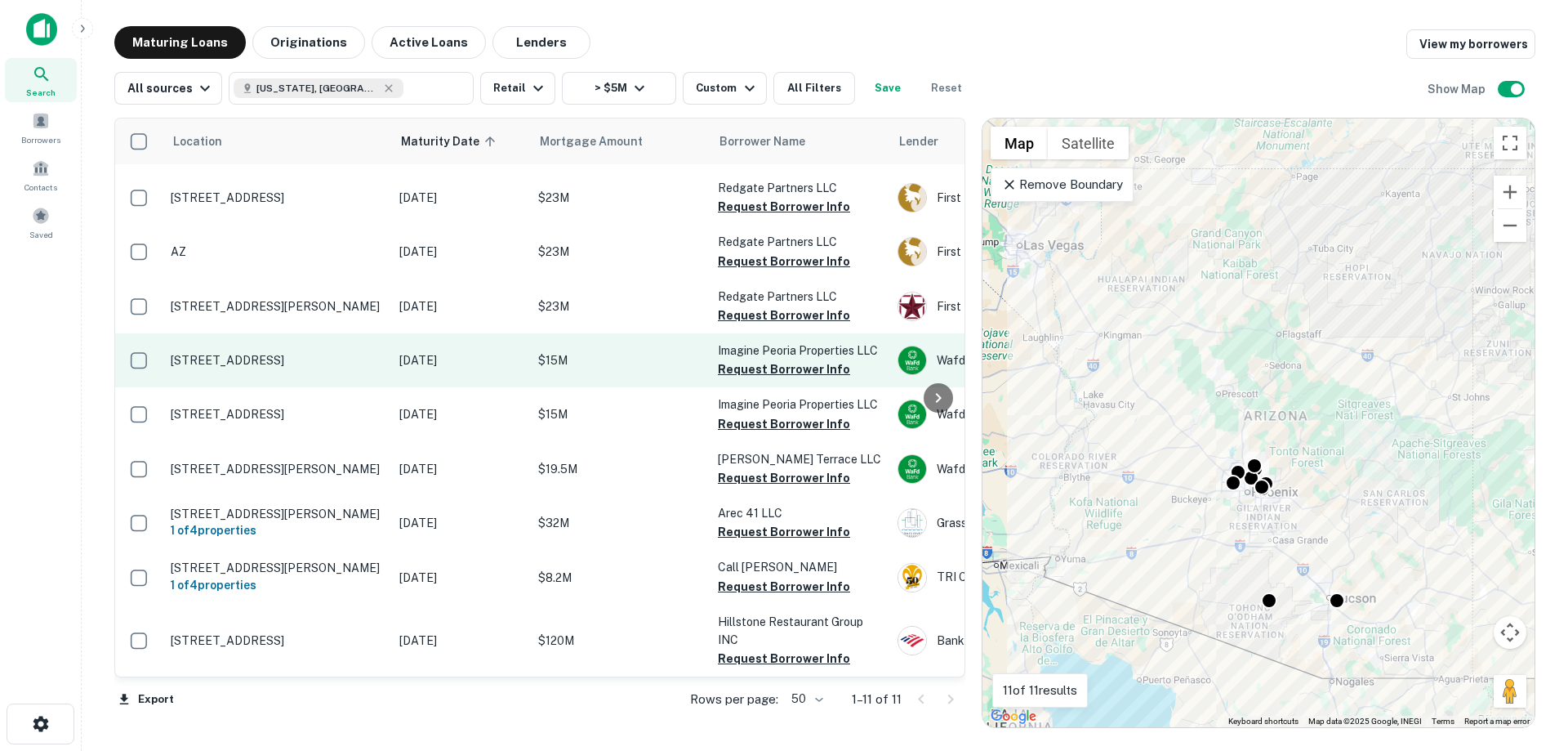
click at [255, 341] on td "[STREET_ADDRESS]" at bounding box center [277, 361] width 228 height 54
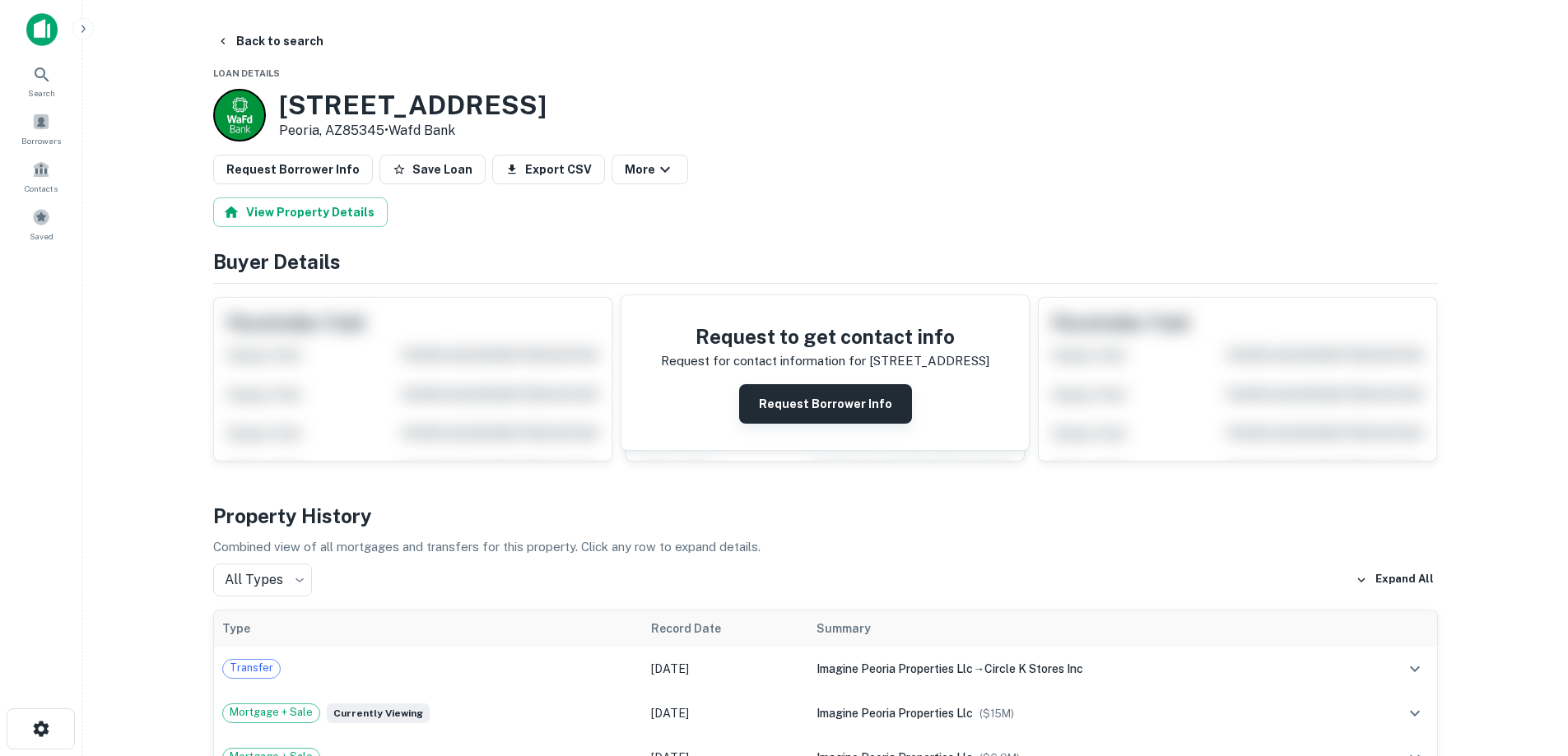
click at [849, 410] on button "Request Borrower Info" at bounding box center [825, 404] width 173 height 39
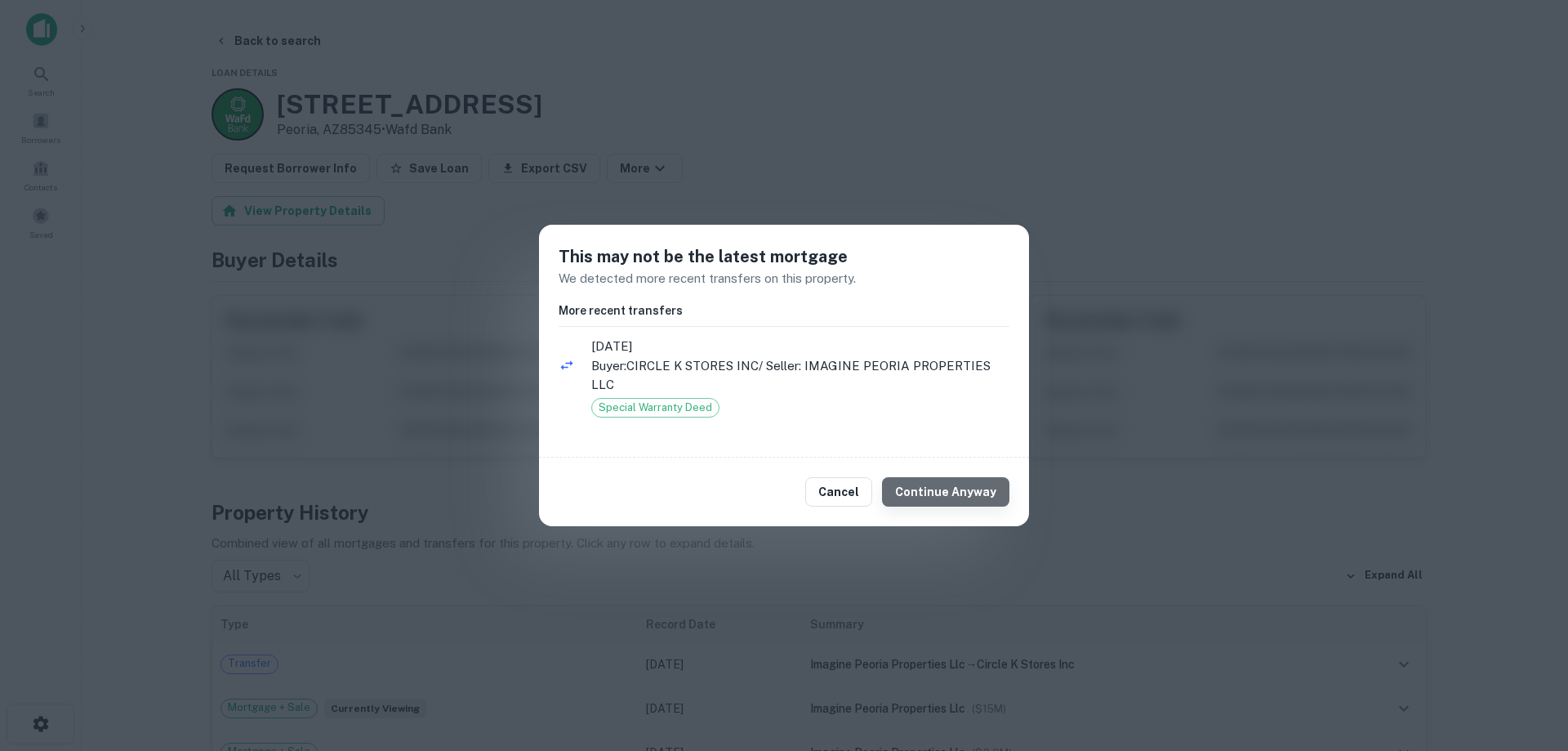
click at [977, 494] on button "Continue Anyway" at bounding box center [946, 492] width 128 height 30
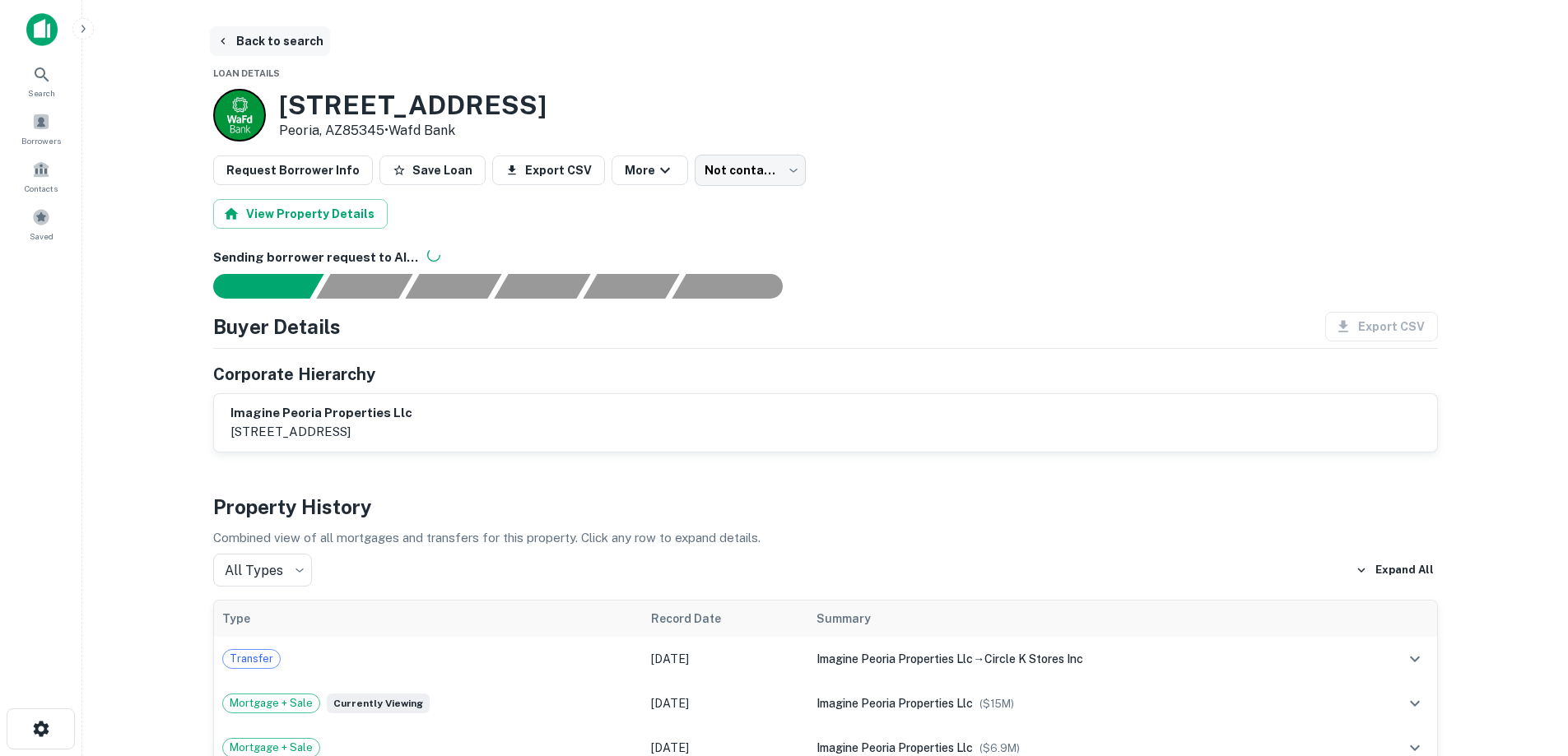
click at [299, 40] on button "Back to search" at bounding box center [269, 41] width 120 height 30
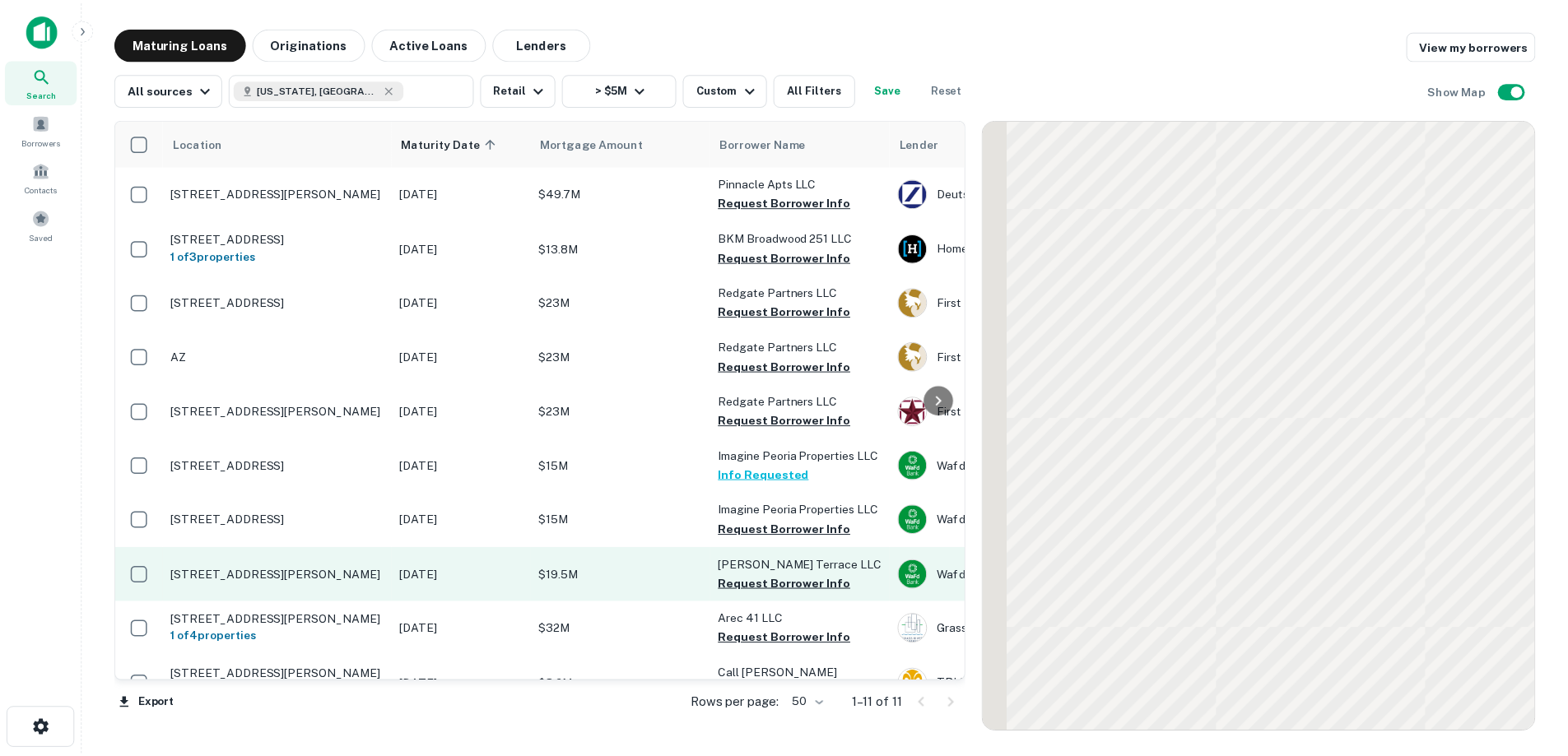
scroll to position [133, 0]
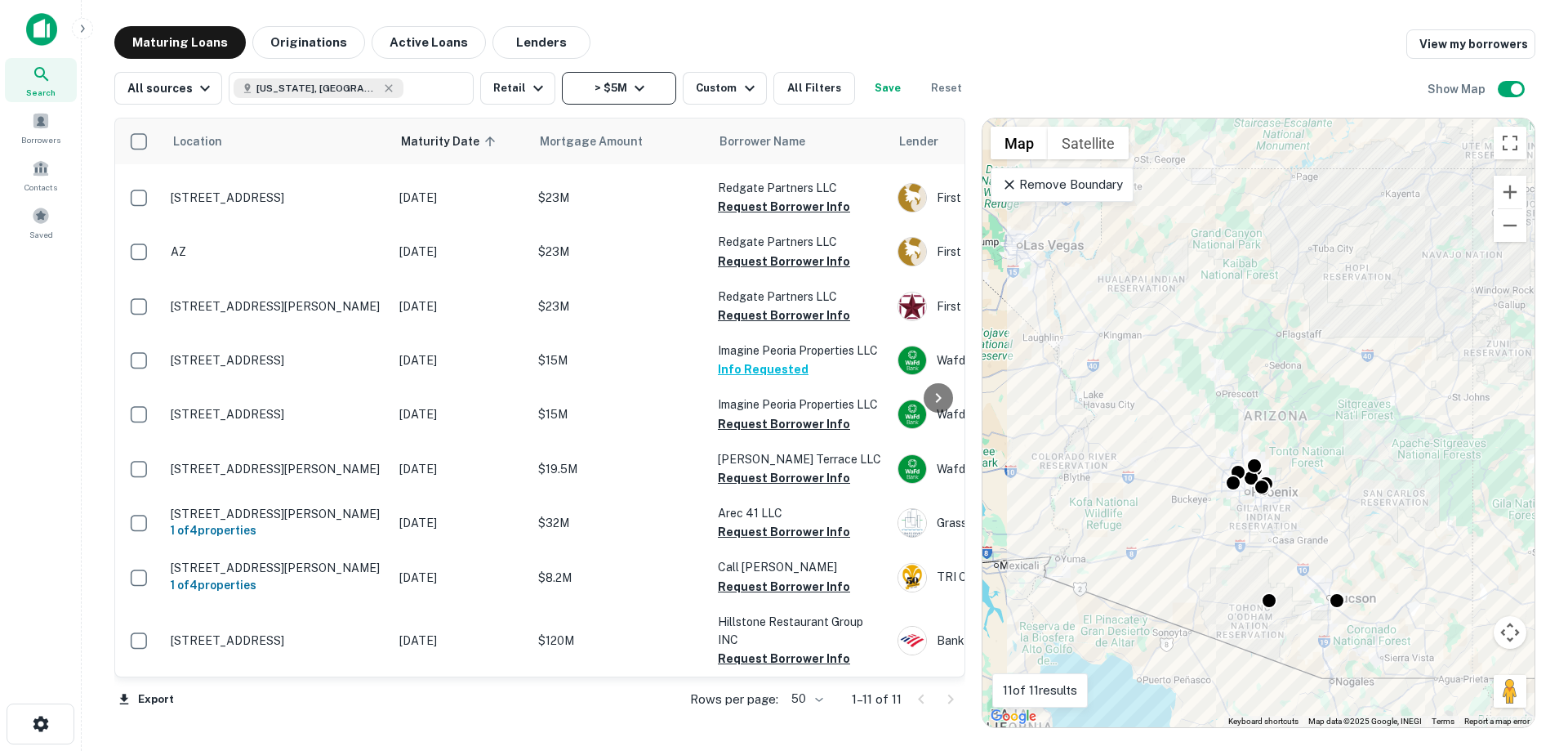
click at [636, 95] on icon "button" at bounding box center [639, 88] width 19 height 19
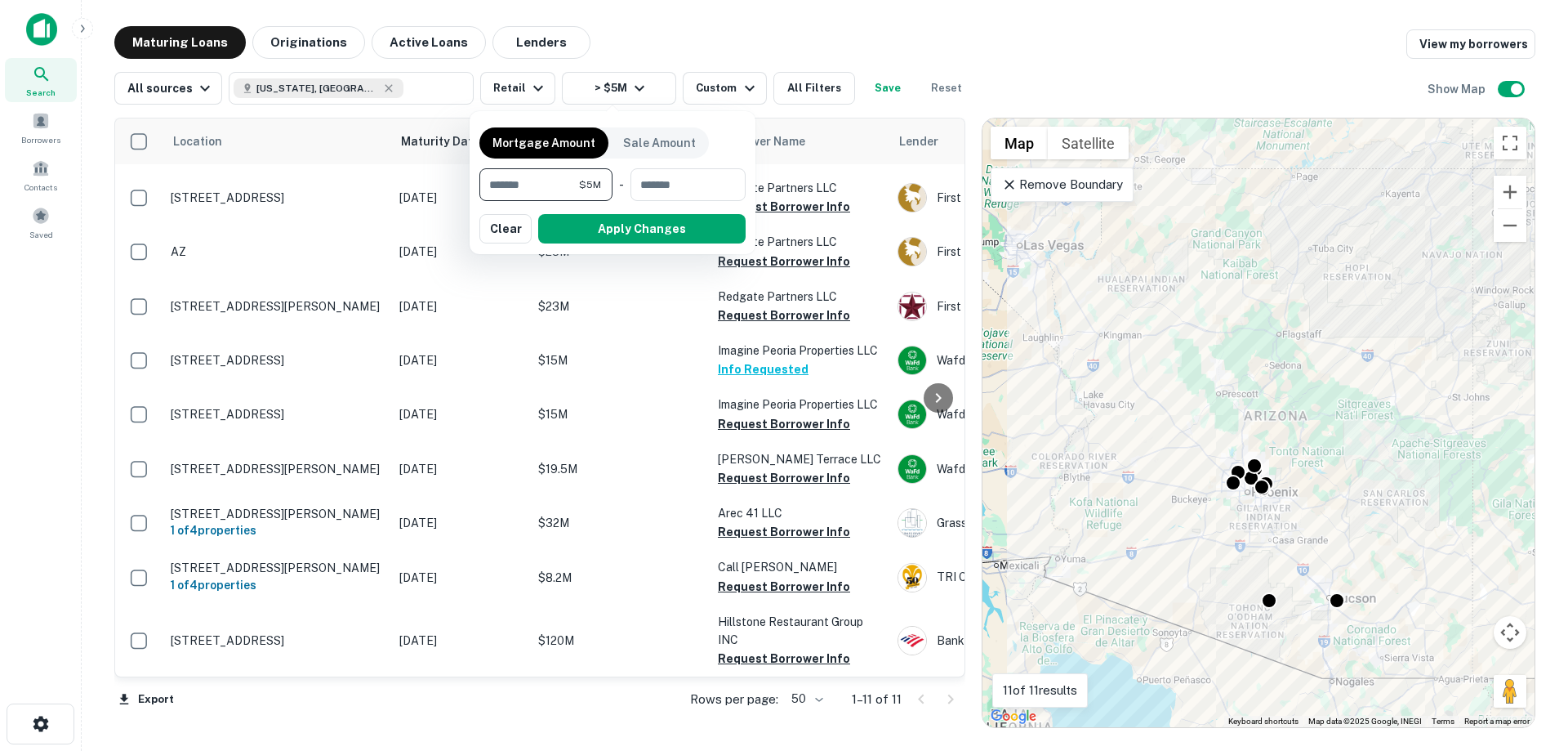
click at [766, 96] on div at bounding box center [784, 375] width 1568 height 751
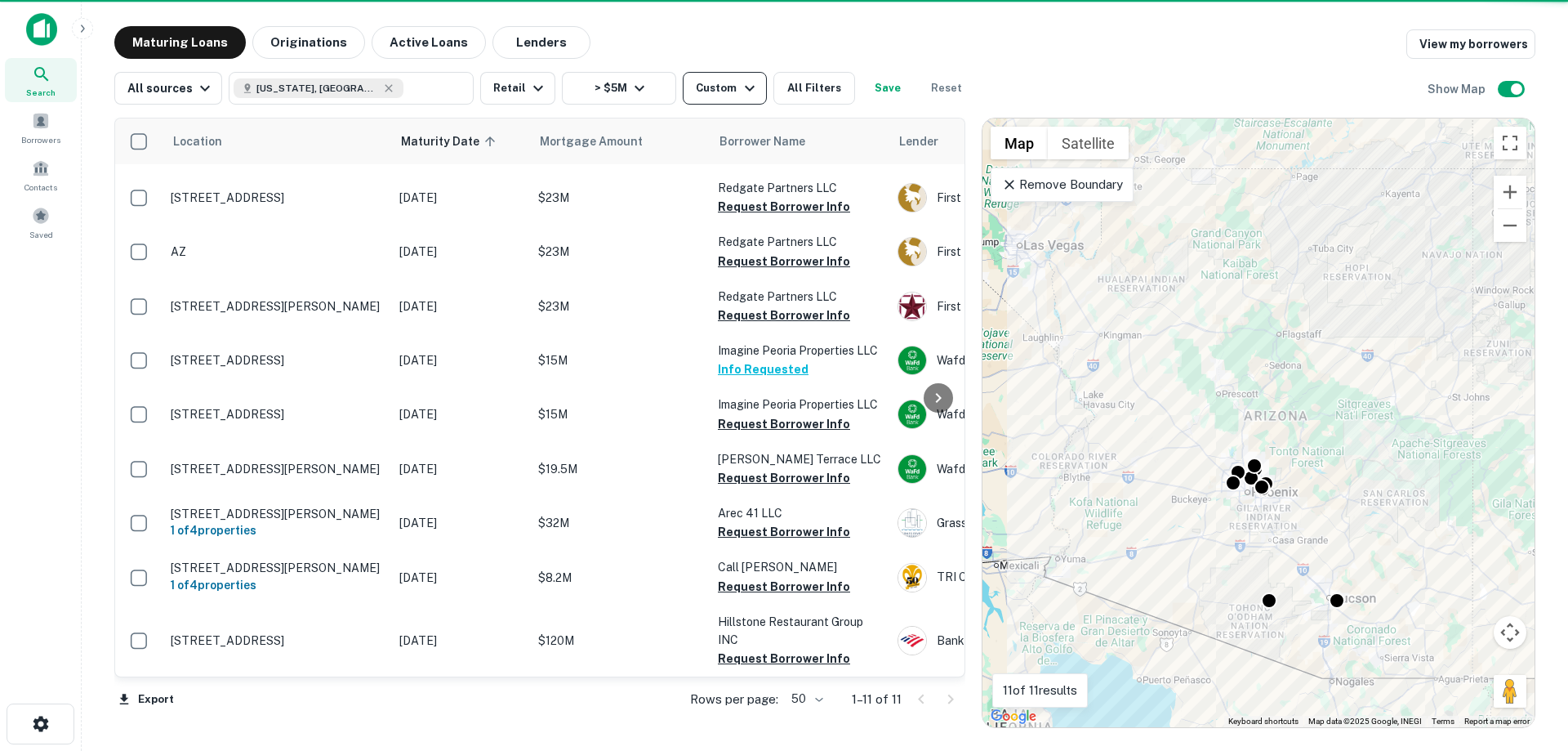
click at [740, 96] on icon "button" at bounding box center [750, 88] width 19 height 19
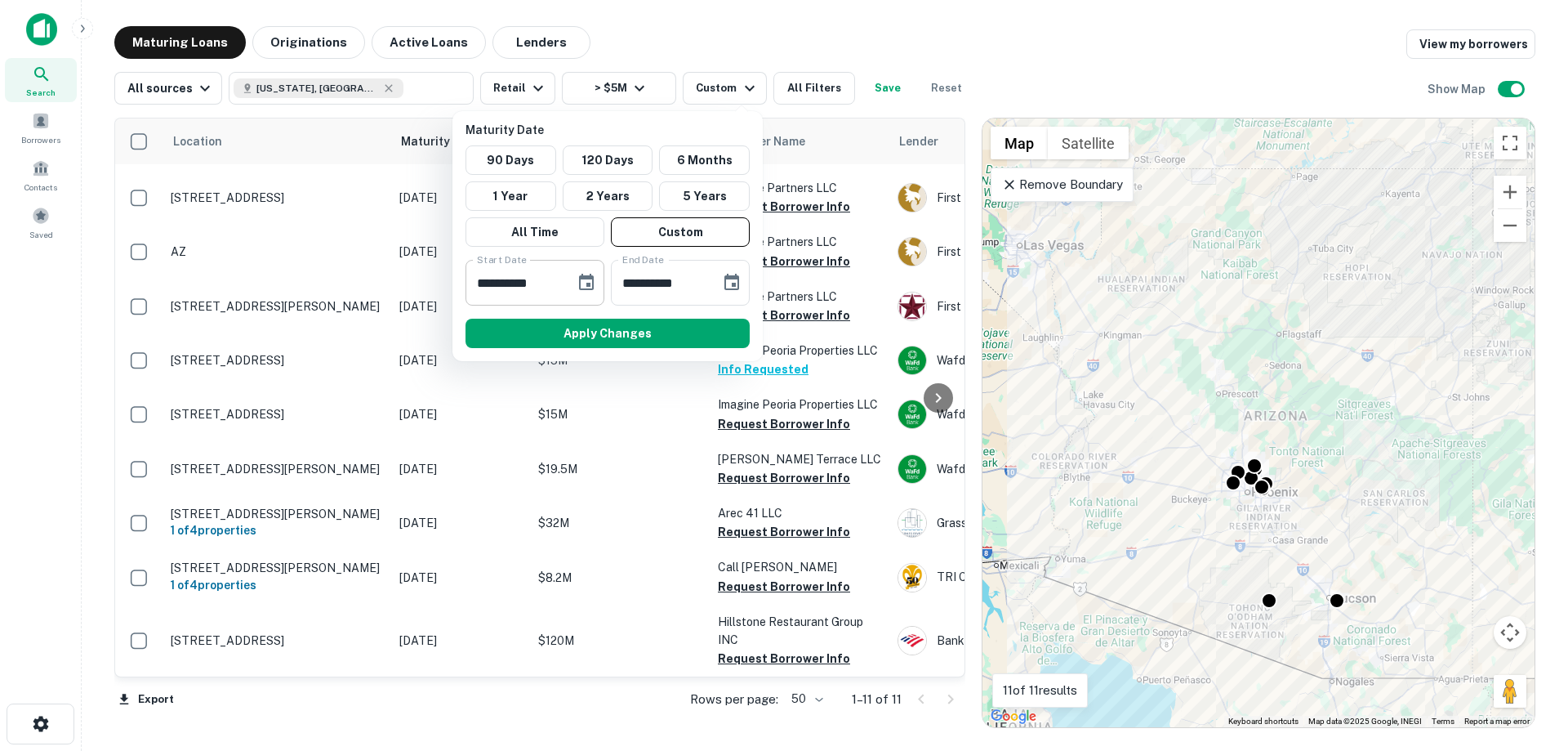
click at [536, 286] on input "**********" at bounding box center [514, 283] width 98 height 46
click at [573, 279] on button "Choose date, selected date is Feb 1, 2025" at bounding box center [586, 283] width 33 height 33
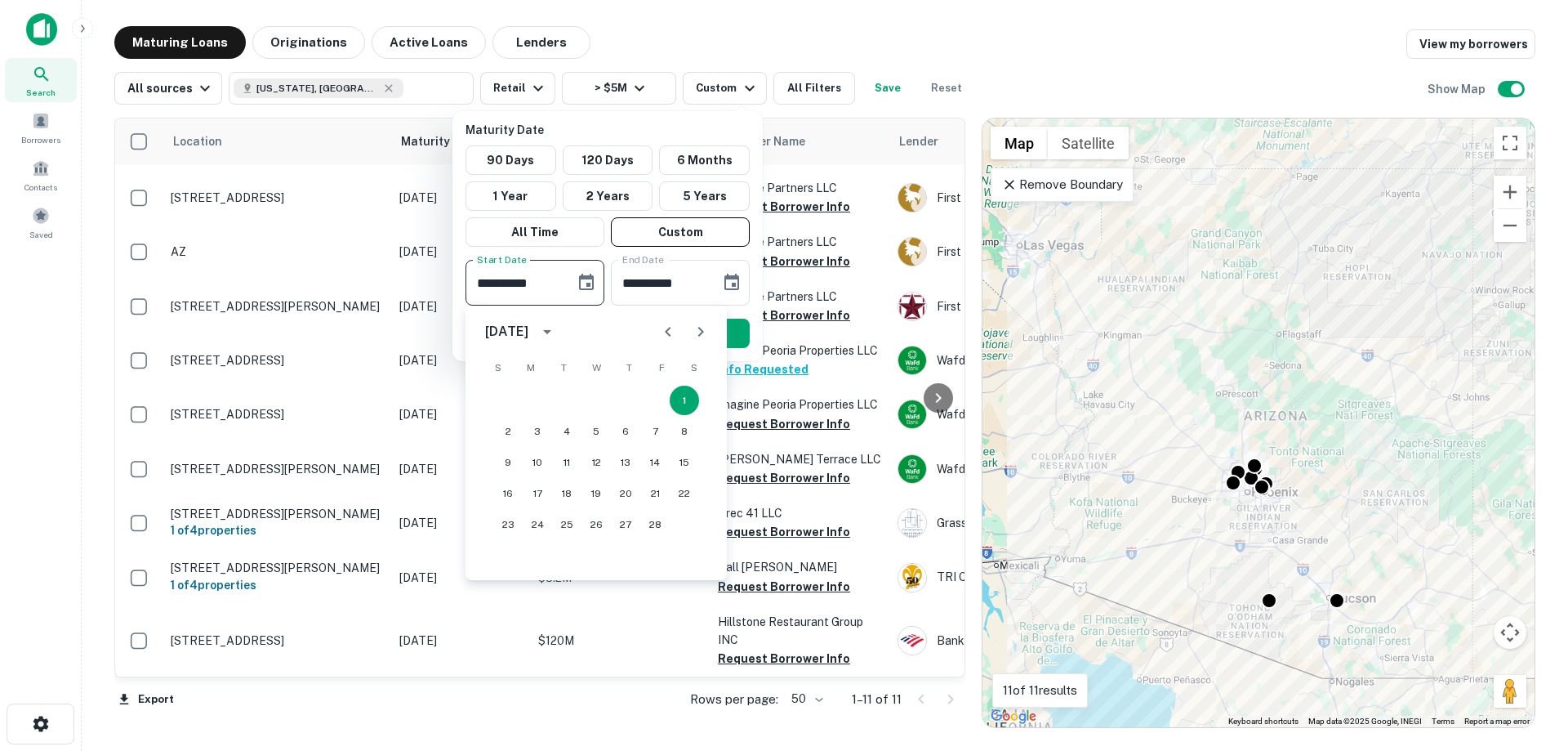
click at [716, 323] on div at bounding box center [684, 332] width 65 height 33
click at [709, 331] on icon "Next month" at bounding box center [701, 331] width 19 height 19
click at [686, 405] on button "1" at bounding box center [685, 400] width 30 height 30
type input "**********"
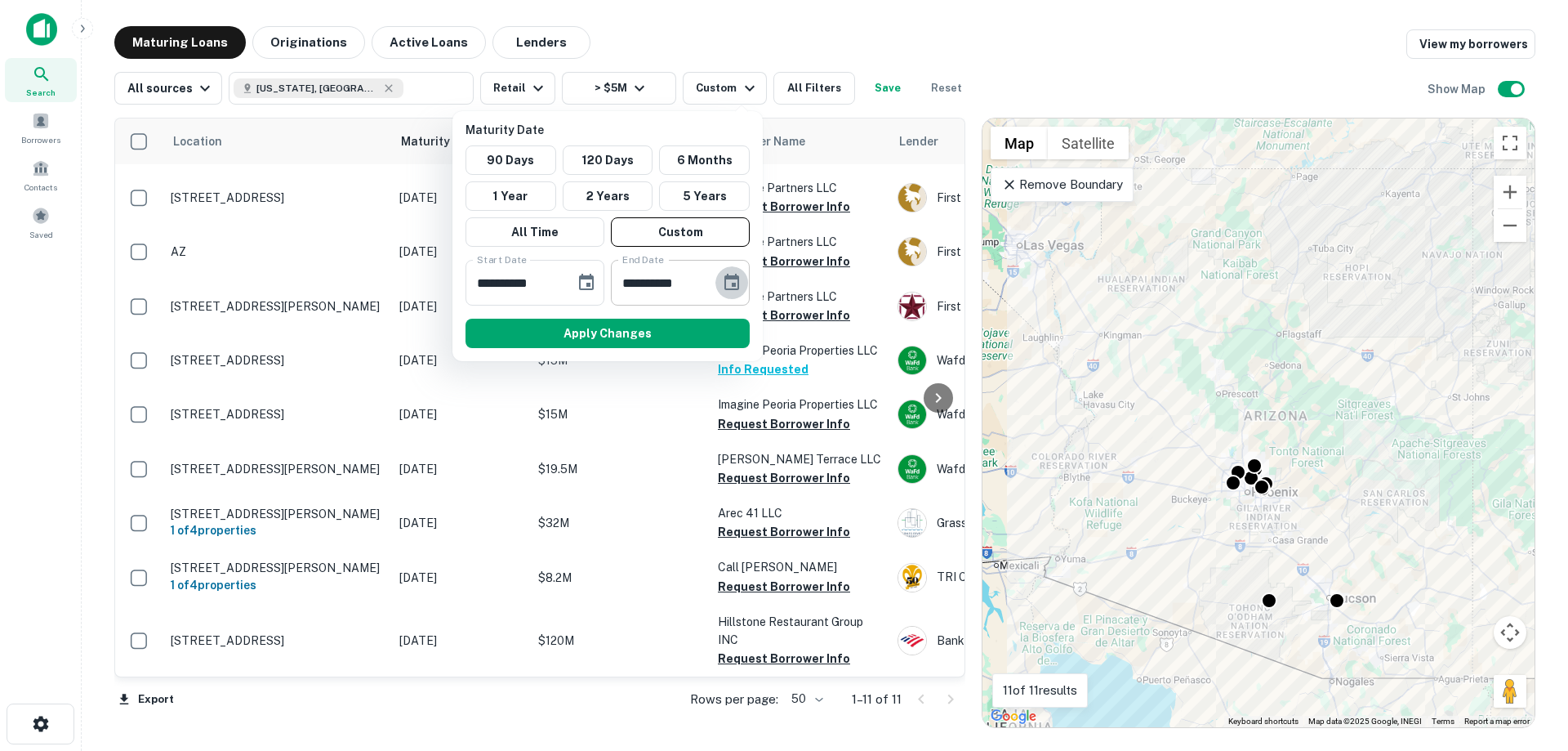
click at [718, 274] on button "Choose date, selected date is Feb 28, 2025" at bounding box center [732, 283] width 33 height 33
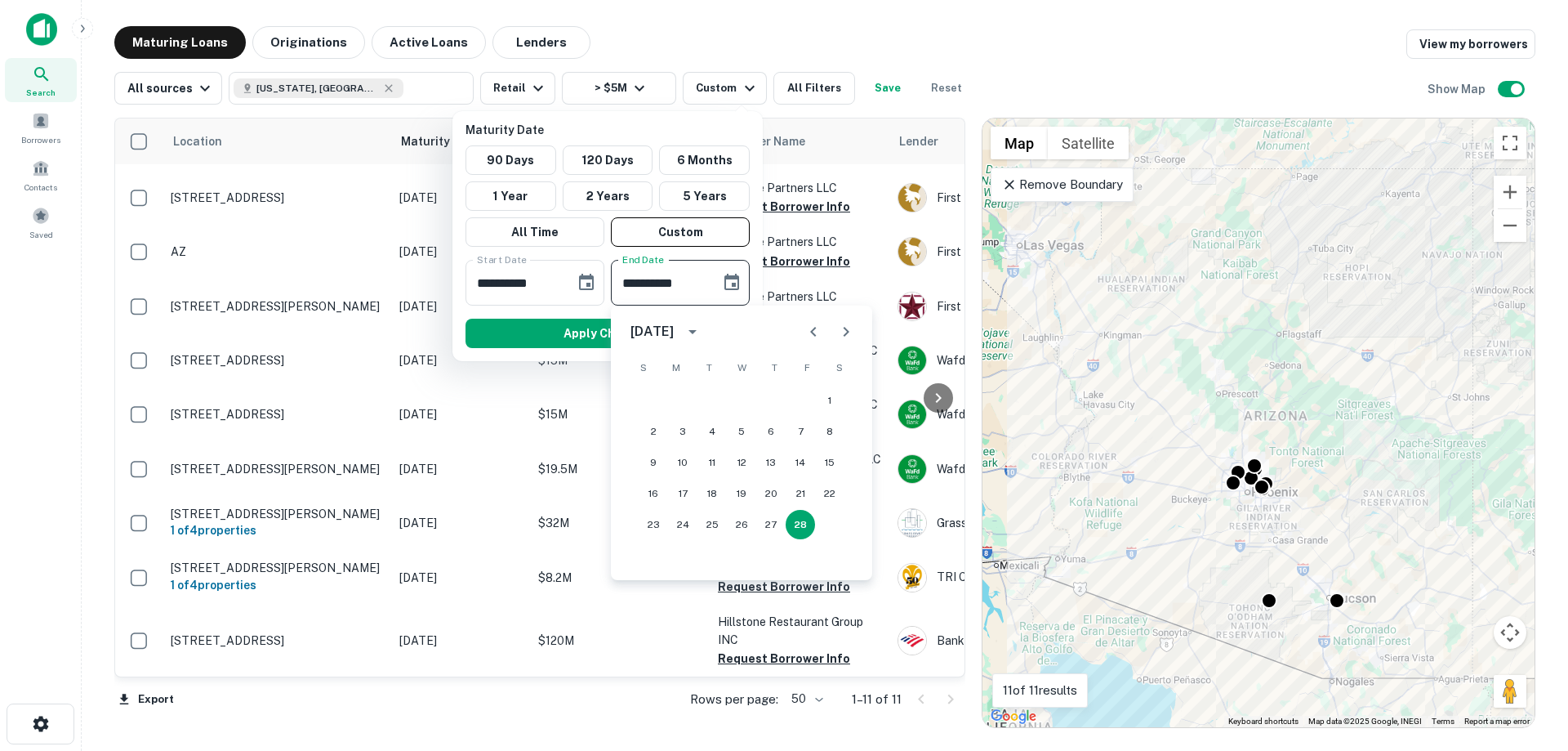
click at [849, 333] on icon "Next month" at bounding box center [846, 332] width 6 height 10
click at [671, 557] on button "31" at bounding box center [683, 555] width 30 height 30
type input "**********"
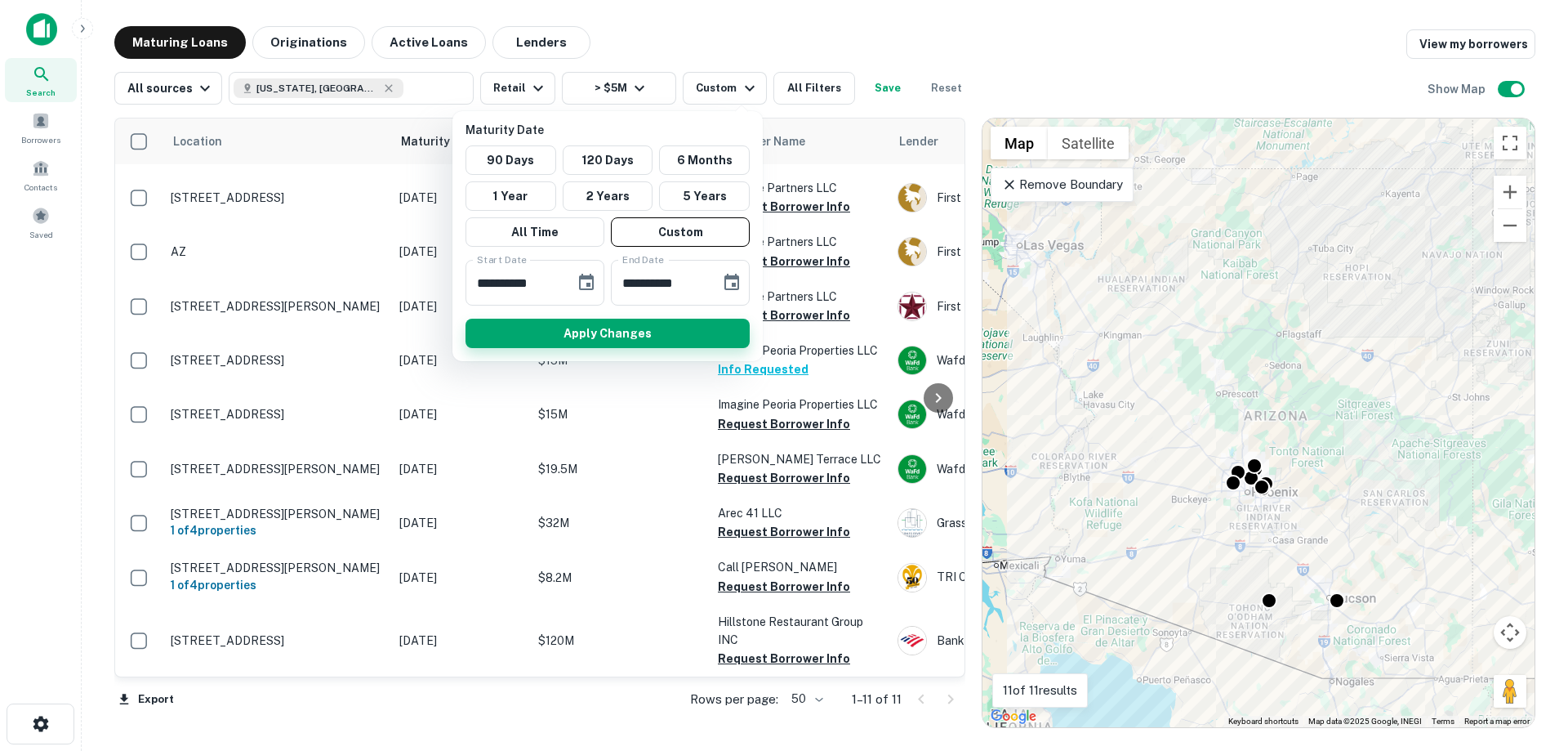
click at [569, 334] on button "Apply Changes" at bounding box center [608, 333] width 284 height 30
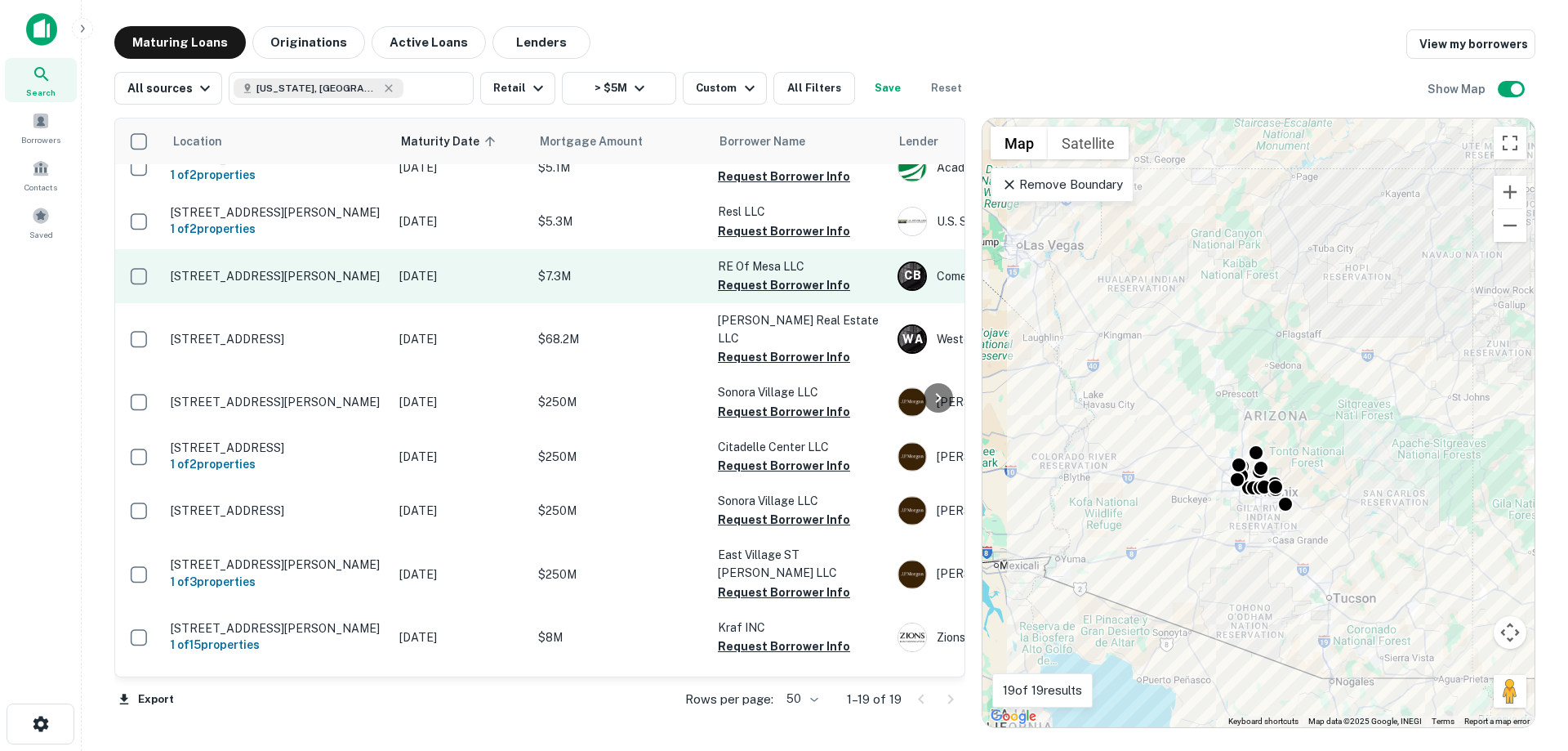
click at [376, 284] on p "[STREET_ADDRESS][PERSON_NAME]" at bounding box center [277, 276] width 212 height 14
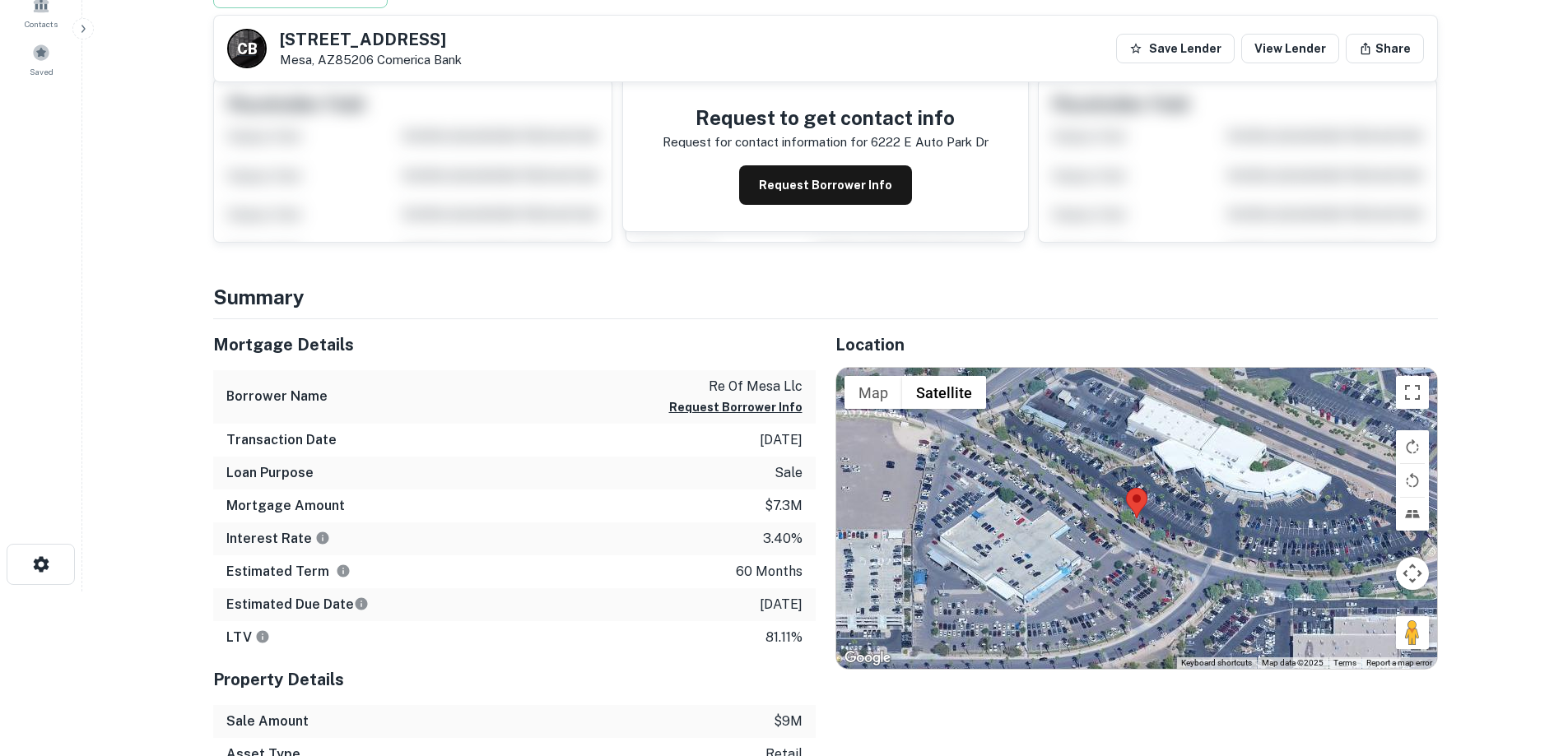
scroll to position [83, 0]
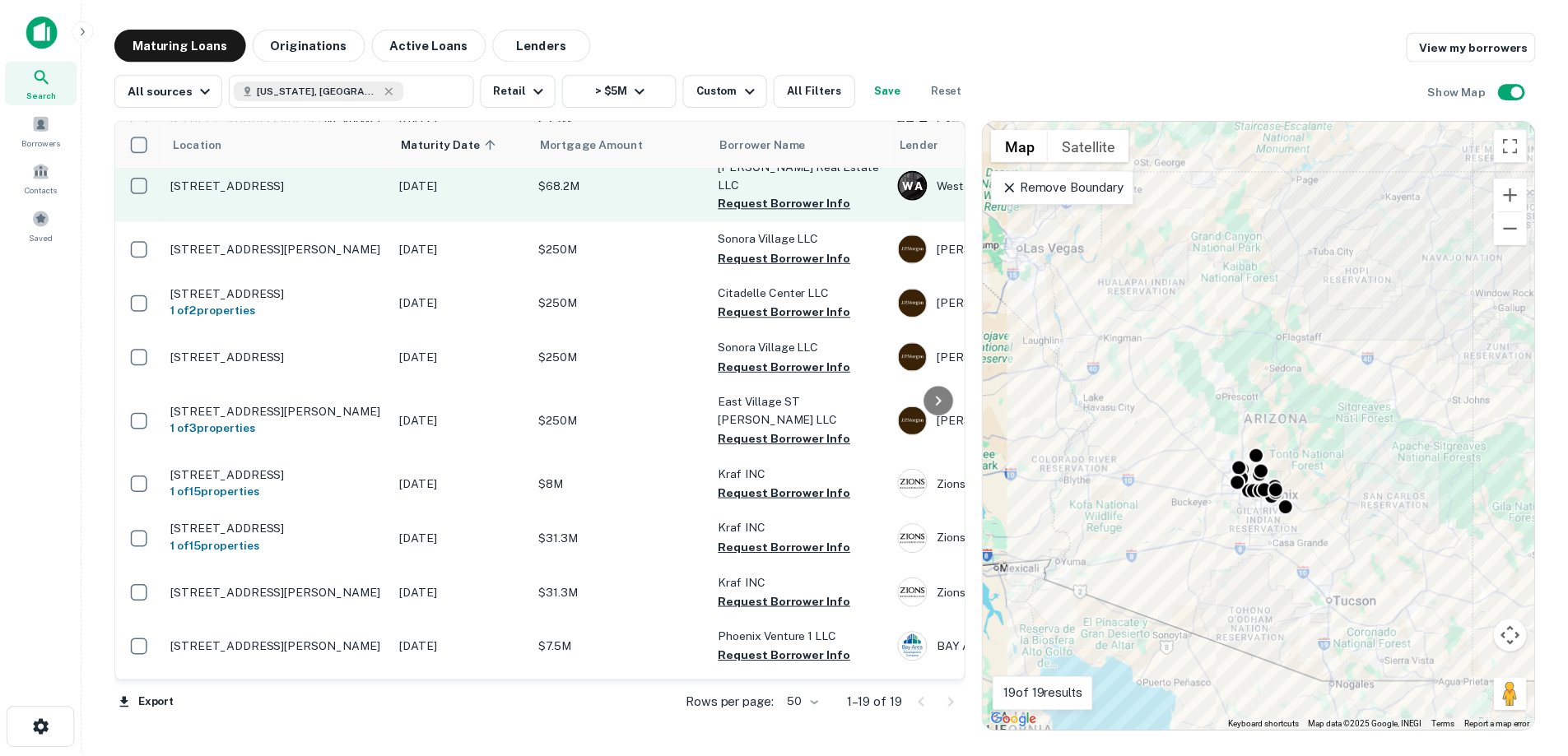
scroll to position [380, 0]
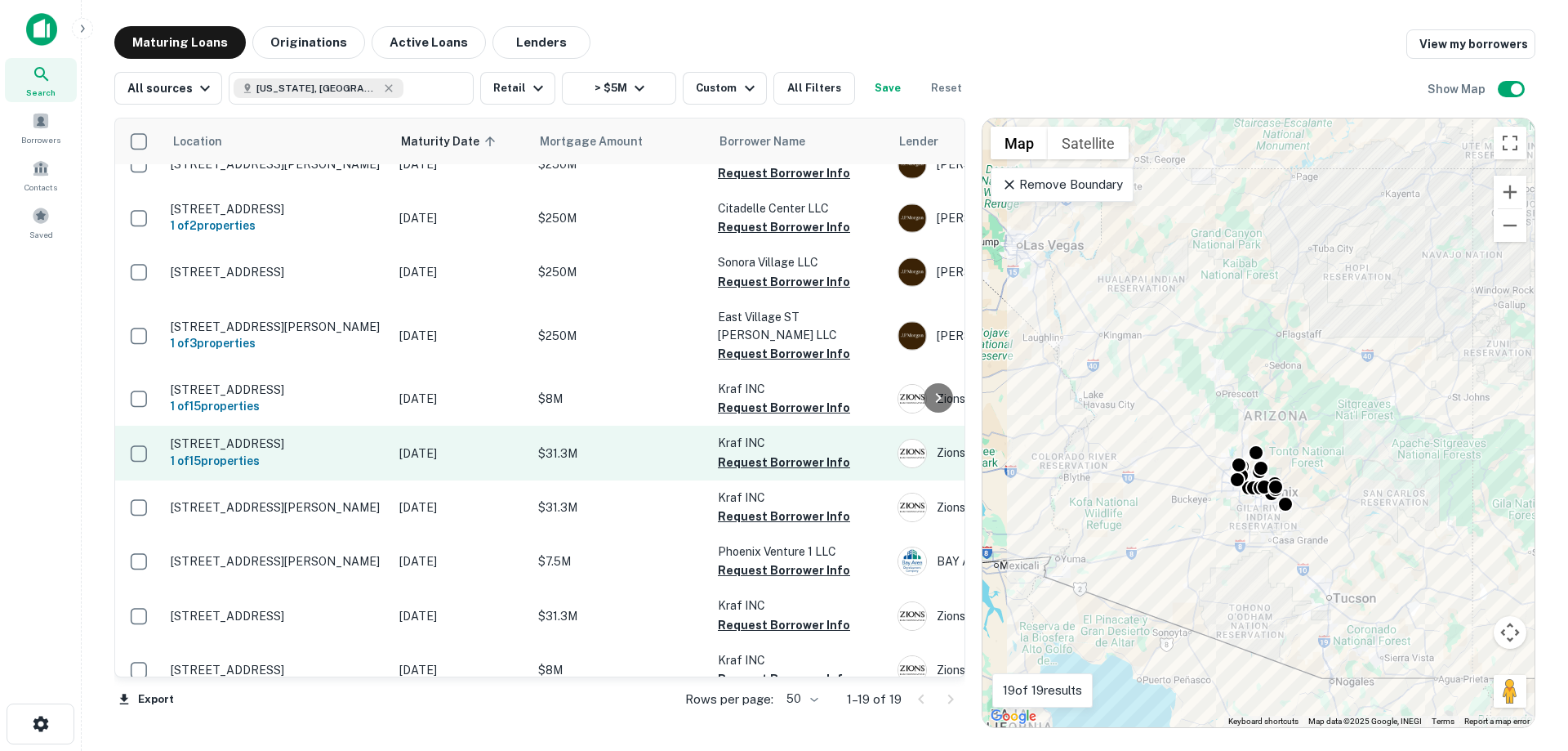
click at [558, 453] on p "$31.3M" at bounding box center [619, 453] width 163 height 18
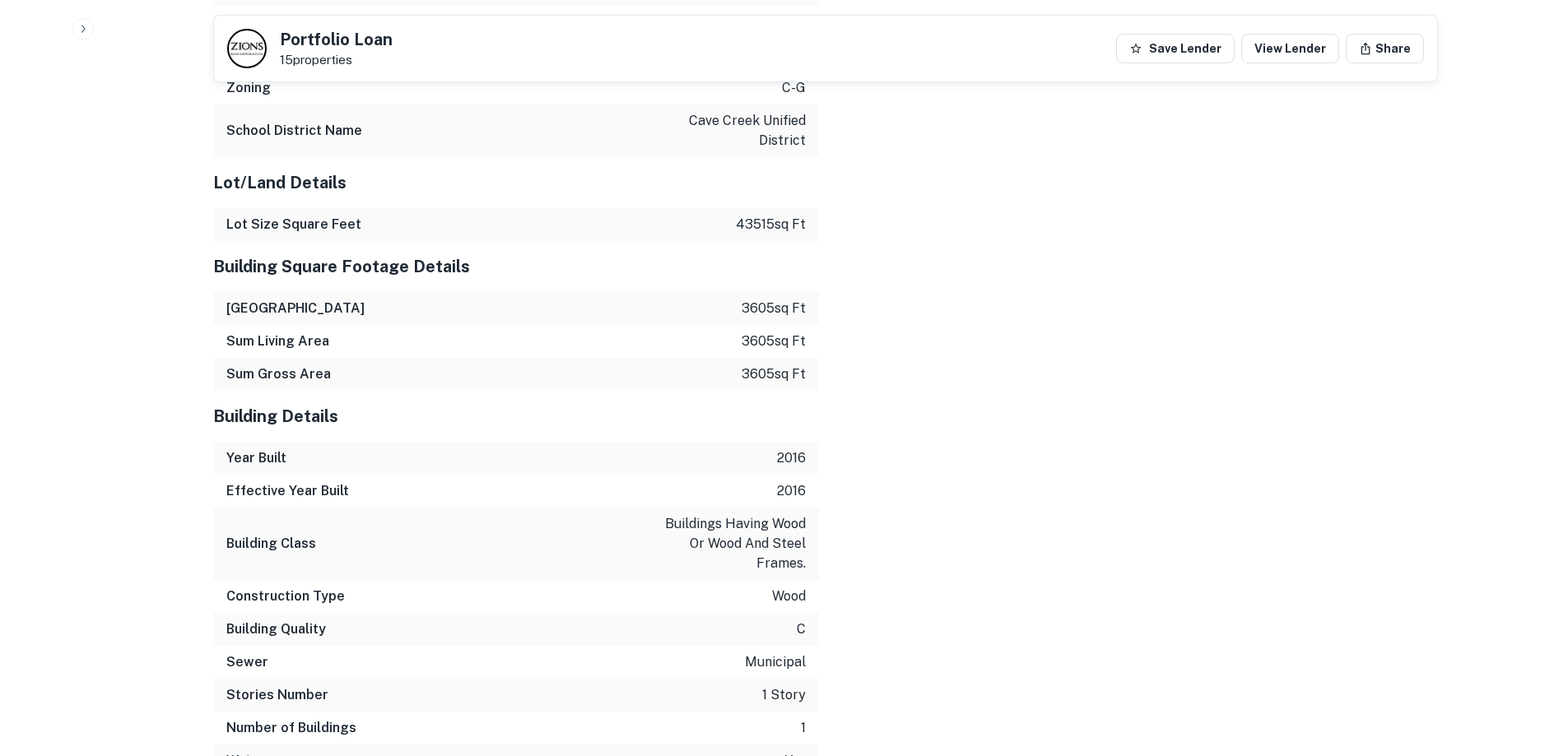
scroll to position [2304, 0]
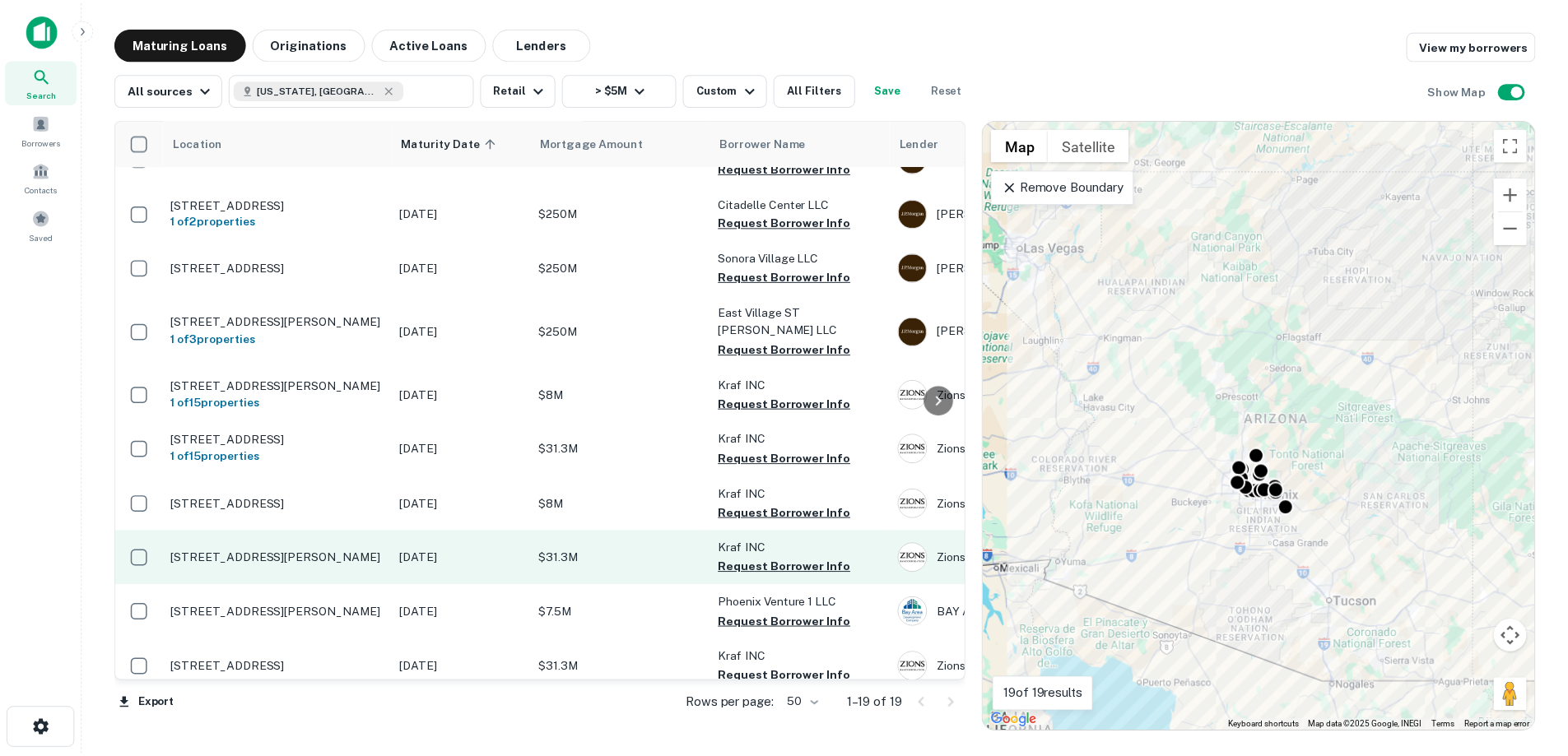
scroll to position [590, 0]
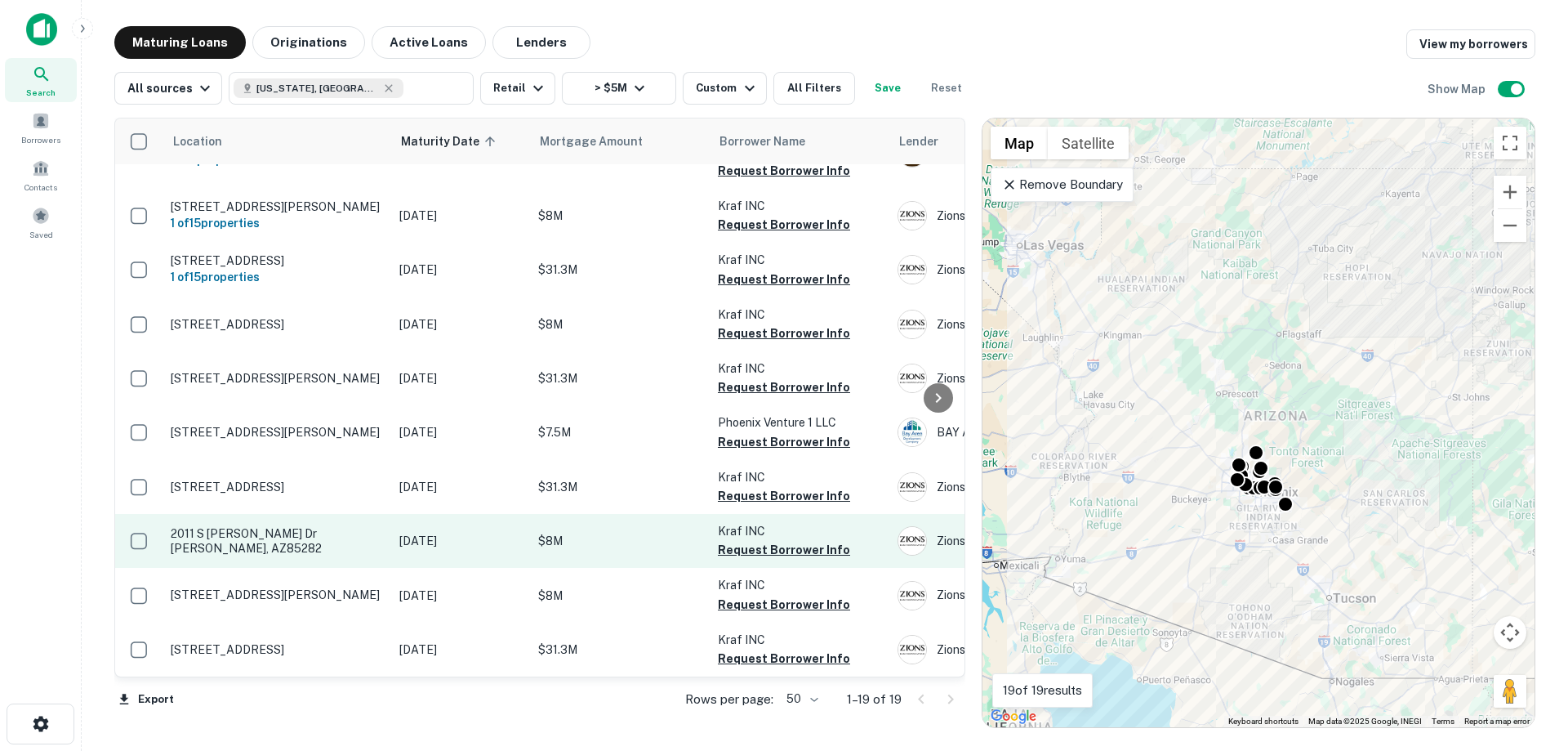
click at [329, 530] on p "2011 S [PERSON_NAME] Dr [PERSON_NAME], AZ85282" at bounding box center [277, 541] width 212 height 30
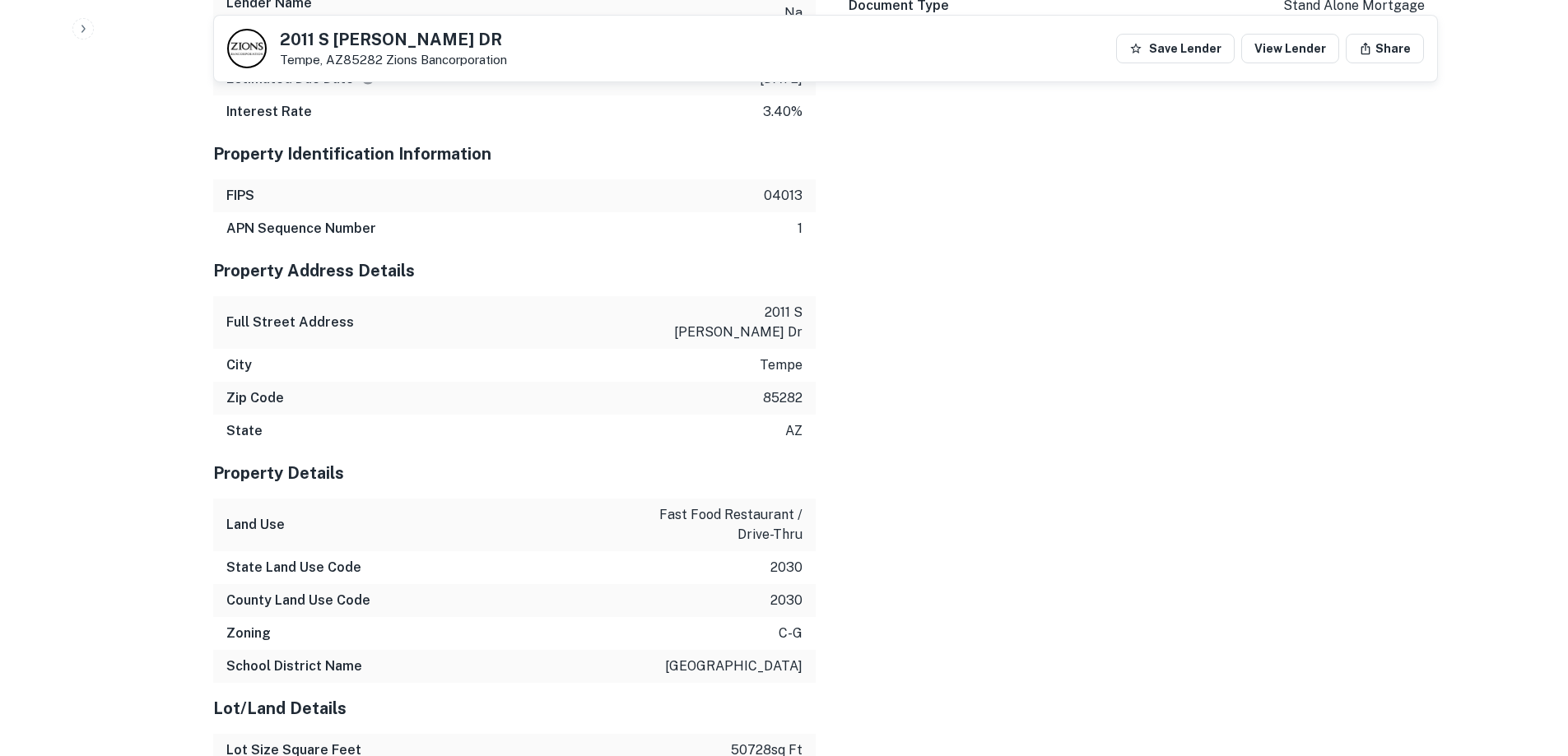
scroll to position [1975, 0]
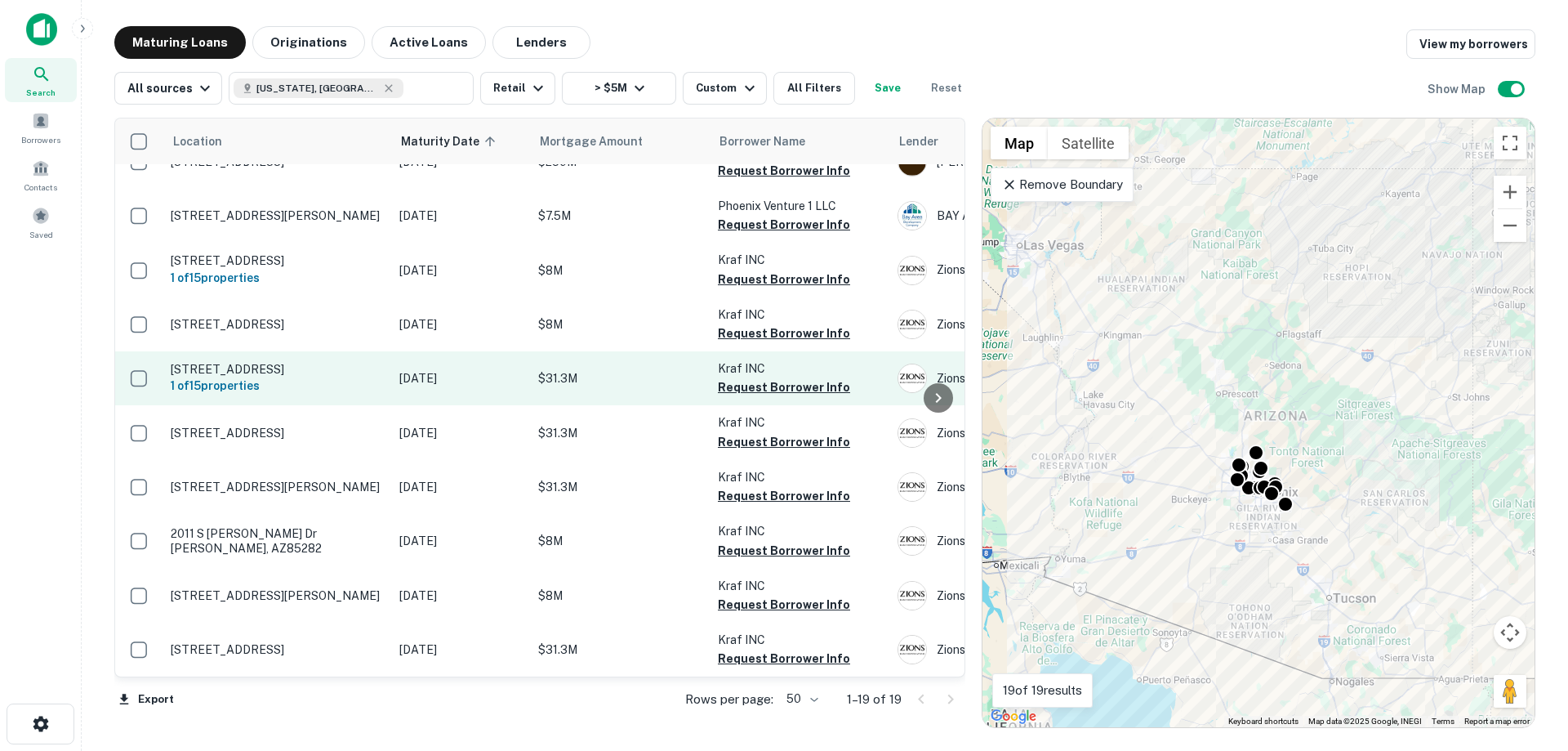
scroll to position [596, 0]
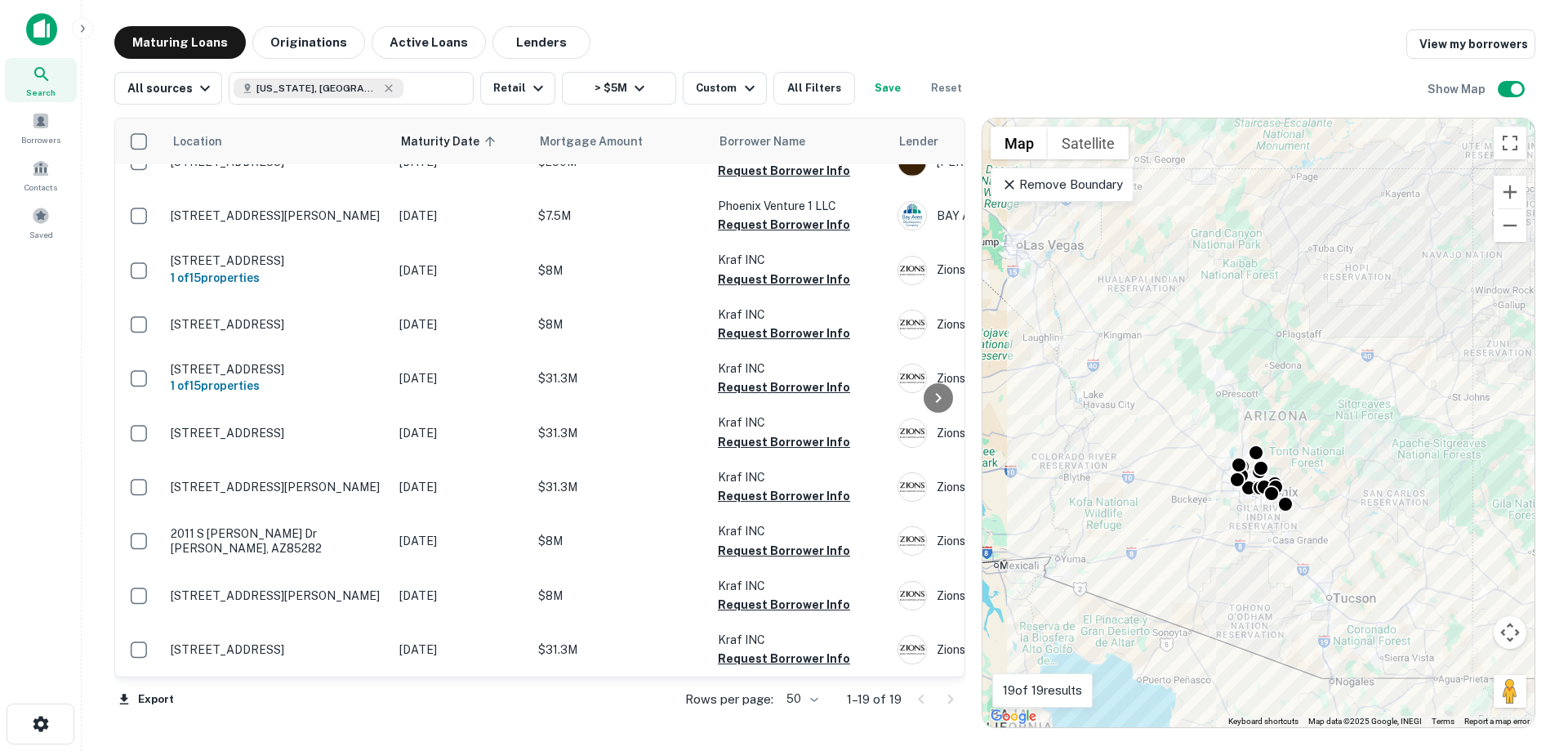
click at [952, 702] on div at bounding box center [936, 699] width 56 height 26
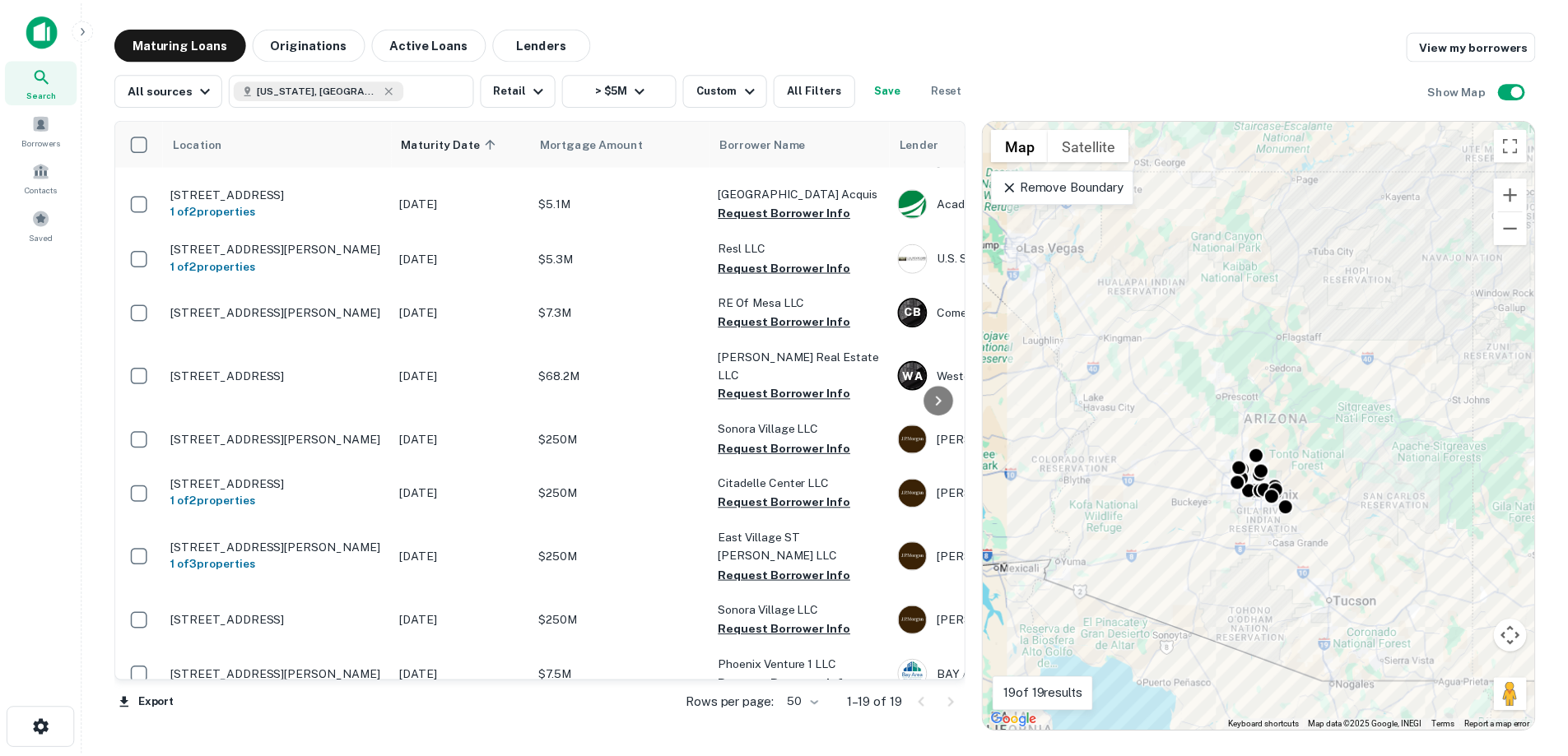
scroll to position [0, 0]
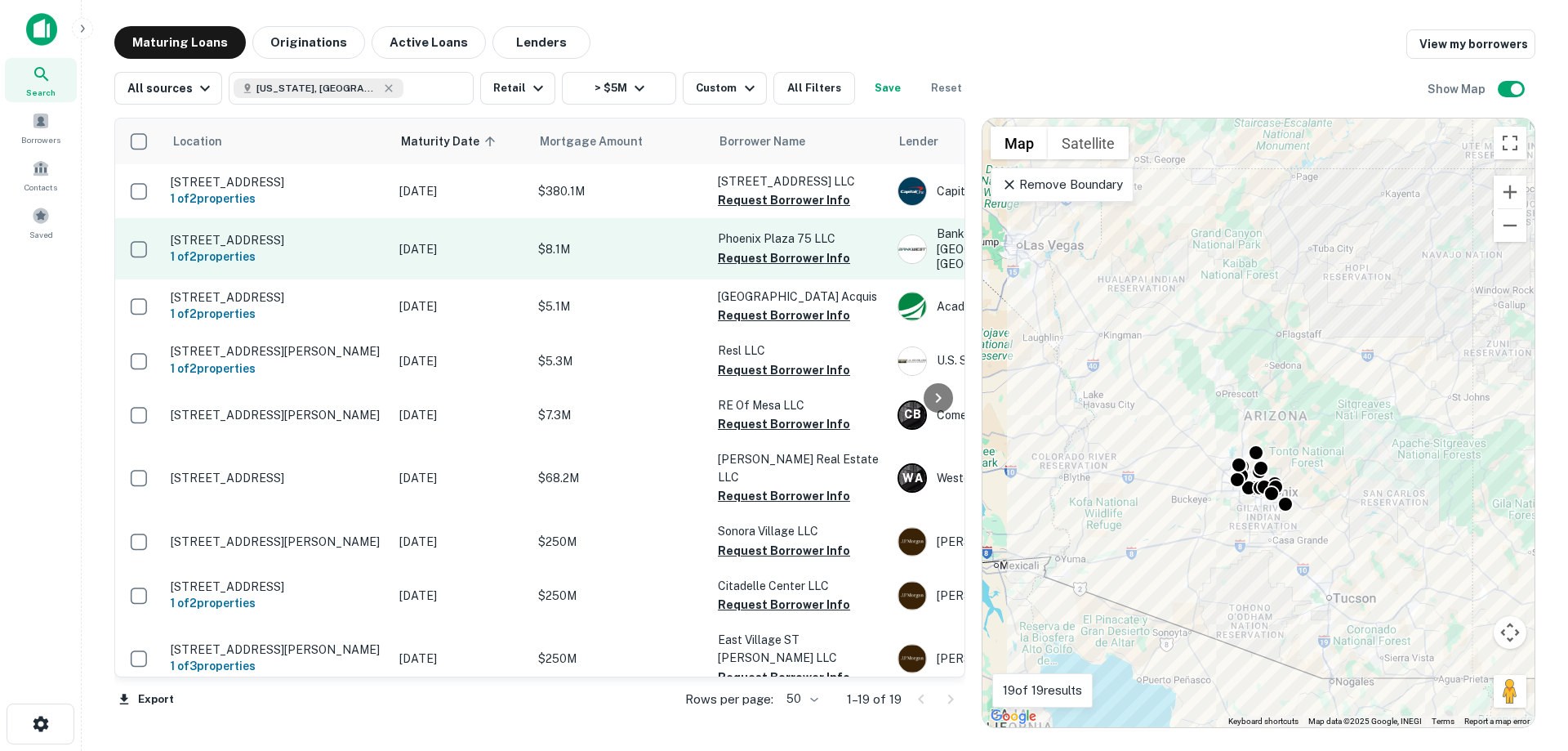
click at [561, 249] on p "$8.1M" at bounding box center [619, 249] width 163 height 18
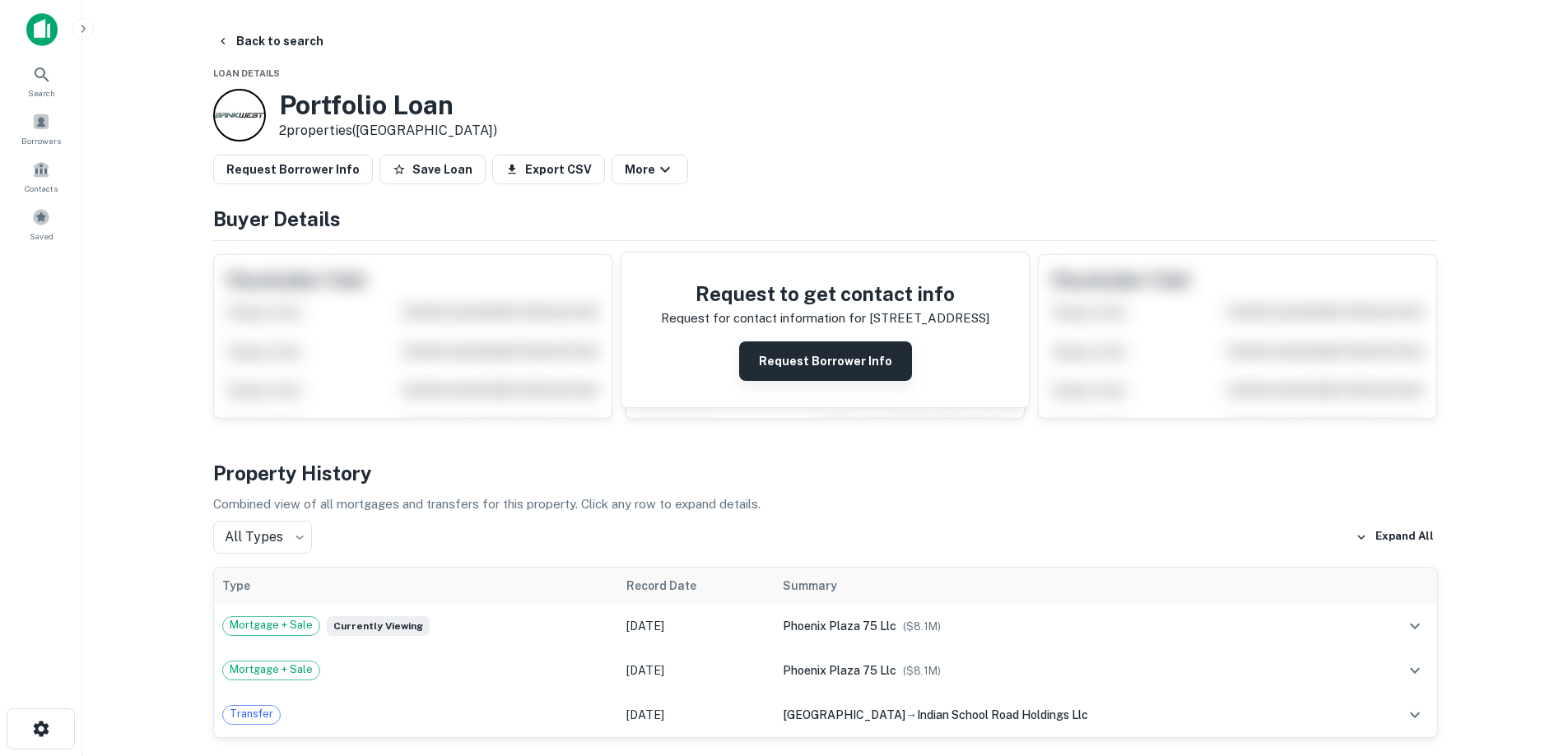
click at [871, 366] on button "Request Borrower Info" at bounding box center [825, 361] width 173 height 39
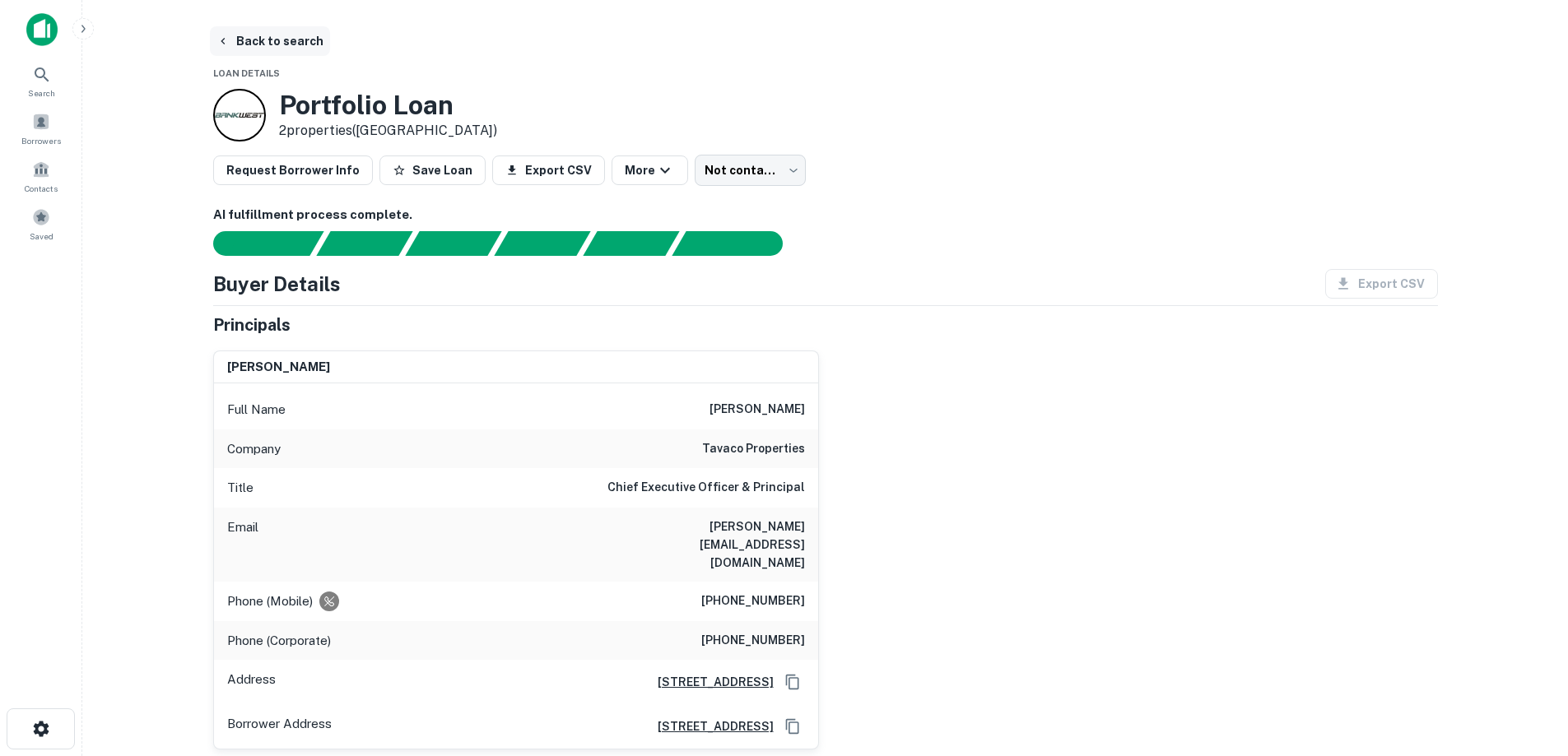
click at [281, 44] on button "Back to search" at bounding box center [269, 41] width 120 height 30
